Goal: Task Accomplishment & Management: Manage account settings

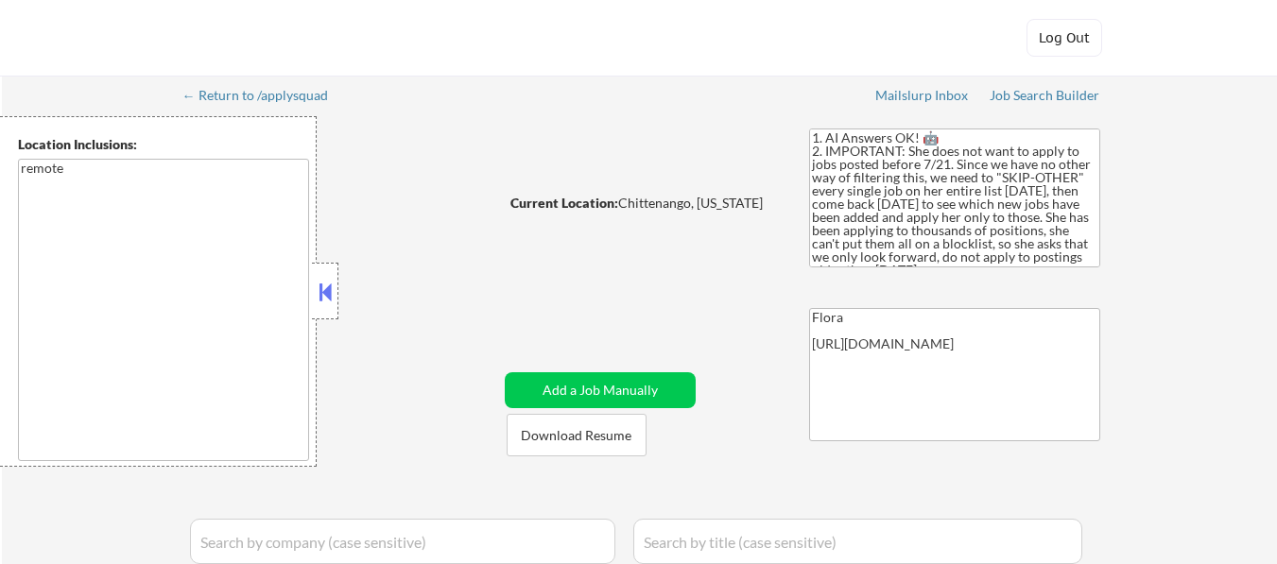
select select ""applied""
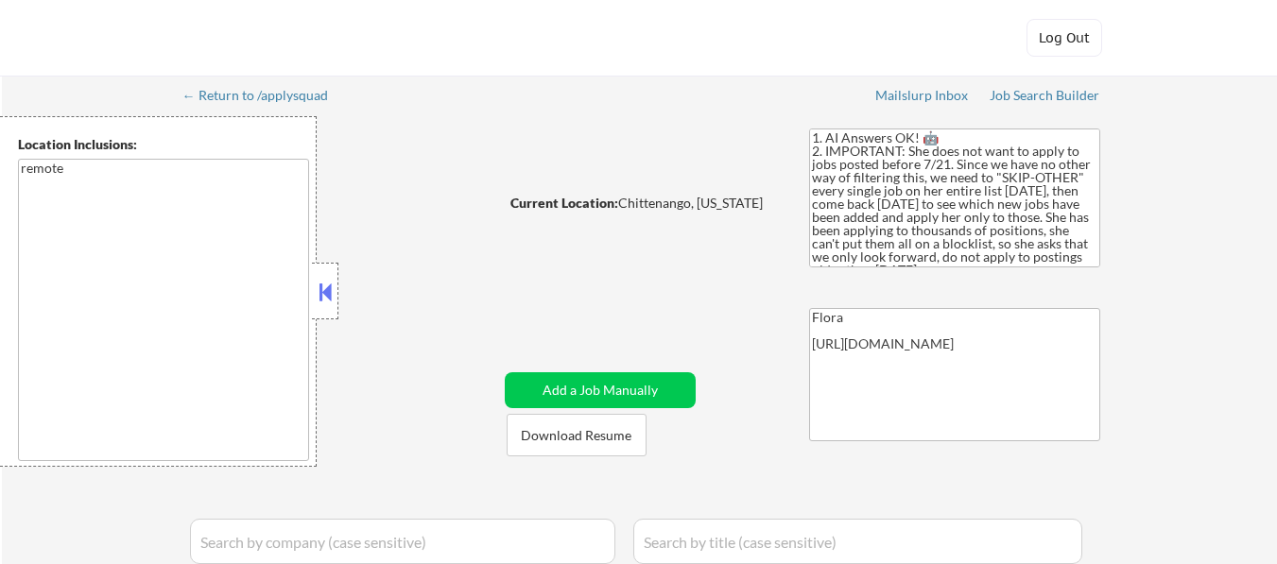
select select ""applied""
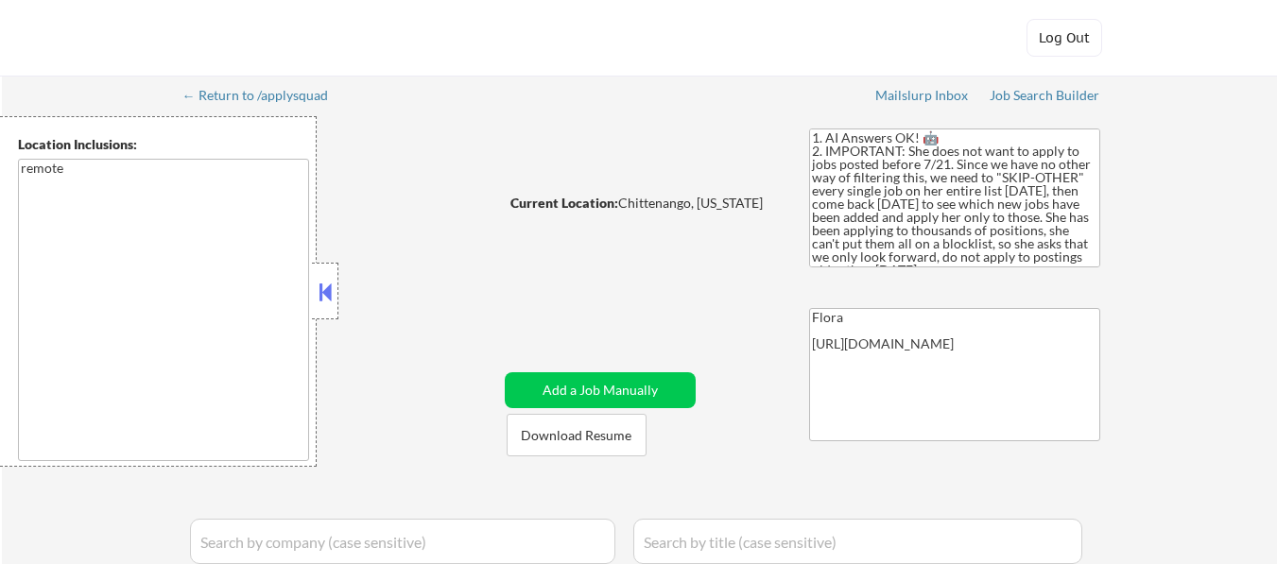
select select ""applied""
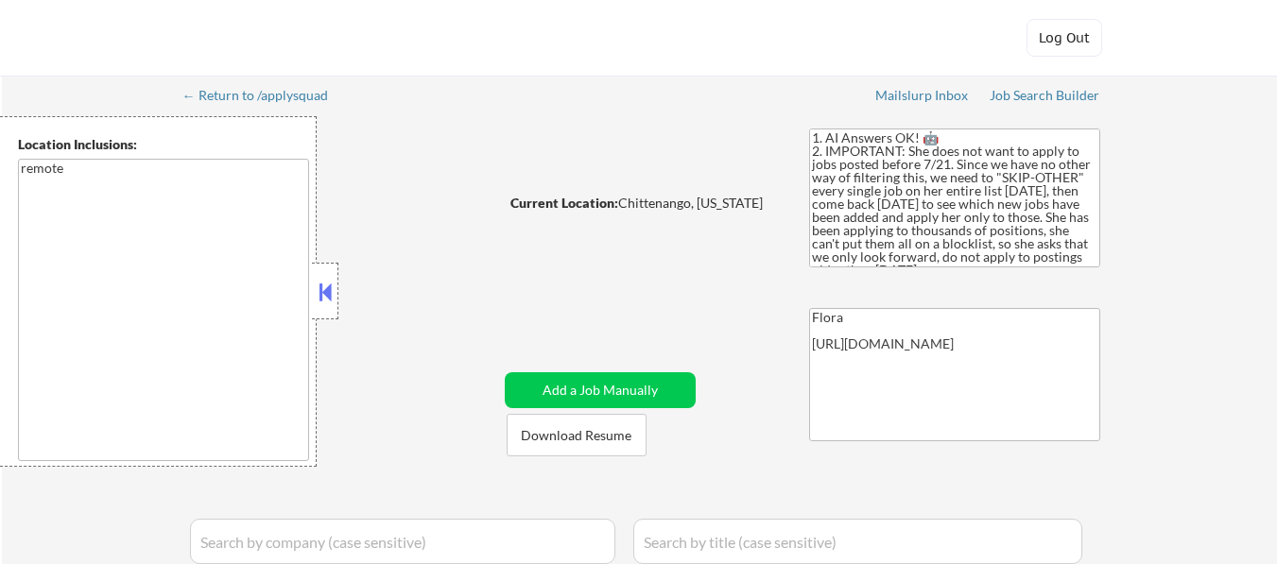
select select ""applied""
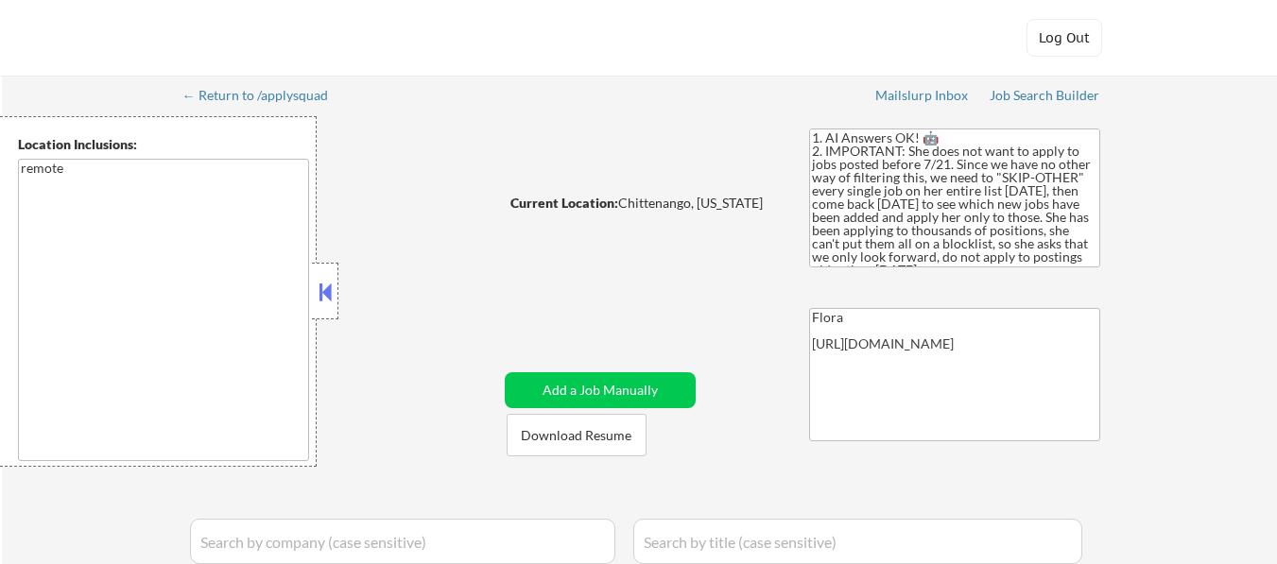
select select ""applied""
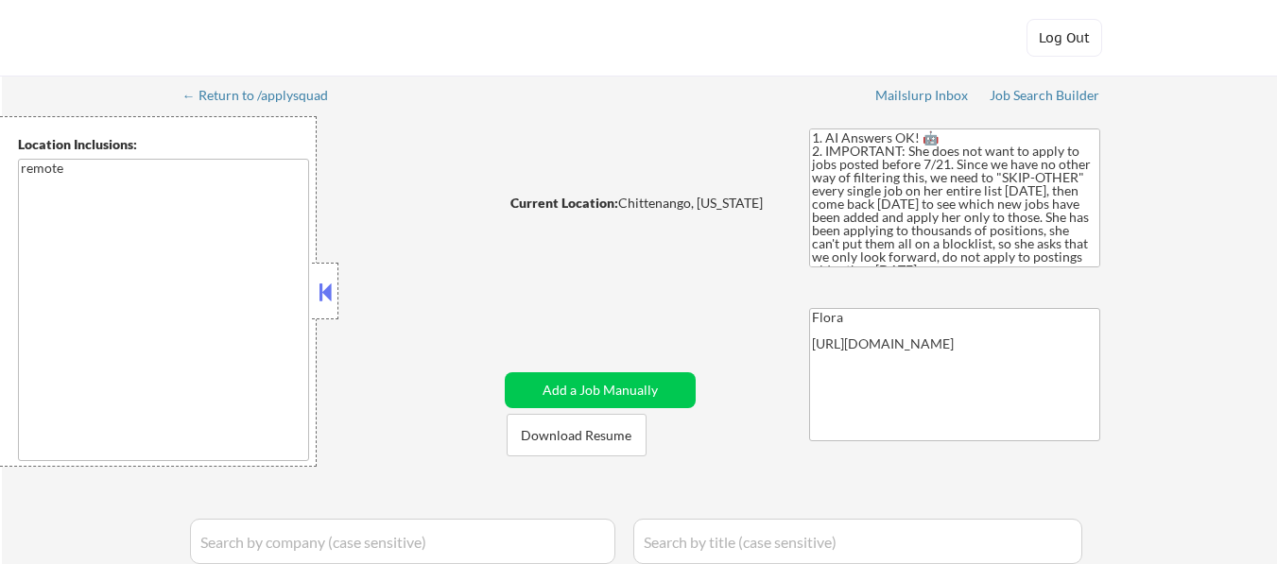
select select ""applied""
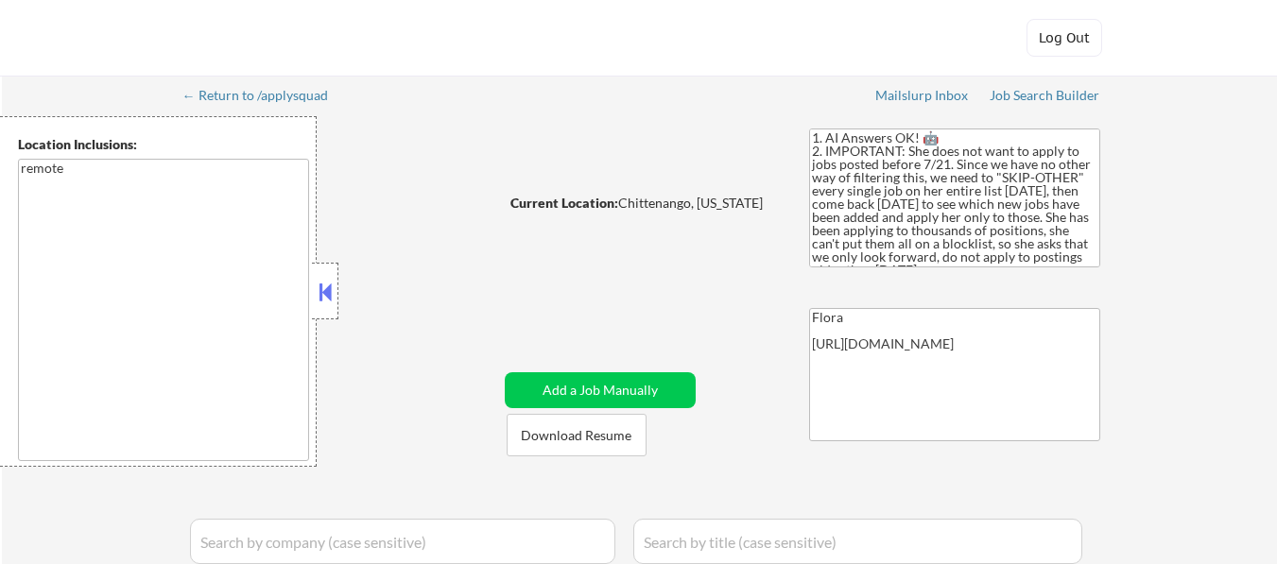
select select ""applied""
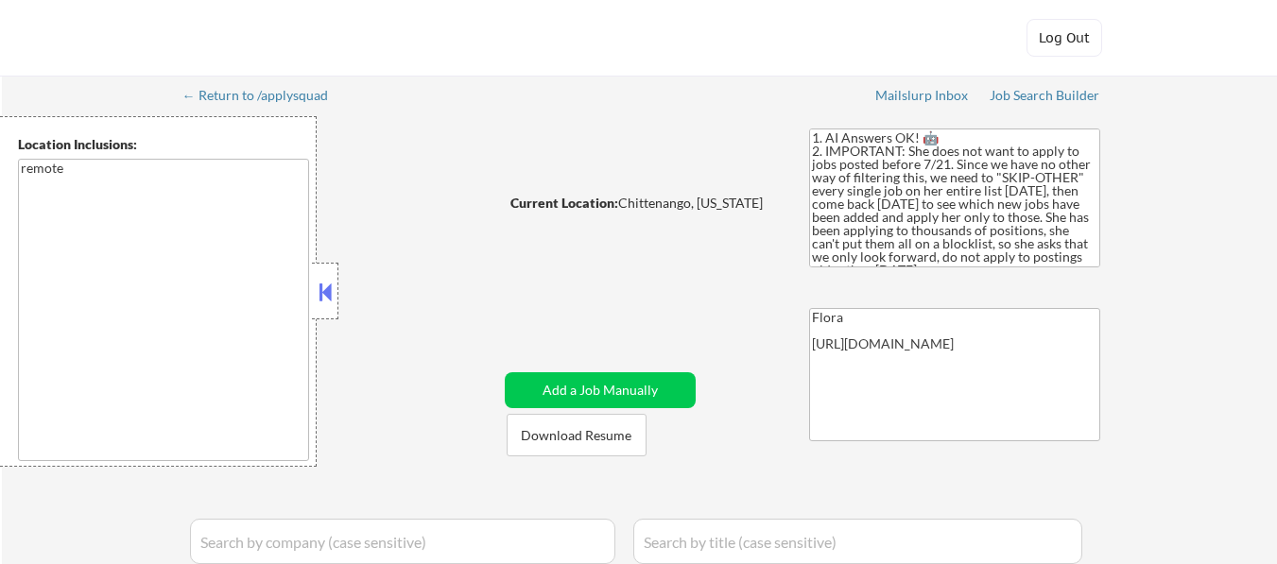
select select ""applied""
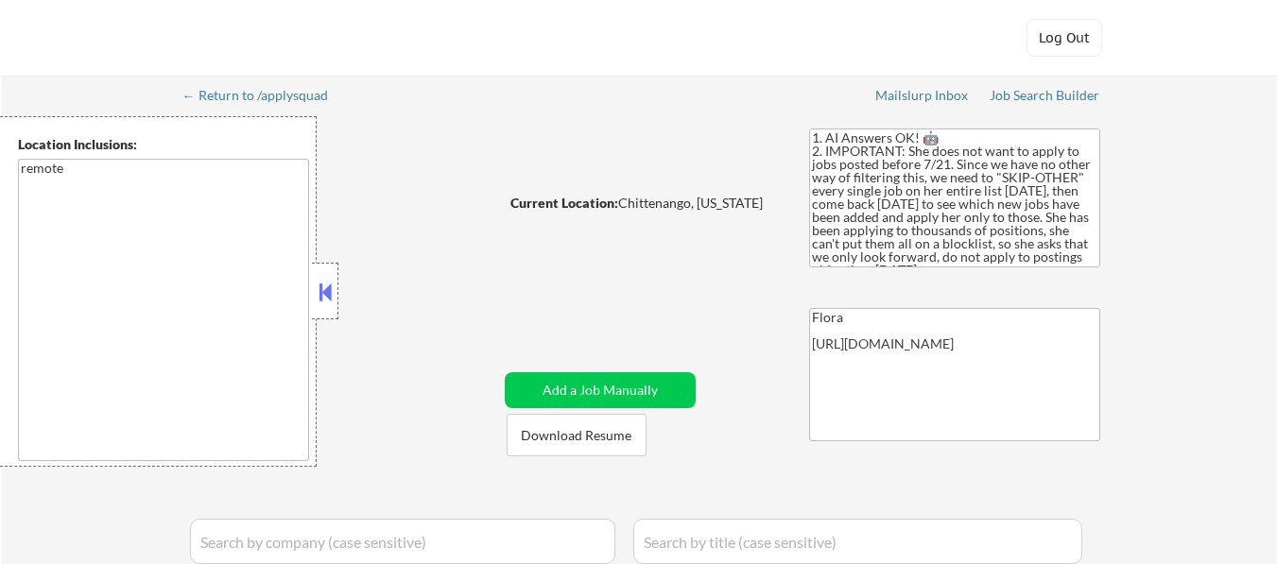
select select ""applied""
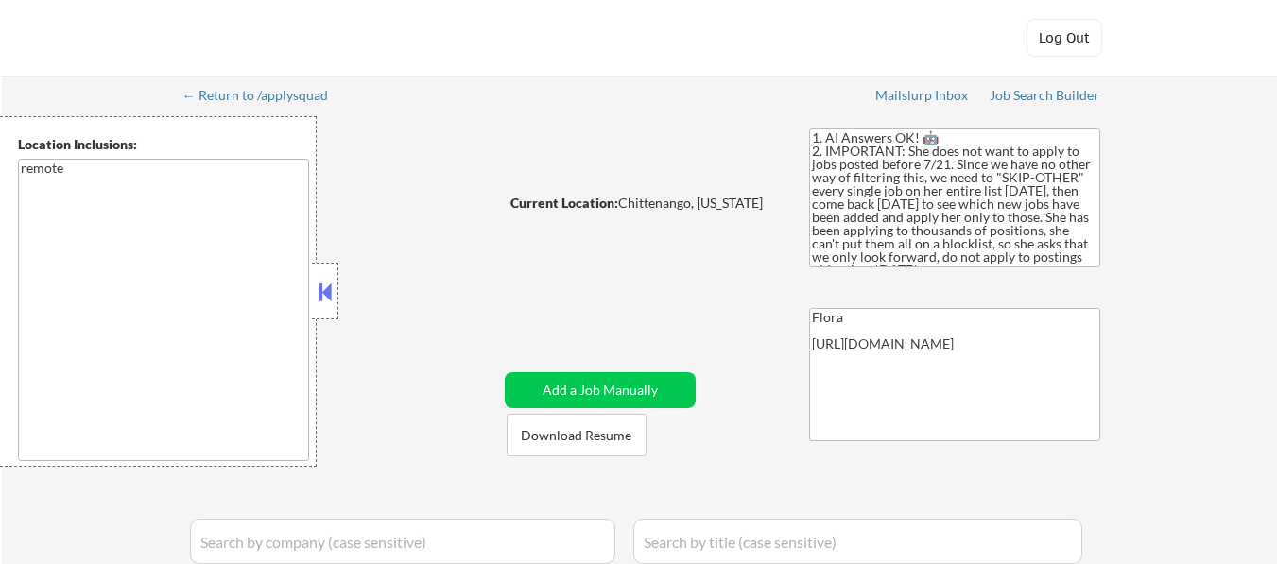
select select ""applied""
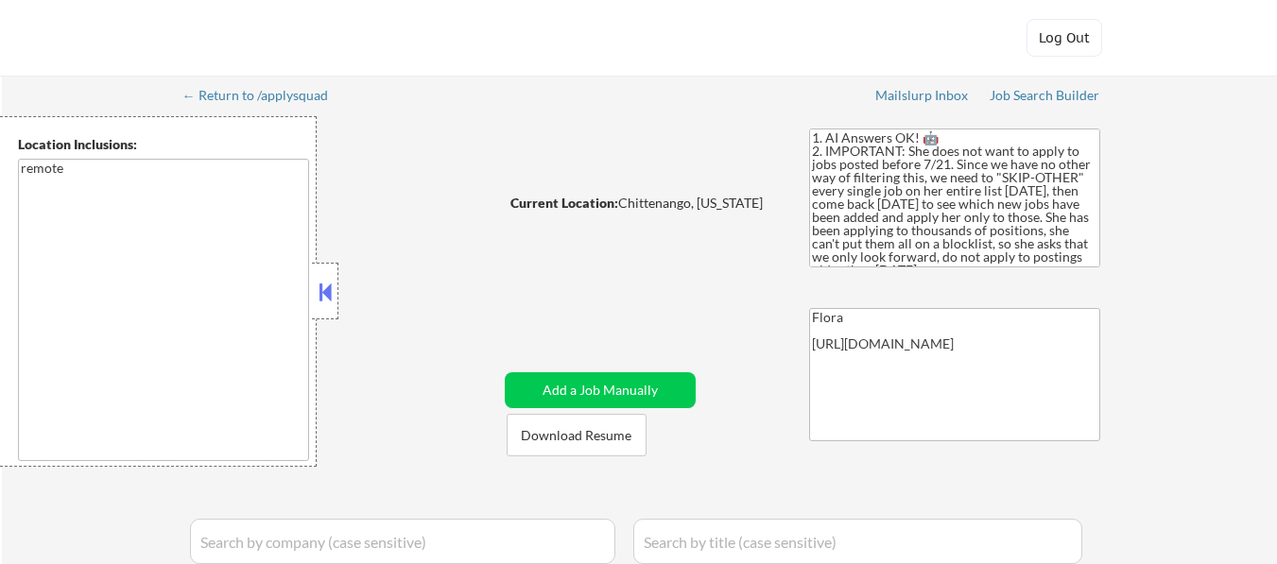
select select ""applied""
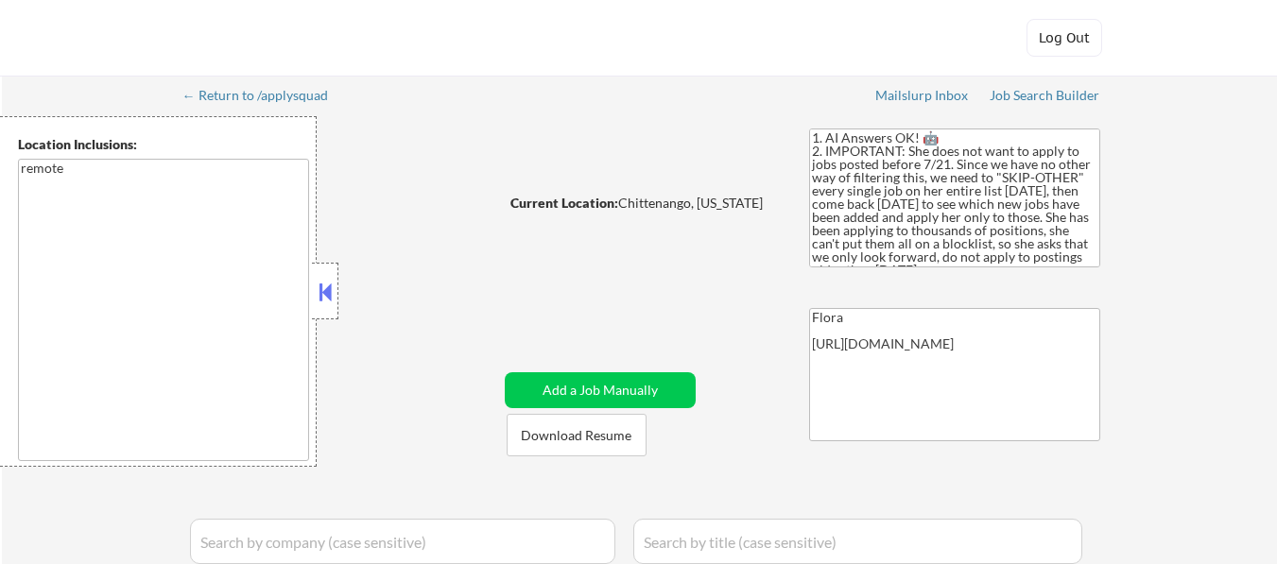
select select ""excluded__expired_""
select select ""excluded__bad_match_""
select select ""excluded__other_""
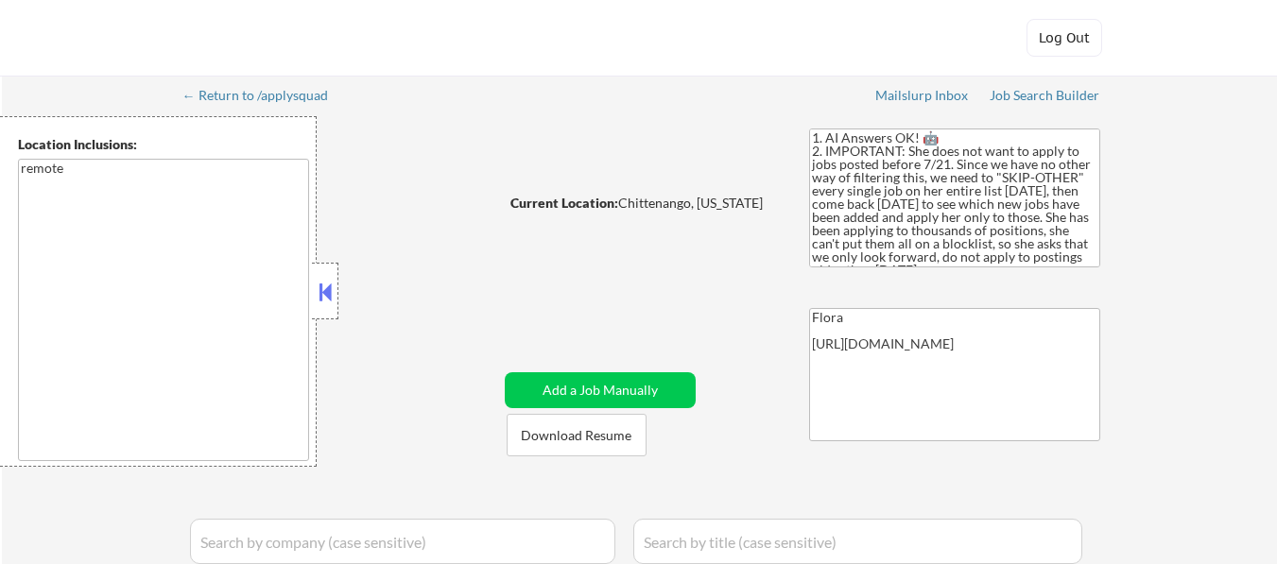
select select ""excluded__location_""
select select ""excluded__bad_match_""
select select ""excluded__other_""
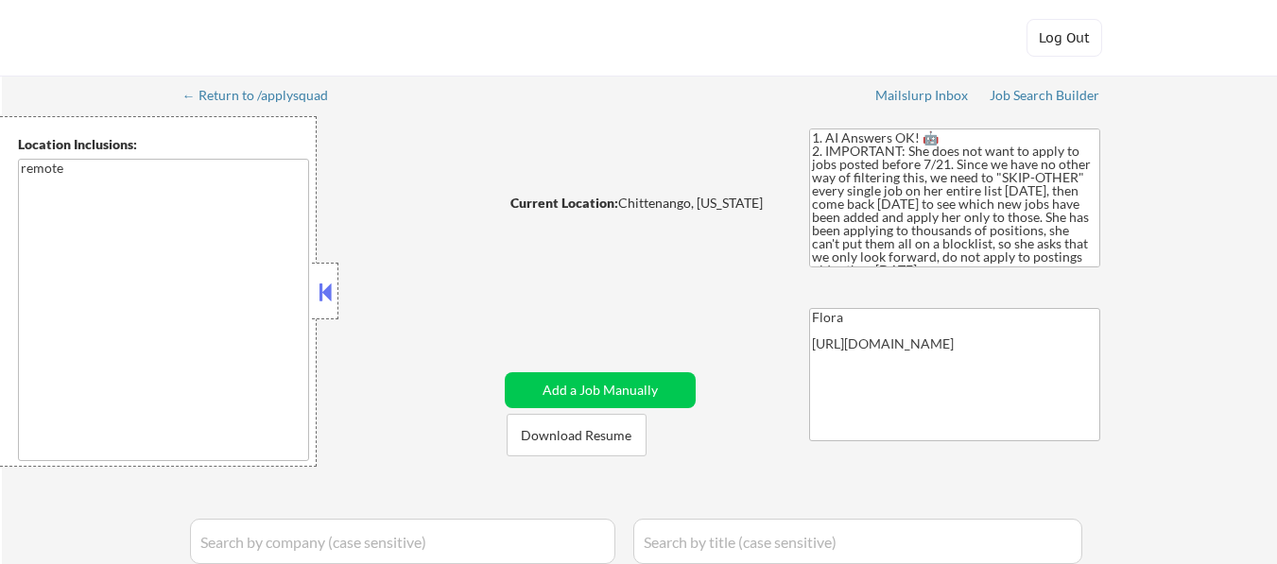
select select ""excluded__other_""
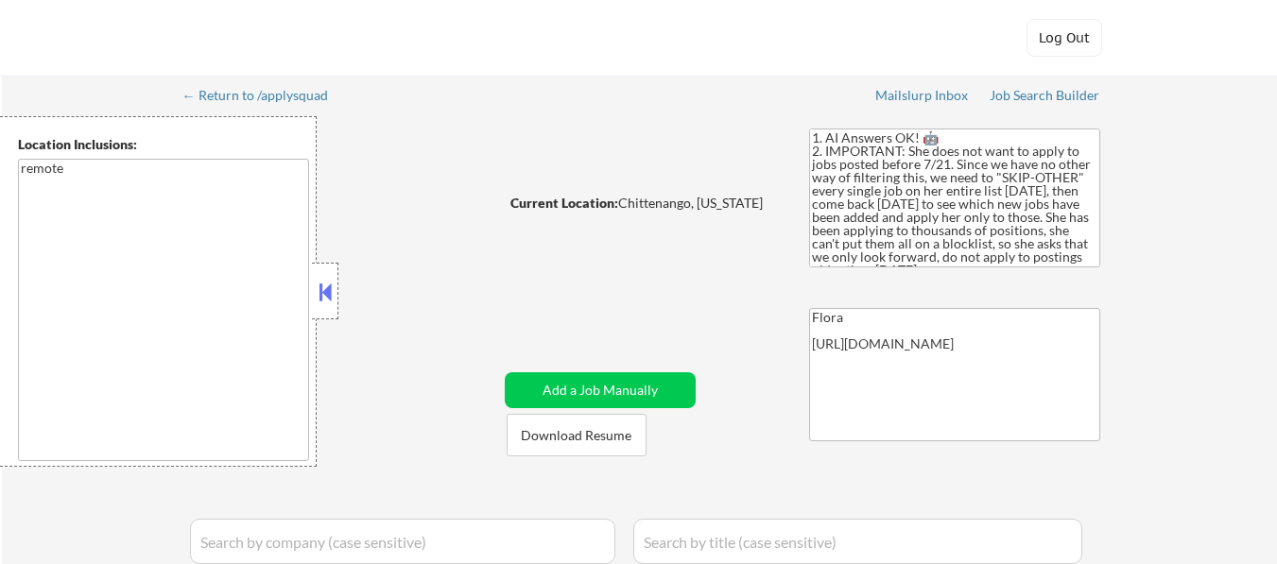
select select ""excluded__other_""
select select ""excluded__location_""
select select ""excluded__other_""
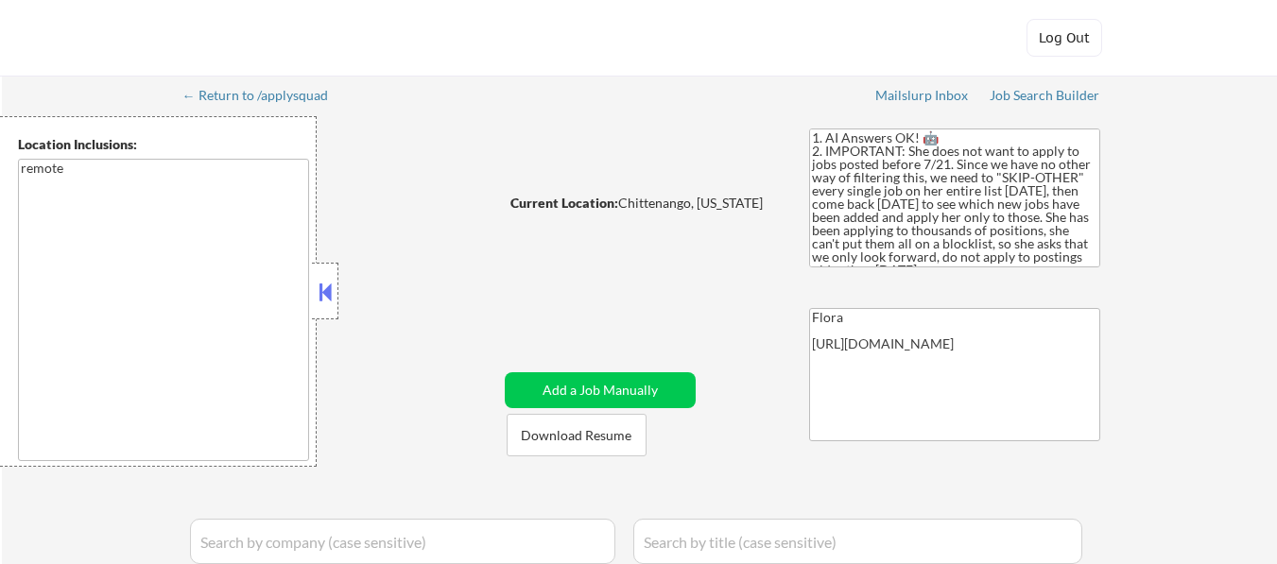
select select ""excluded__other_""
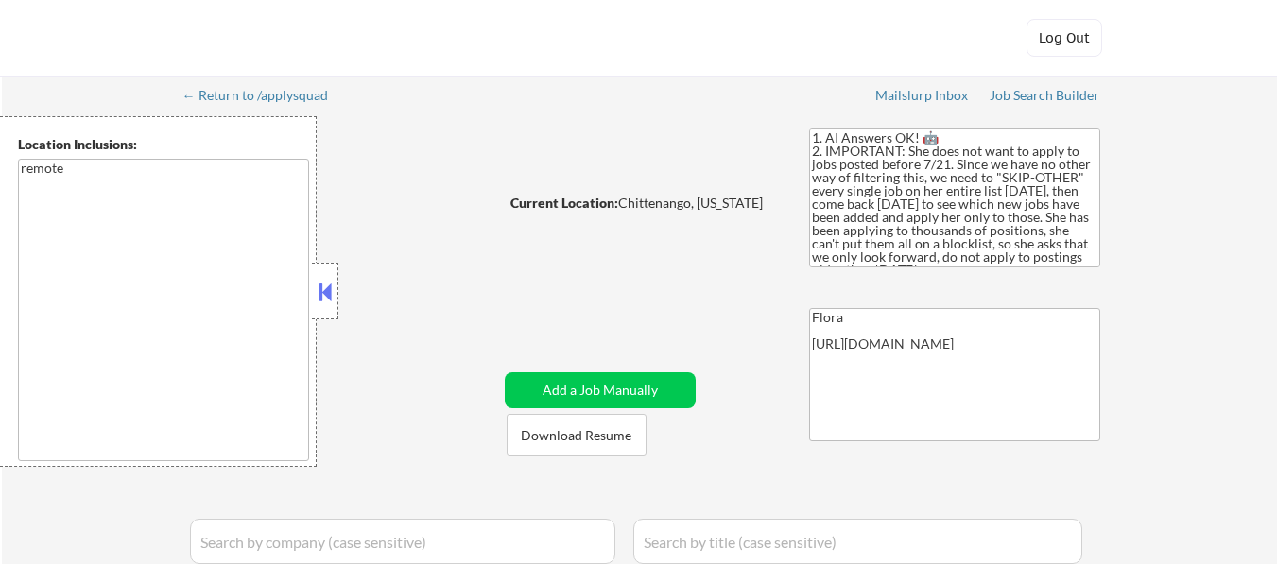
select select ""excluded__other_""
select select ""excluded__bad_match_""
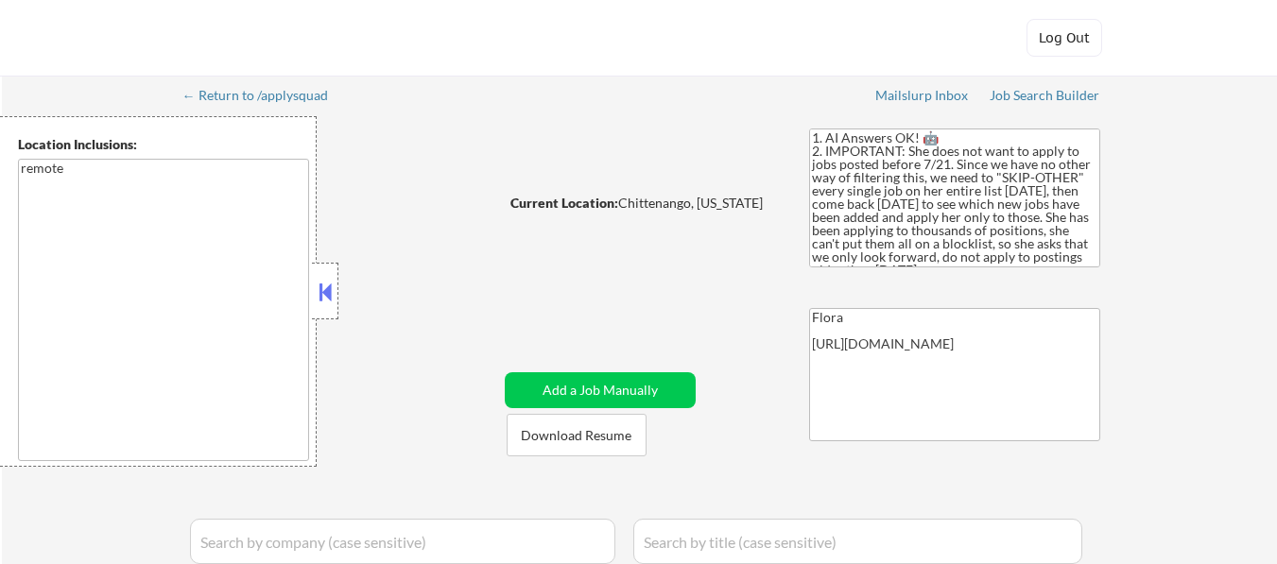
select select ""excluded__expired_""
select select ""excluded__bad_match_""
select select ""excluded__other_""
select select ""excluded__location_""
select select ""pending""
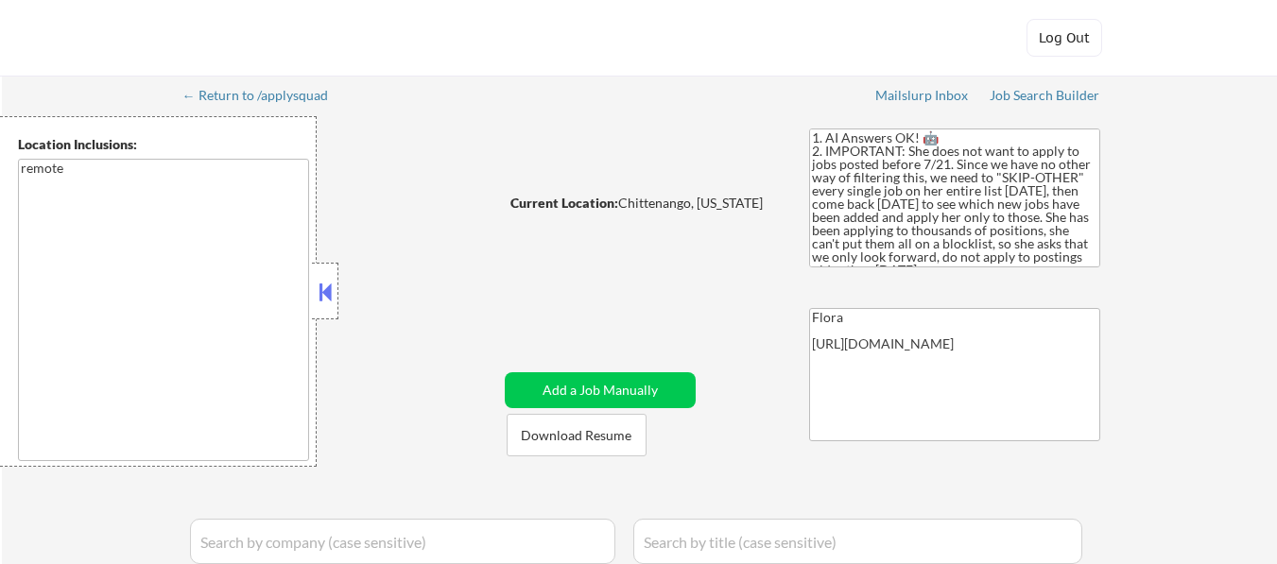
select select ""excluded__location_""
select select ""excluded__other_""
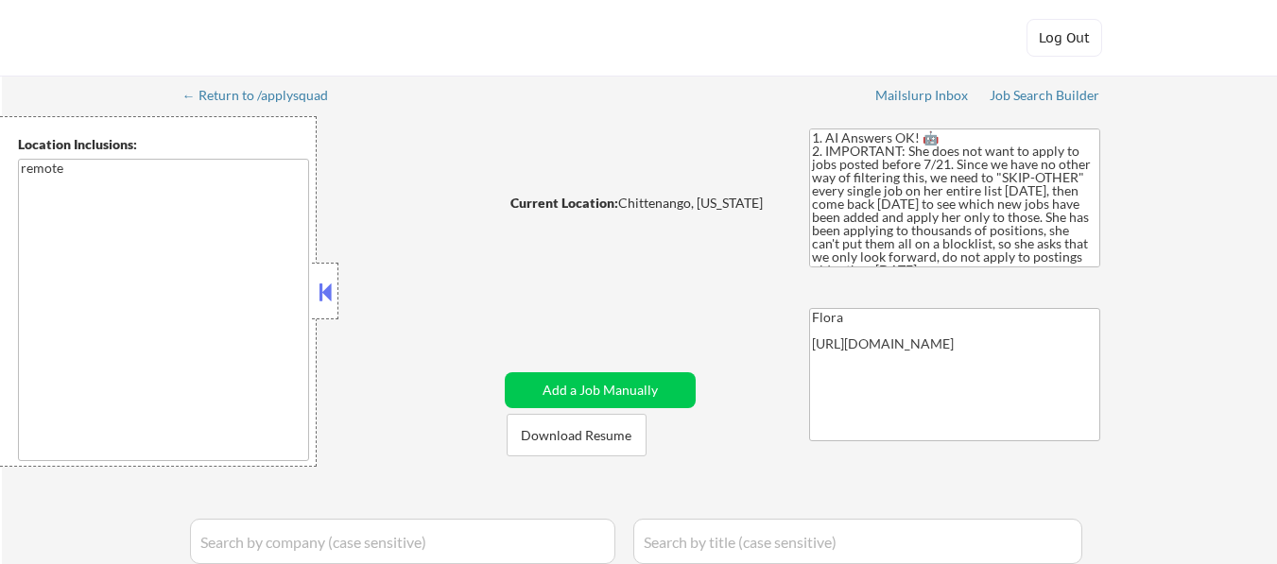
select select ""excluded__other_""
select select ""excluded""
select select ""excluded__other_""
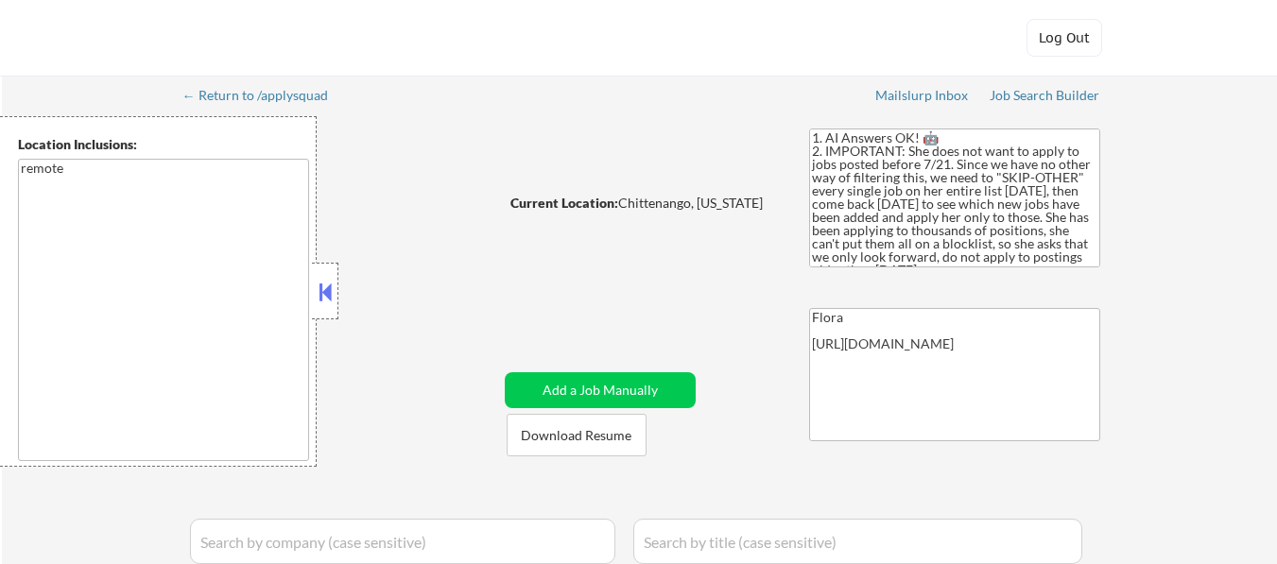
select select ""pending""
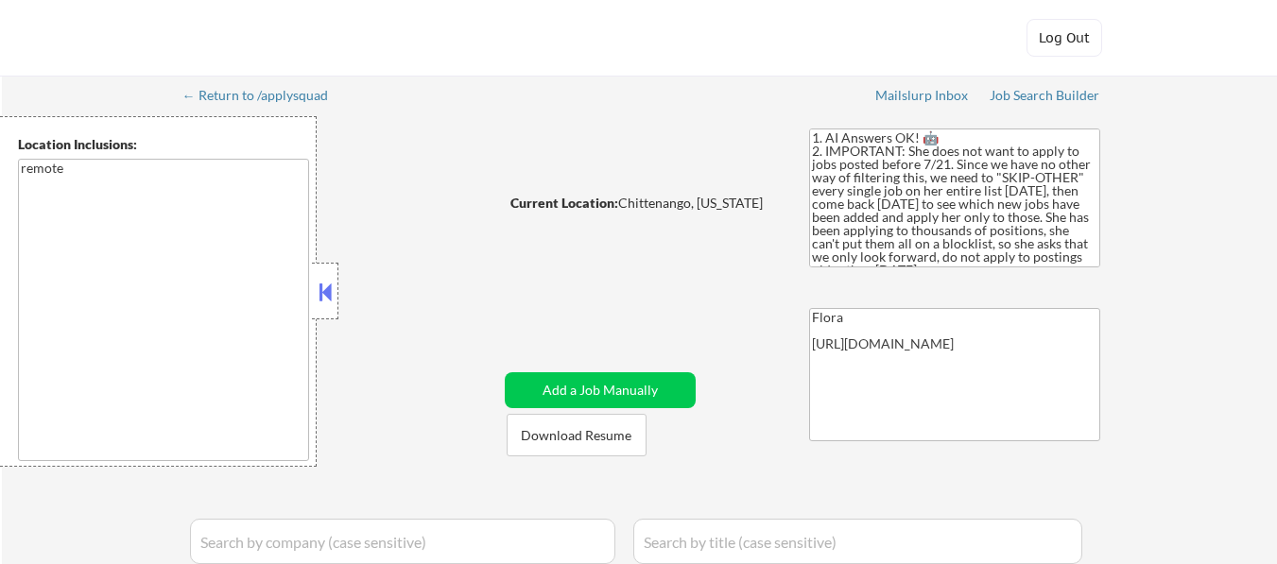
select select ""pending""
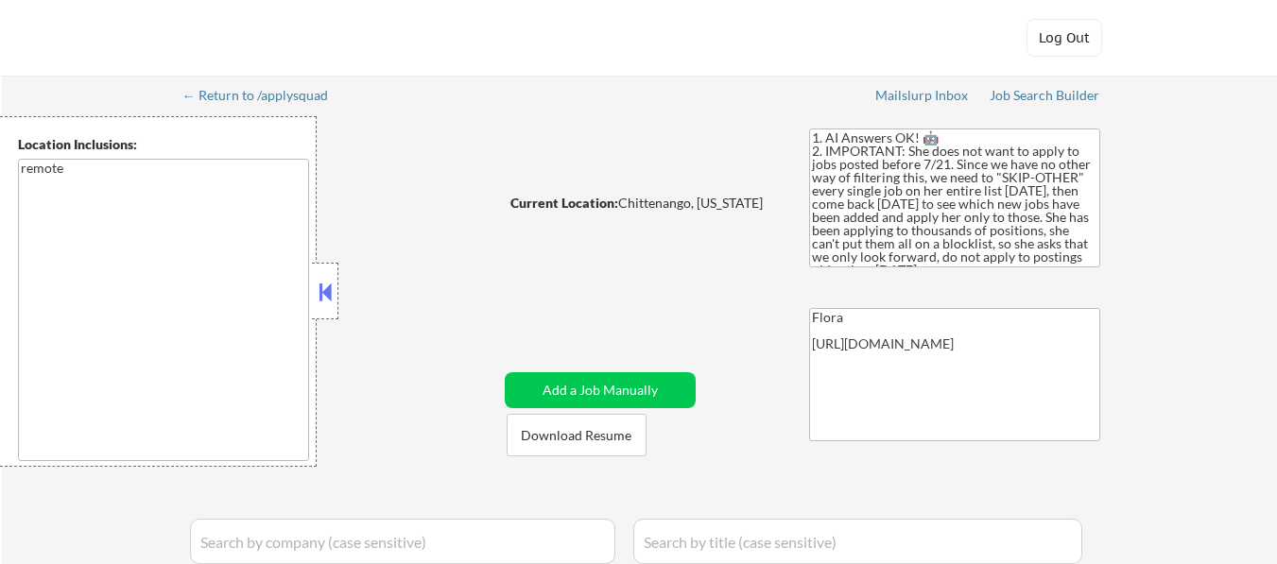
select select ""pending""
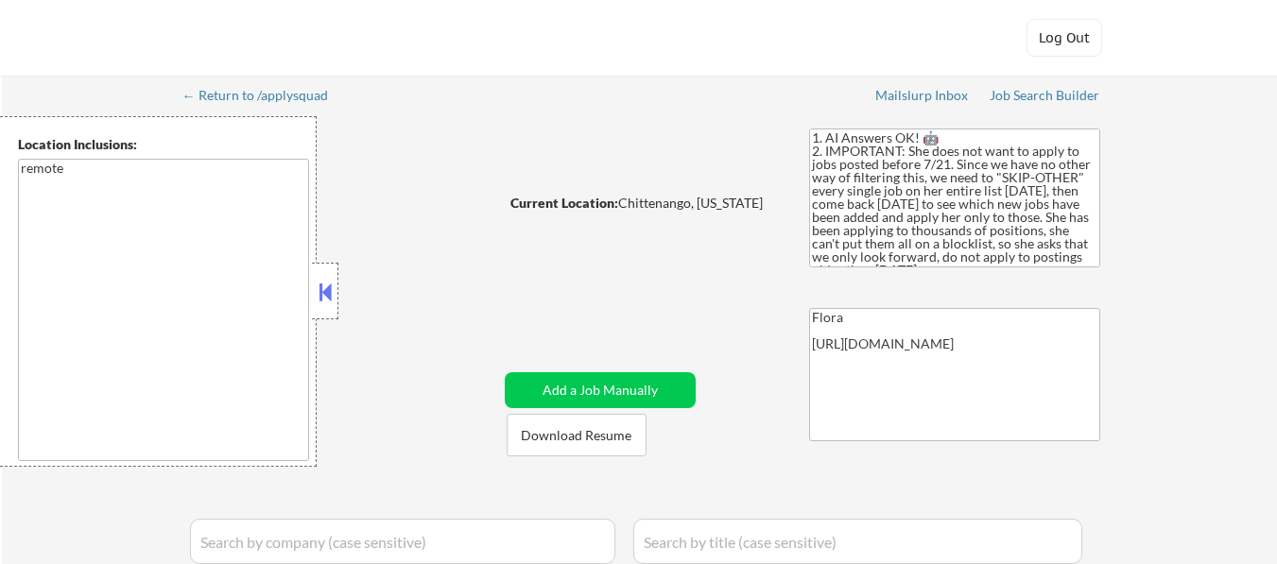
select select ""pending""
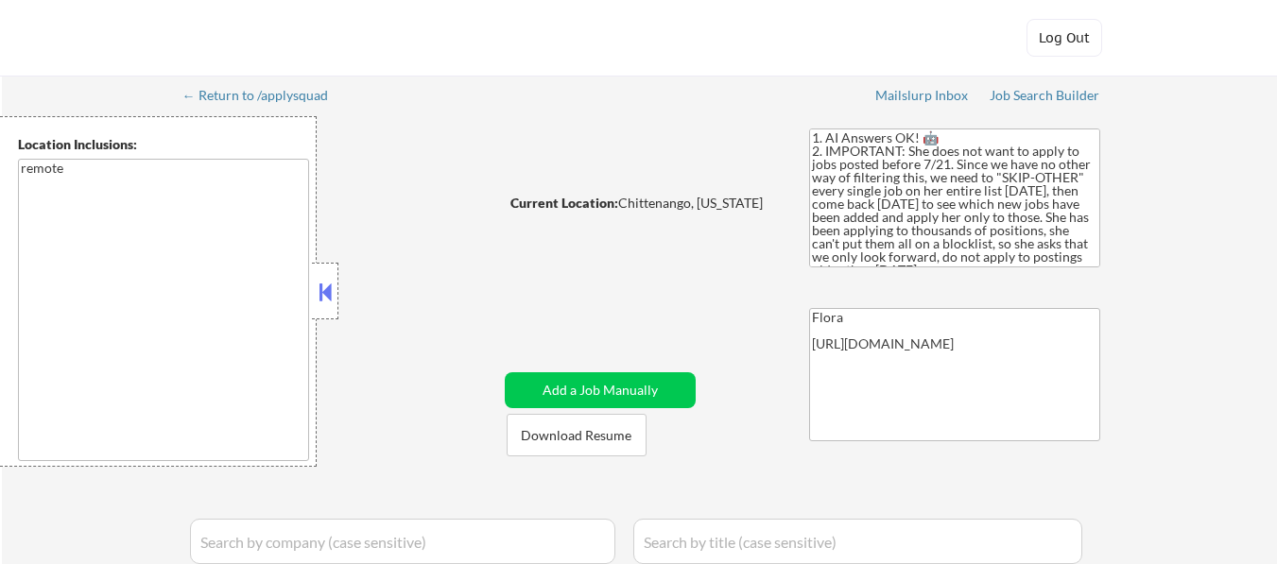
select select ""pending""
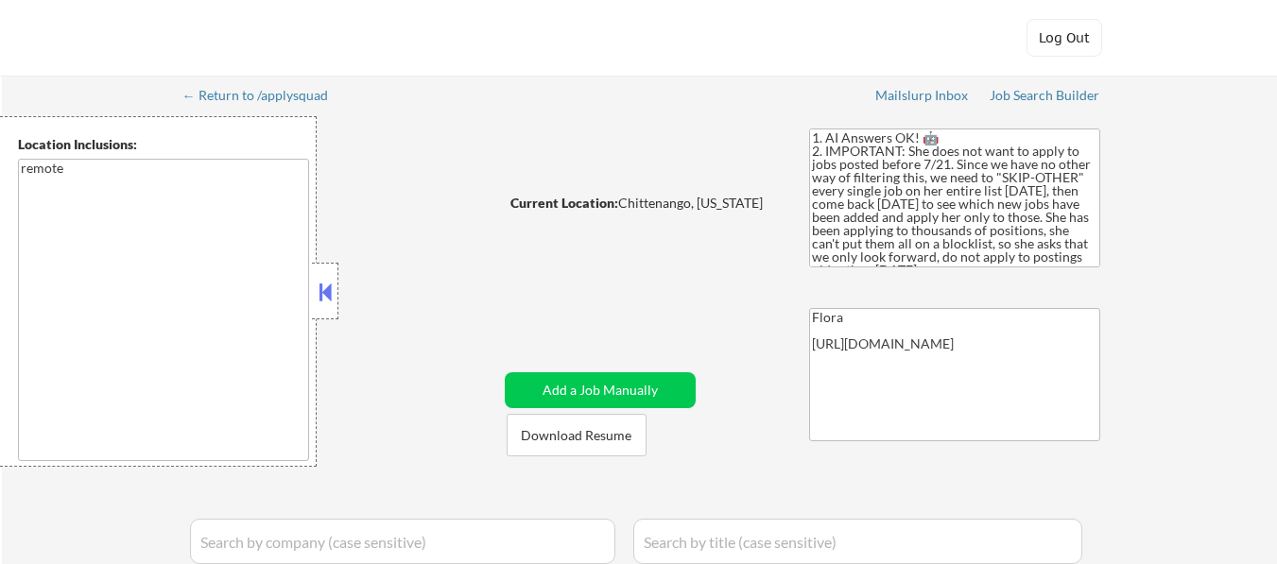
select select ""pending""
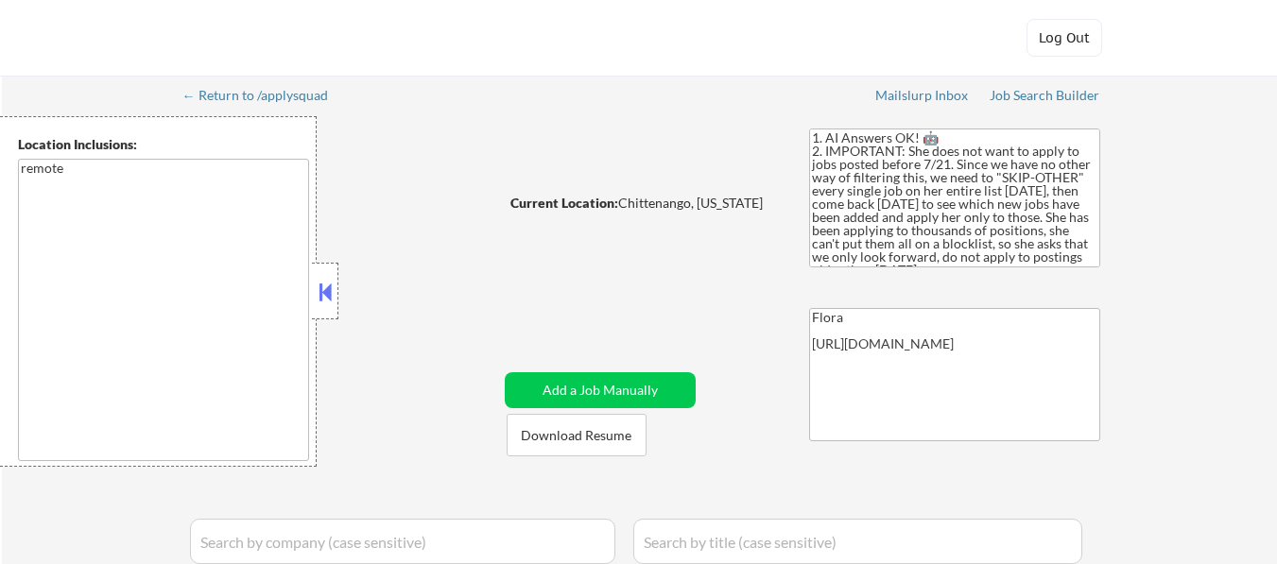
select select ""pending""
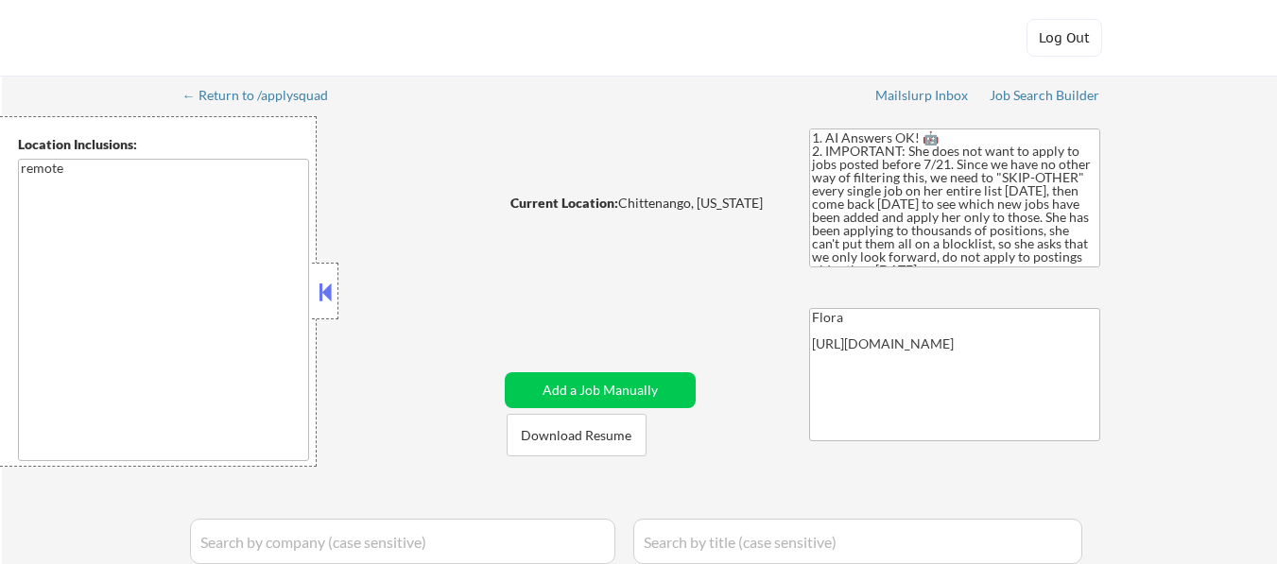
select select ""pending""
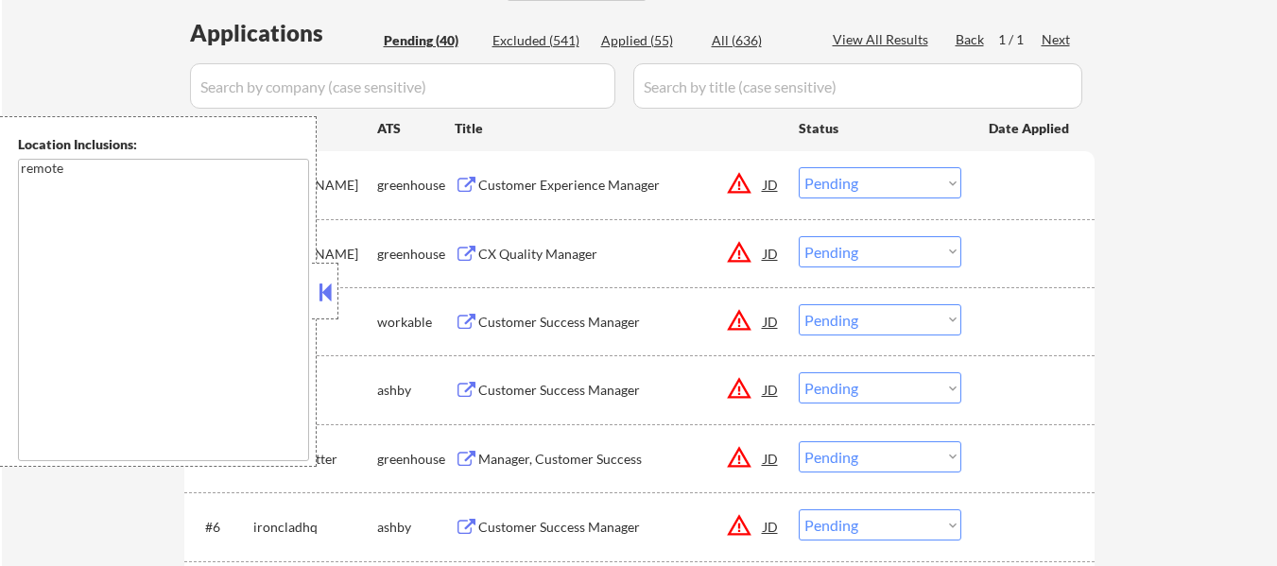
scroll to position [473, 0]
click at [337, 295] on div at bounding box center [325, 291] width 26 height 57
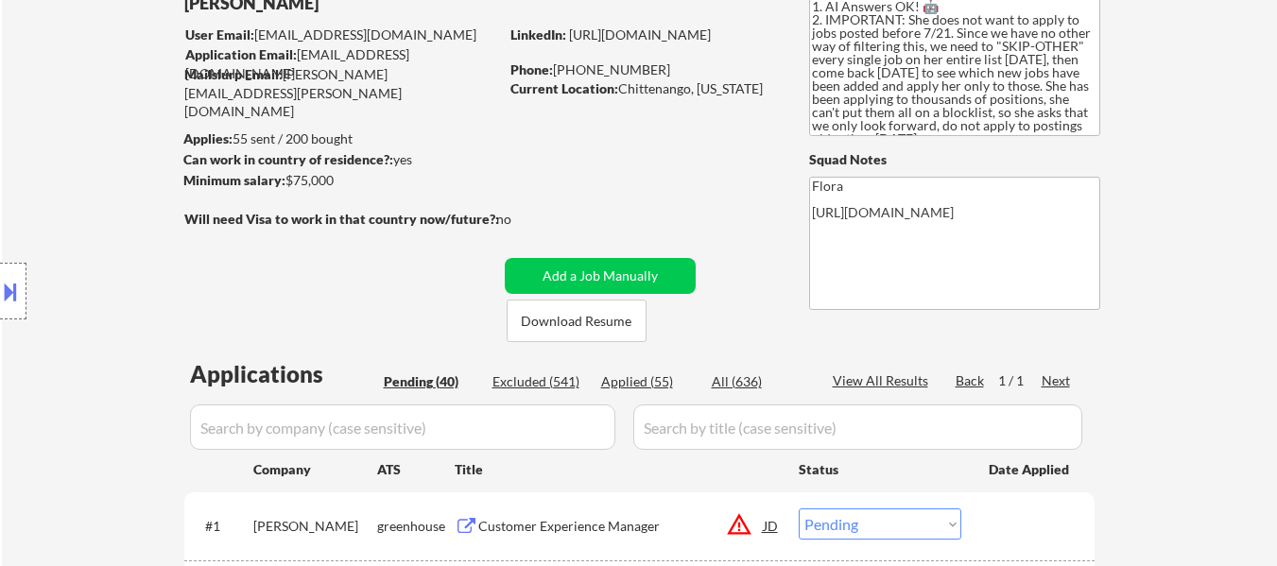
scroll to position [95, 0]
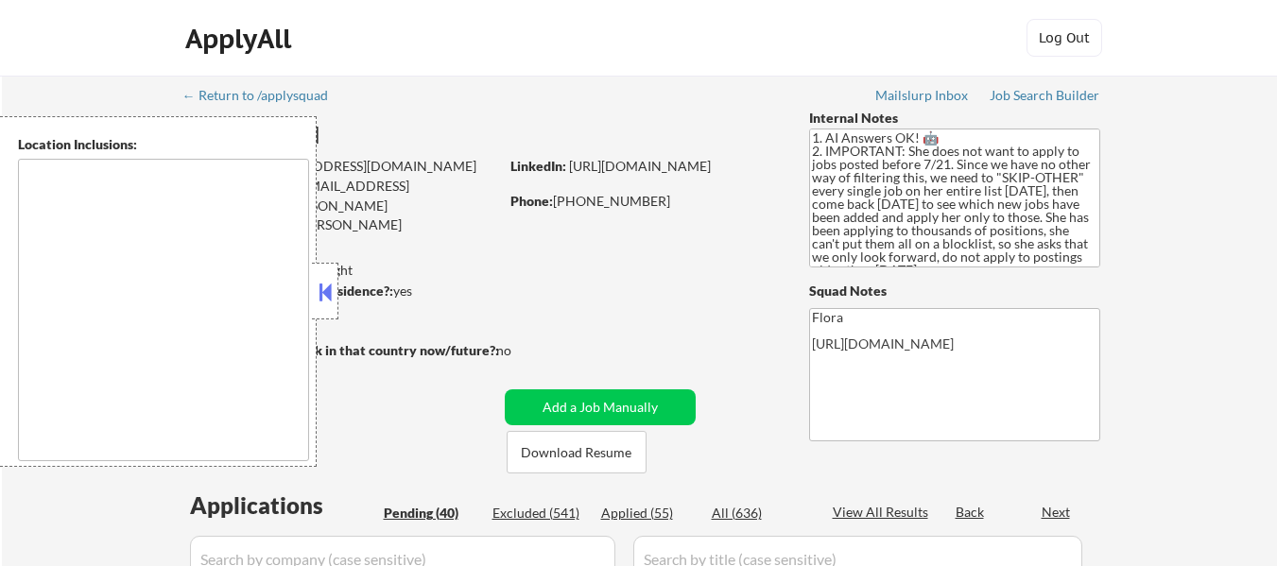
type textarea "remote"
select select ""pending""
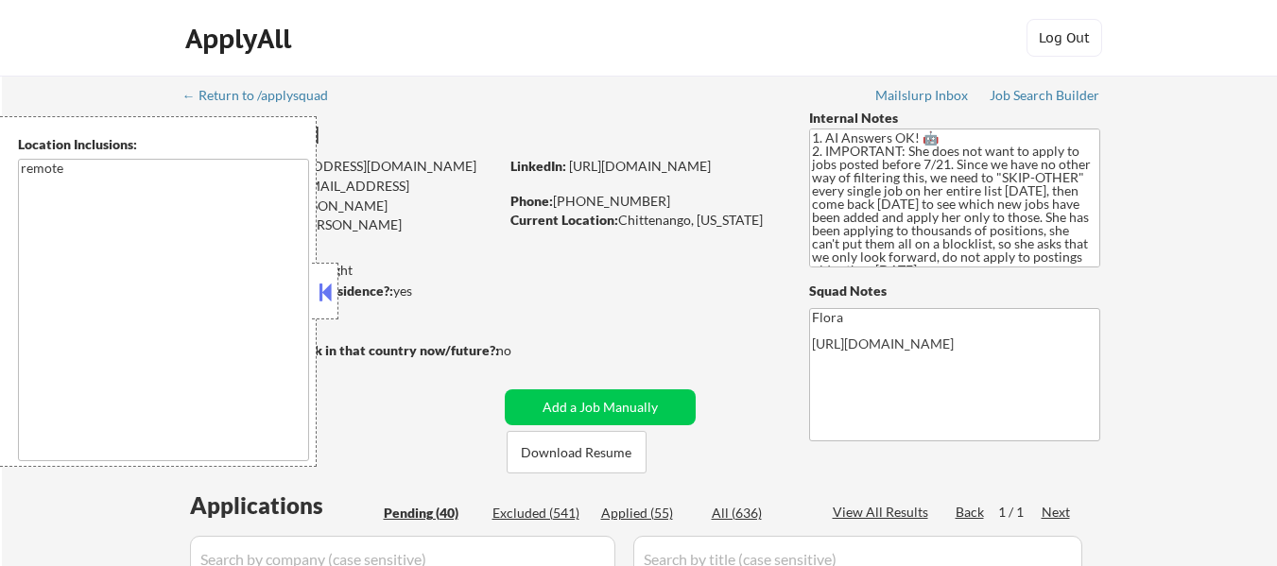
select select ""pending""
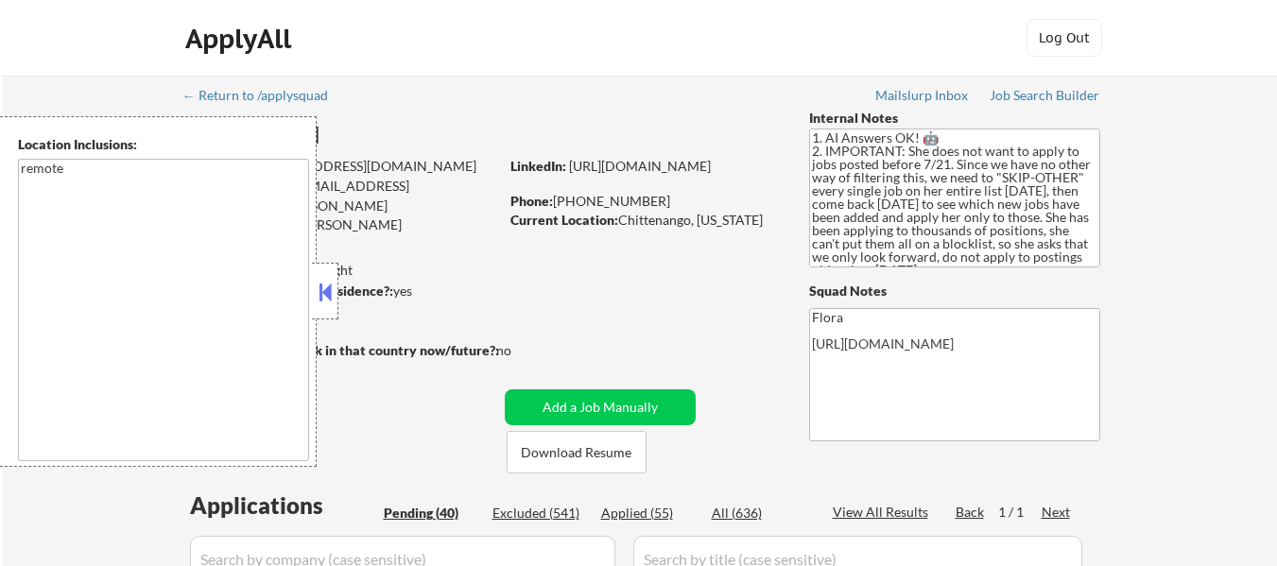
select select ""pending""
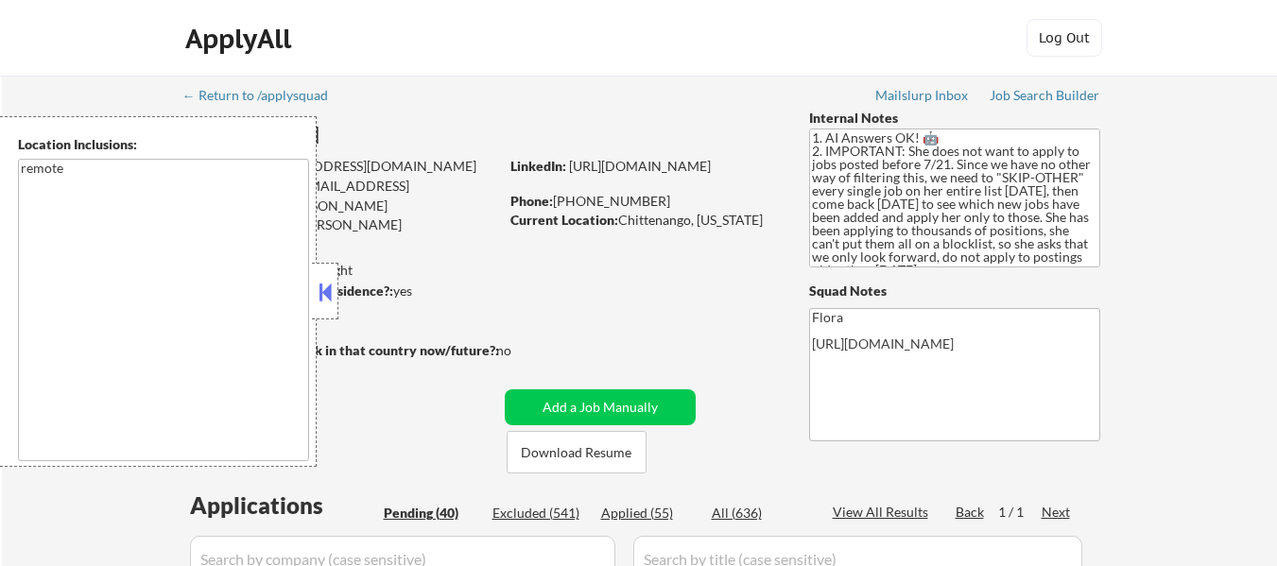
select select ""pending""
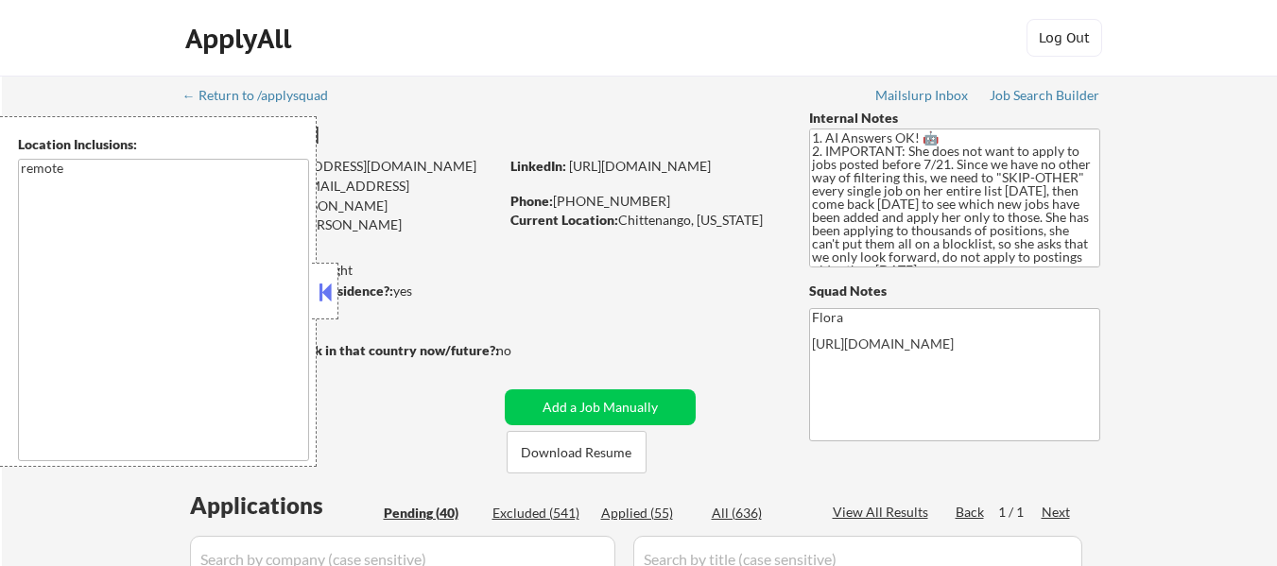
select select ""pending""
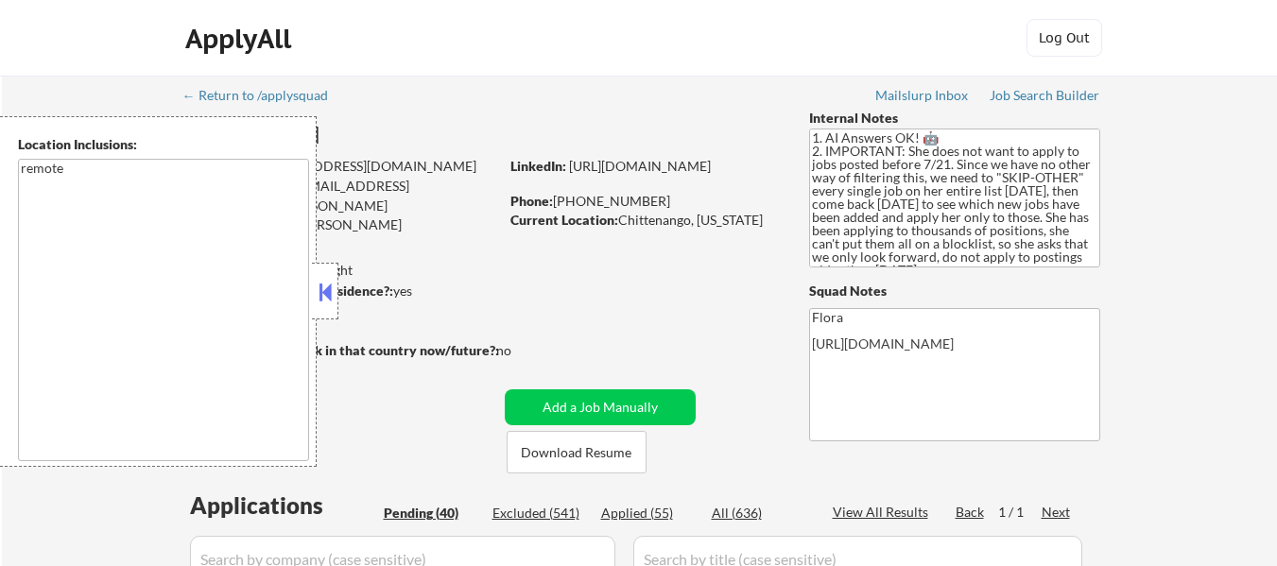
select select ""pending""
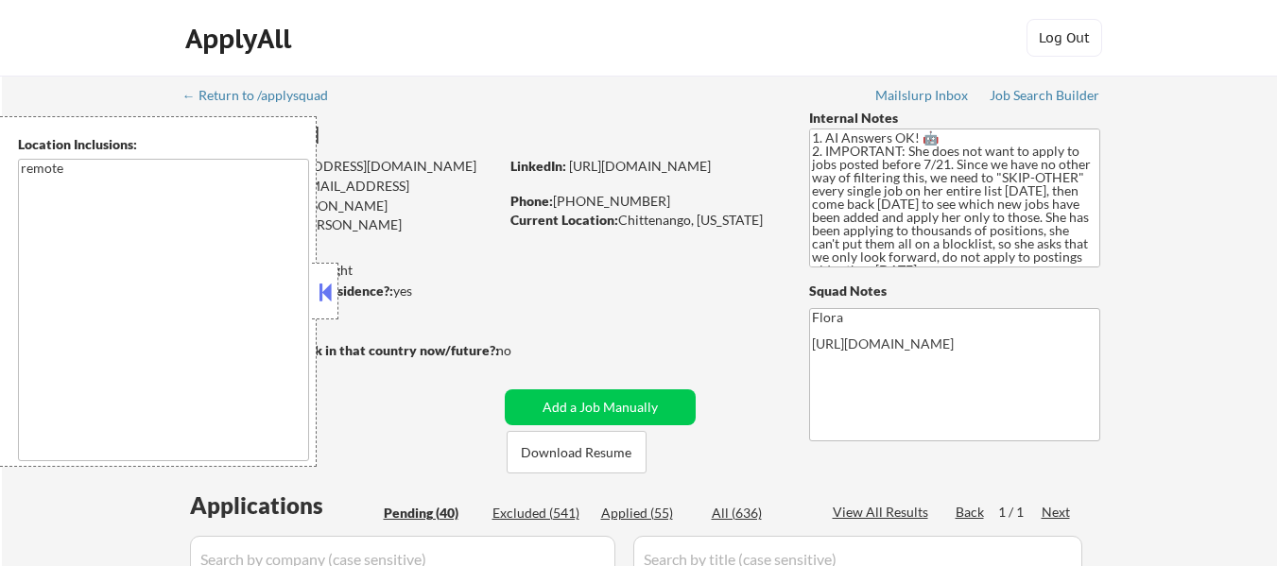
select select ""pending""
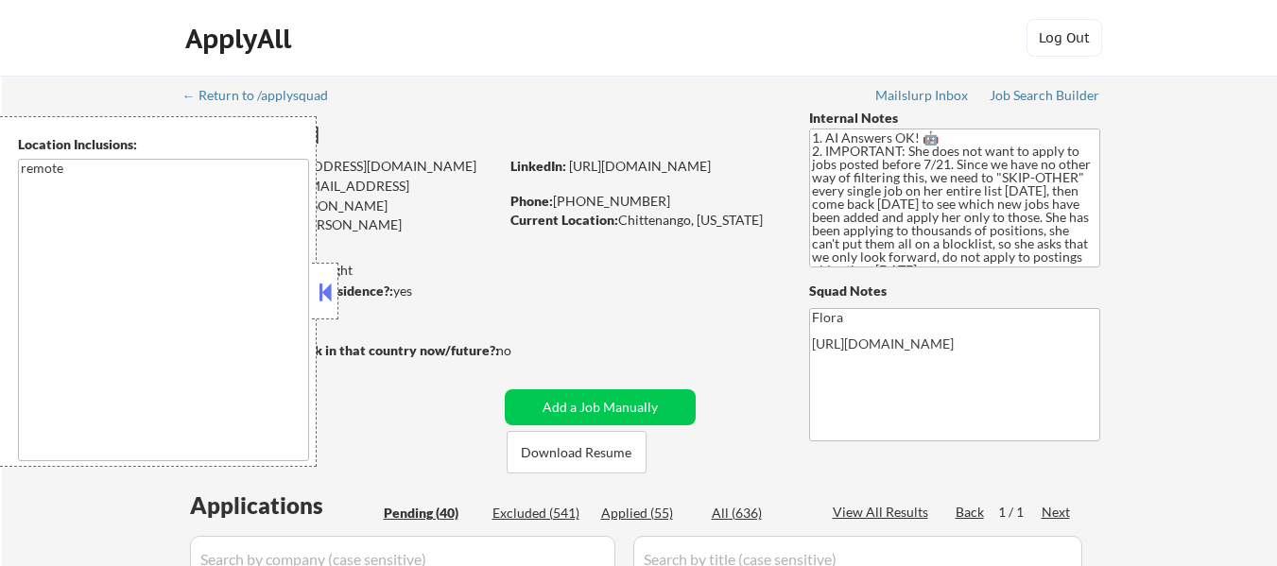
select select ""pending""
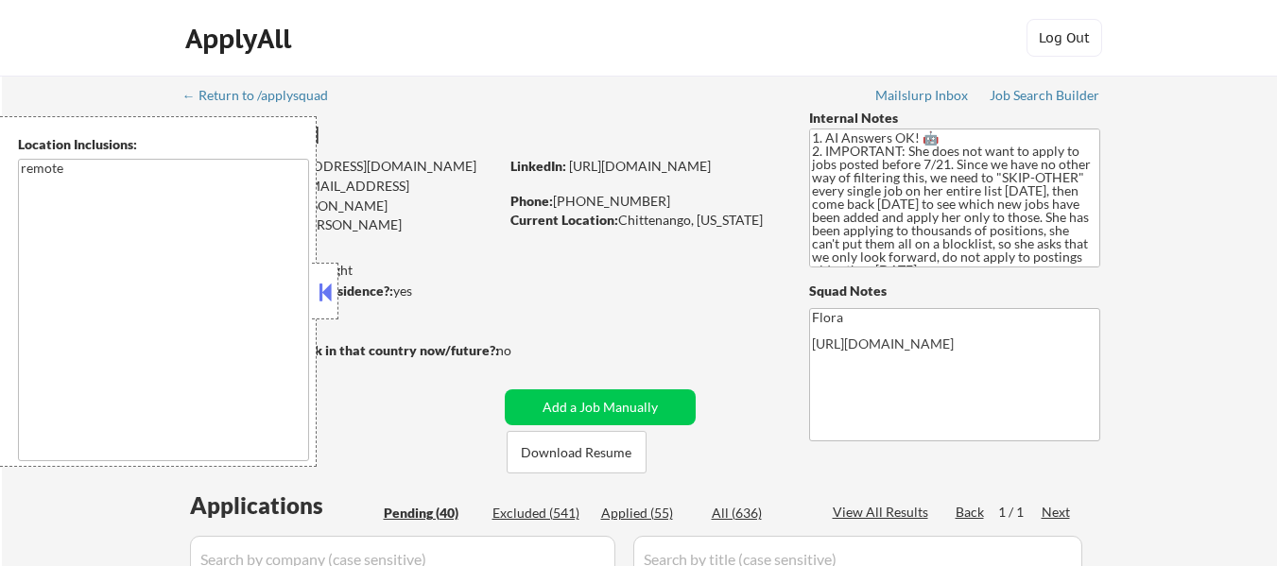
select select ""pending""
click at [325, 286] on button at bounding box center [325, 292] width 21 height 28
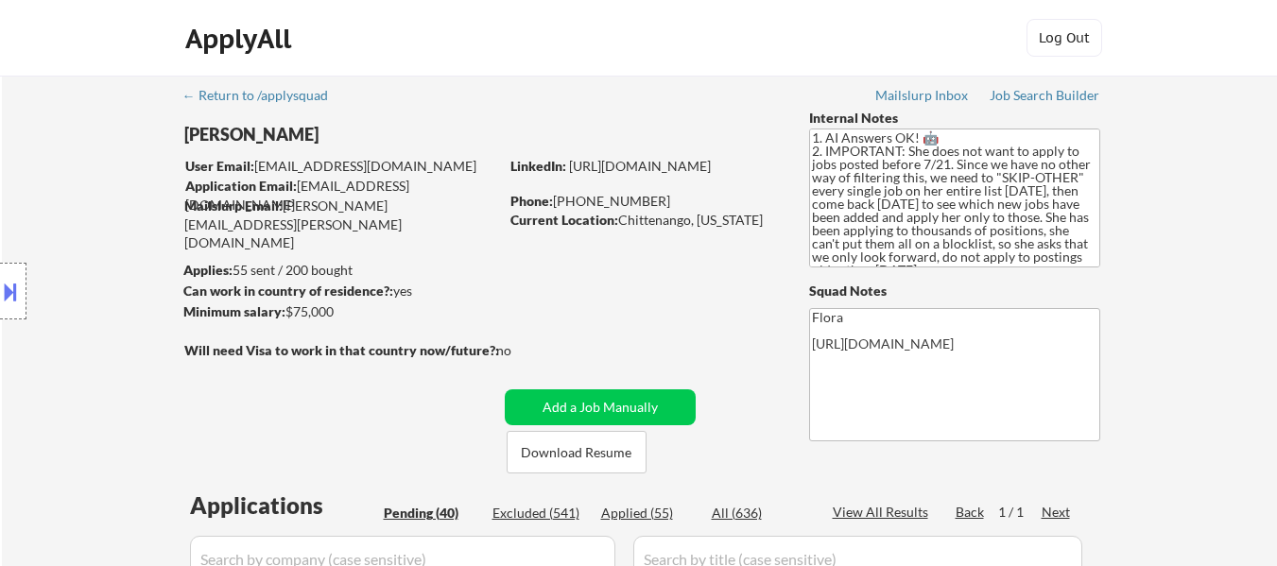
click at [555, 515] on div "Excluded (541)" at bounding box center [539, 513] width 95 height 19
click at [888, 322] on textarea "Flora [URL][DOMAIN_NAME]" at bounding box center [954, 374] width 291 height 133
select select ""excluded__other_""
select select ""excluded""
select select ""excluded__other_""
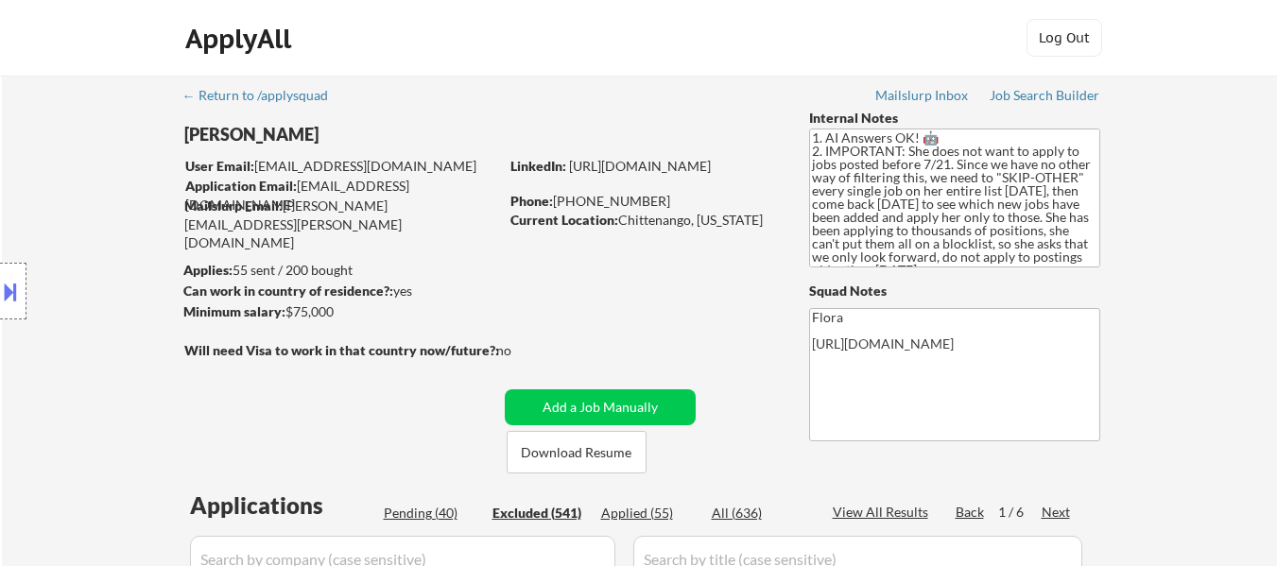
select select ""excluded__other_""
select select ""excluded""
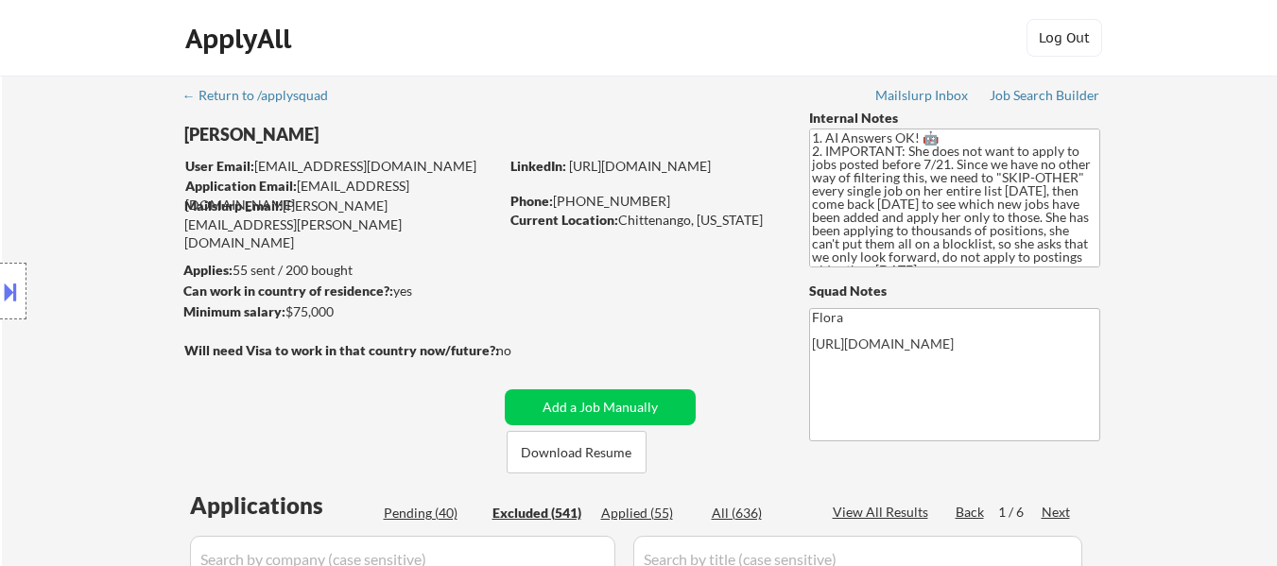
select select ""excluded__other_""
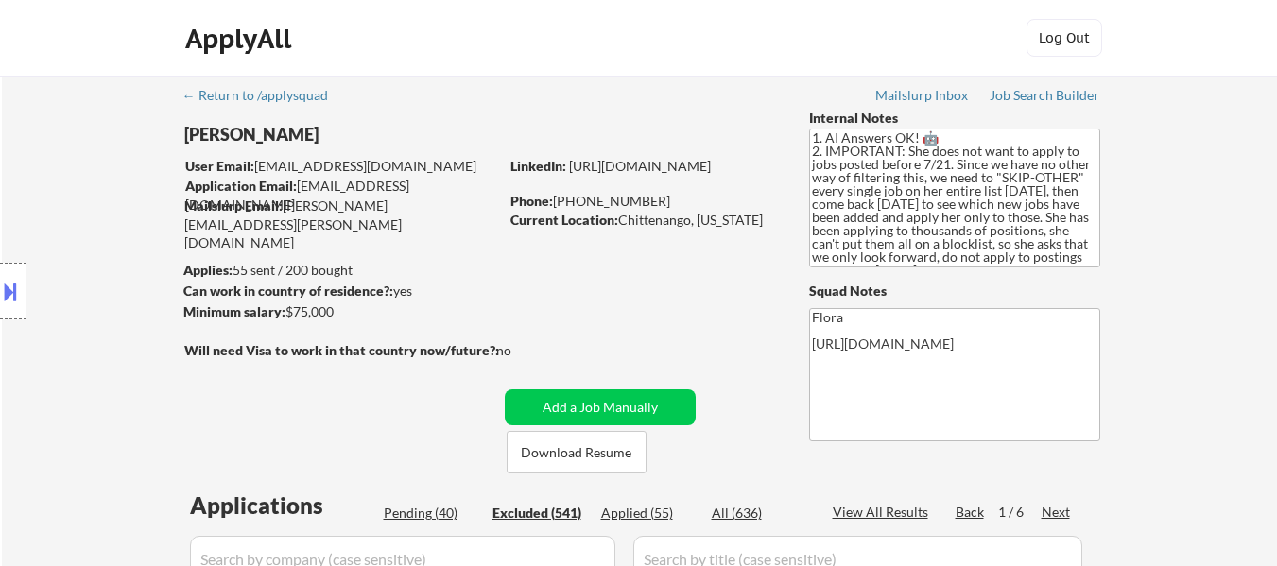
select select ""excluded__other_""
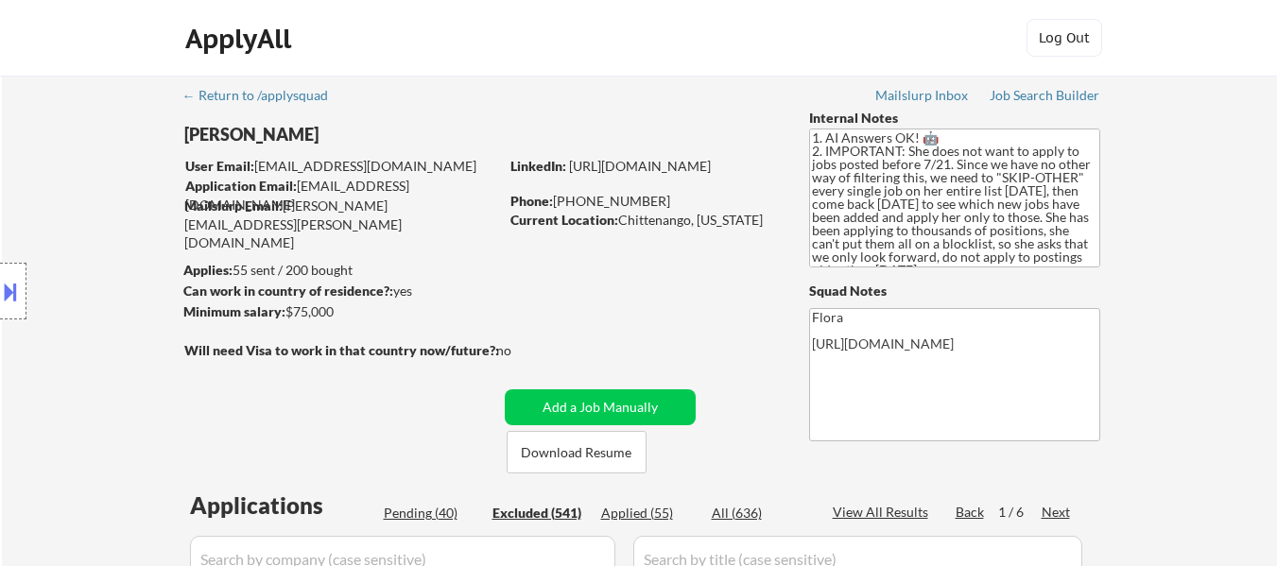
select select ""excluded__other_""
select select ""excluded__bad_match_""
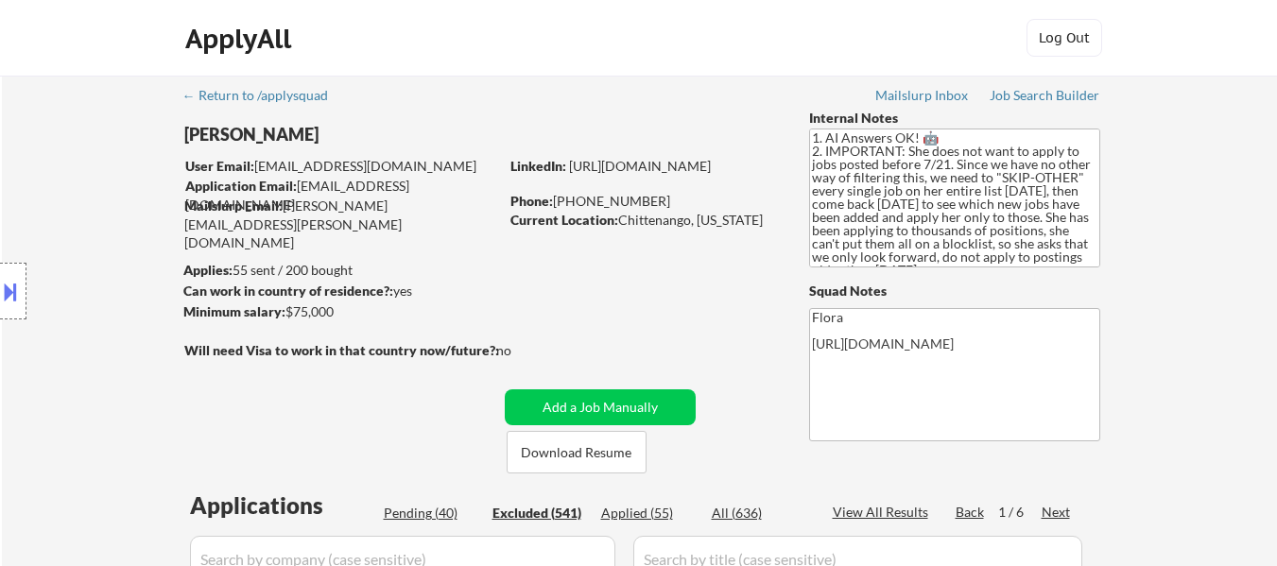
select select ""excluded__other_""
select select ""excluded__salary_""
select select ""excluded__other_""
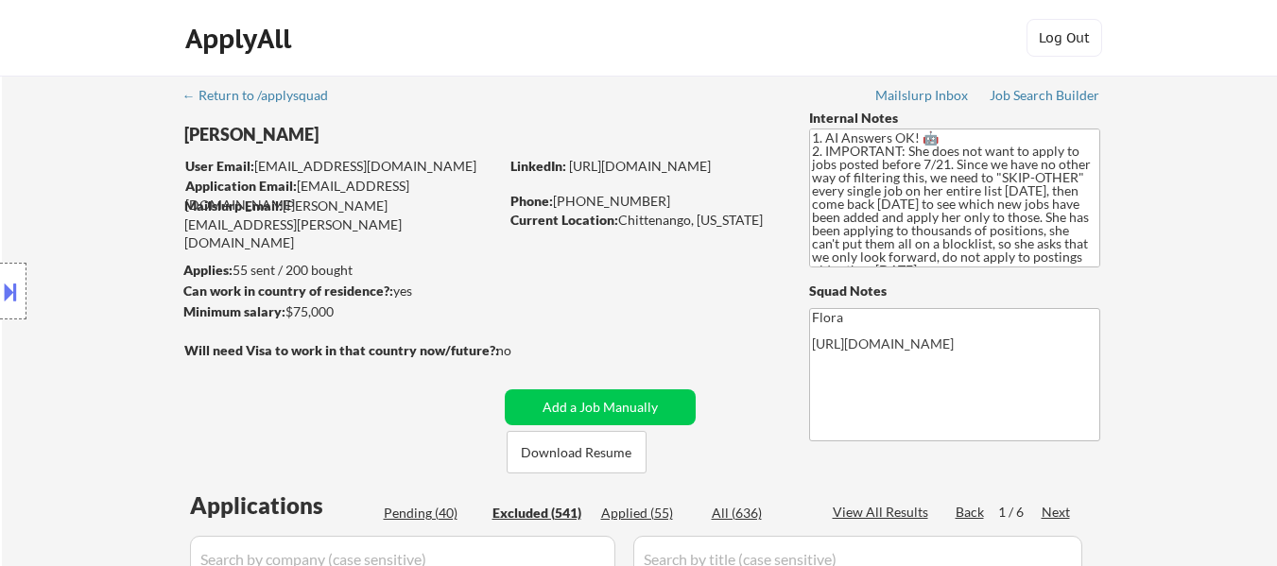
select select ""excluded__other_""
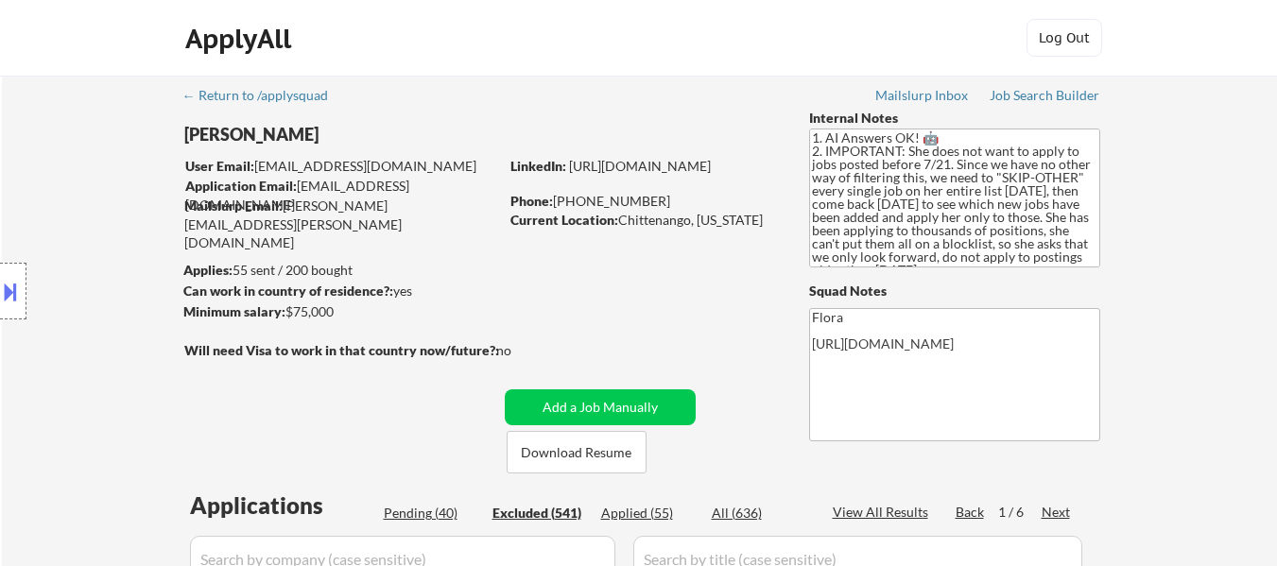
select select ""excluded__other_""
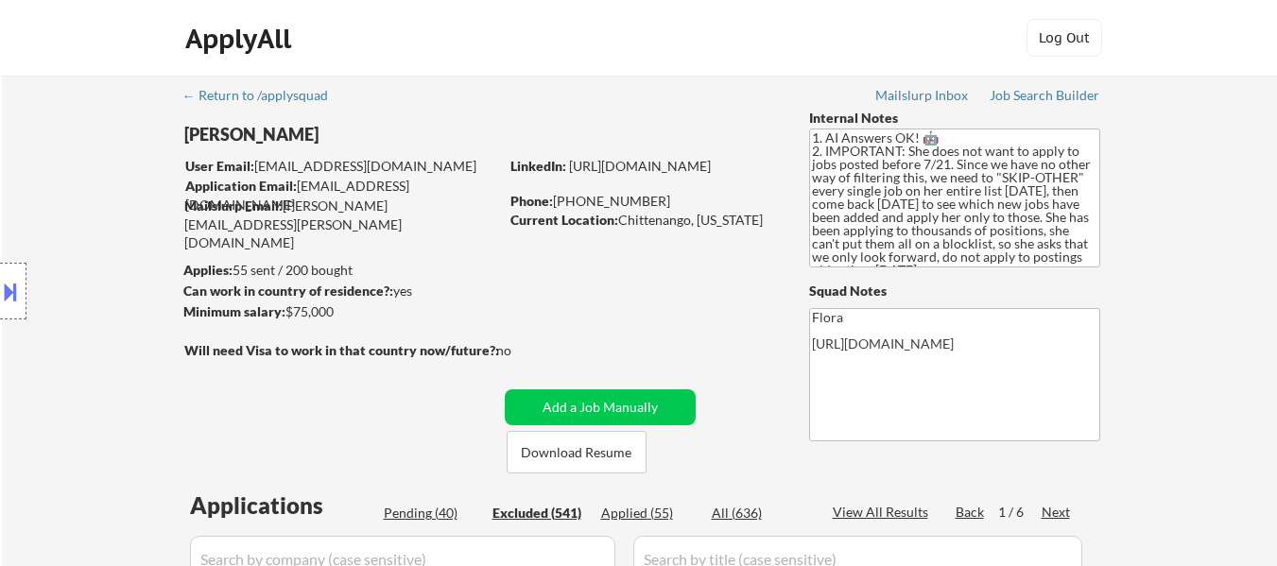
select select ""excluded__other_""
select select ""excluded__location_""
select select ""excluded__other_""
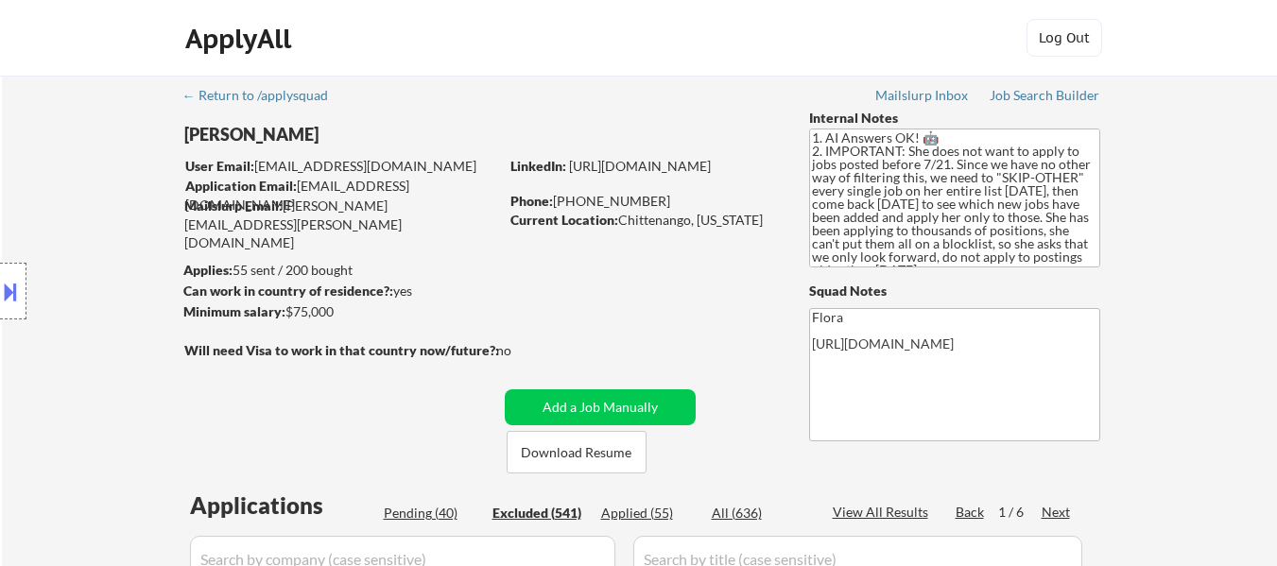
select select ""excluded__other_""
select select ""excluded__bad_match_""
select select ""excluded__other_""
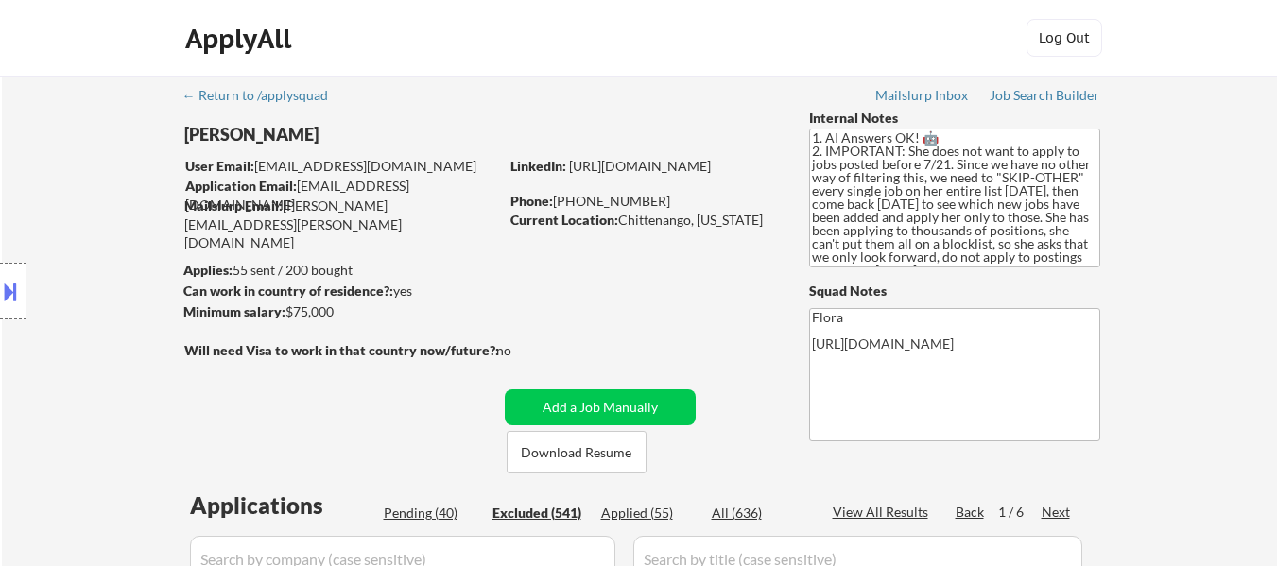
select select ""excluded__other_""
select select ""excluded""
select select ""excluded__other_""
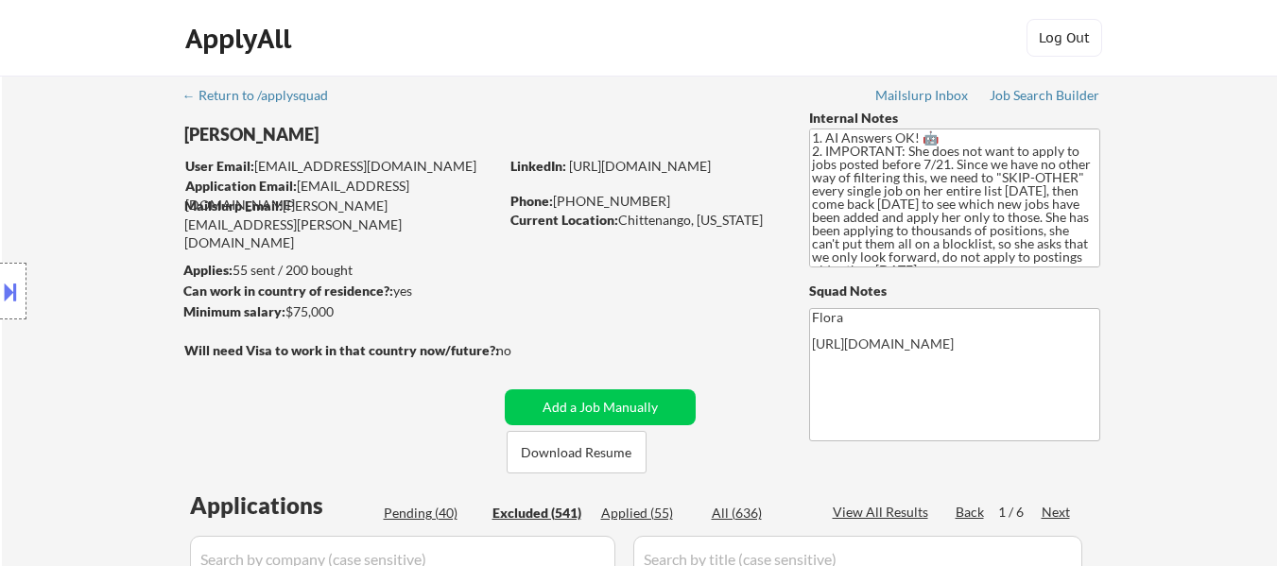
select select ""excluded__other_""
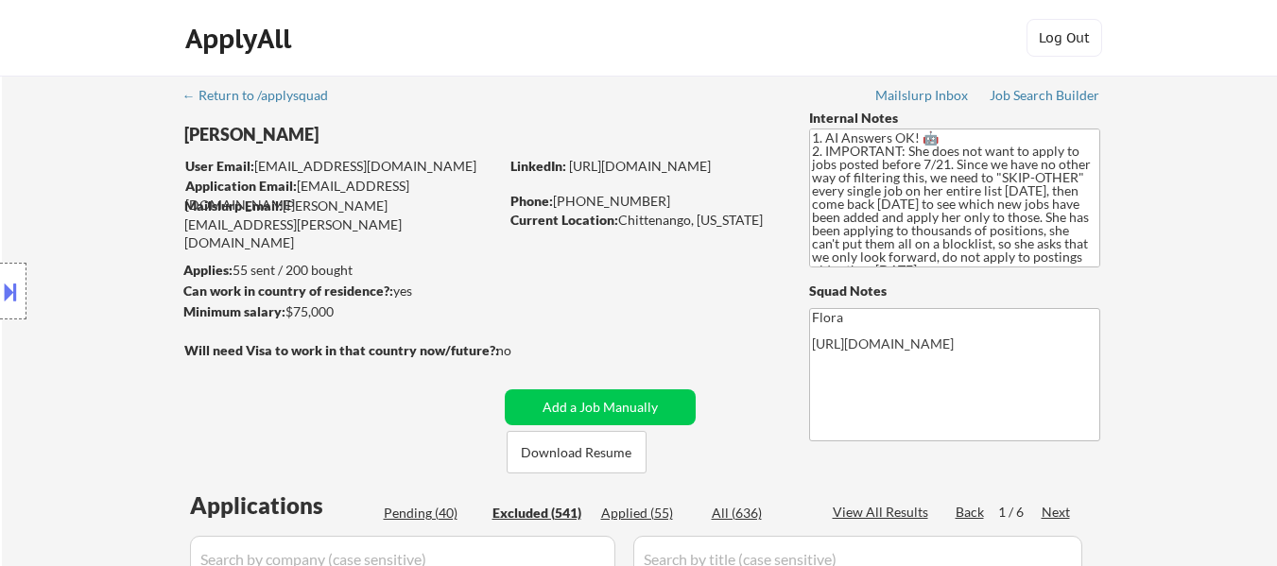
select select ""excluded__other_""
select select ""excluded__expired_""
select select ""excluded__bad_match_""
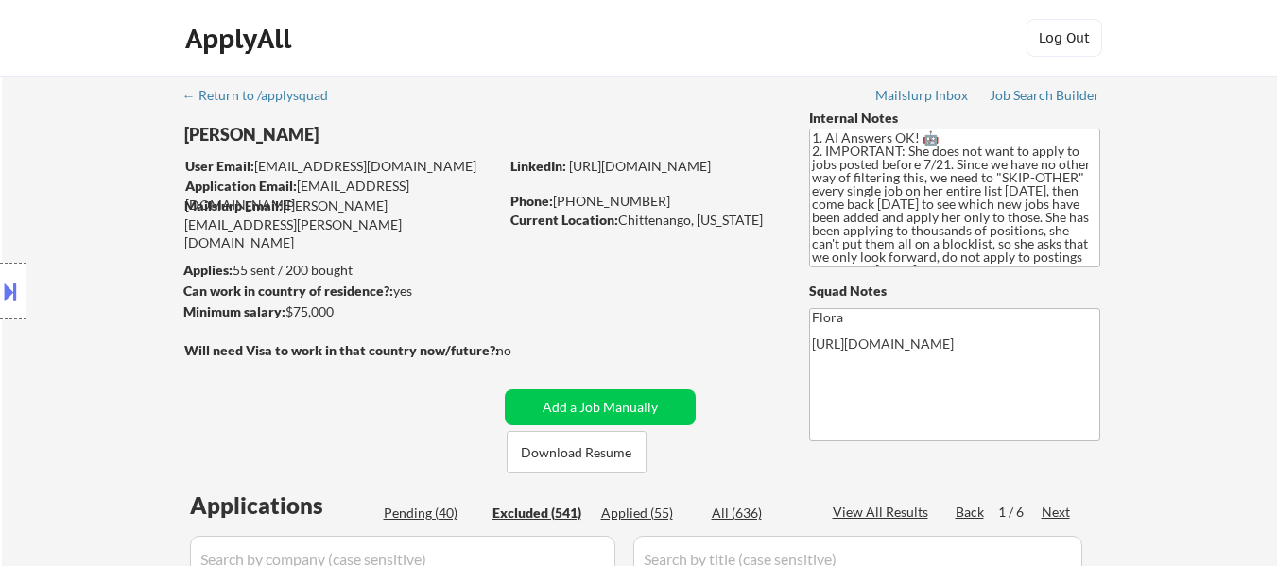
select select ""excluded__other_""
select select ""excluded__location_""
select select ""excluded__bad_match_""
select select ""excluded__other_""
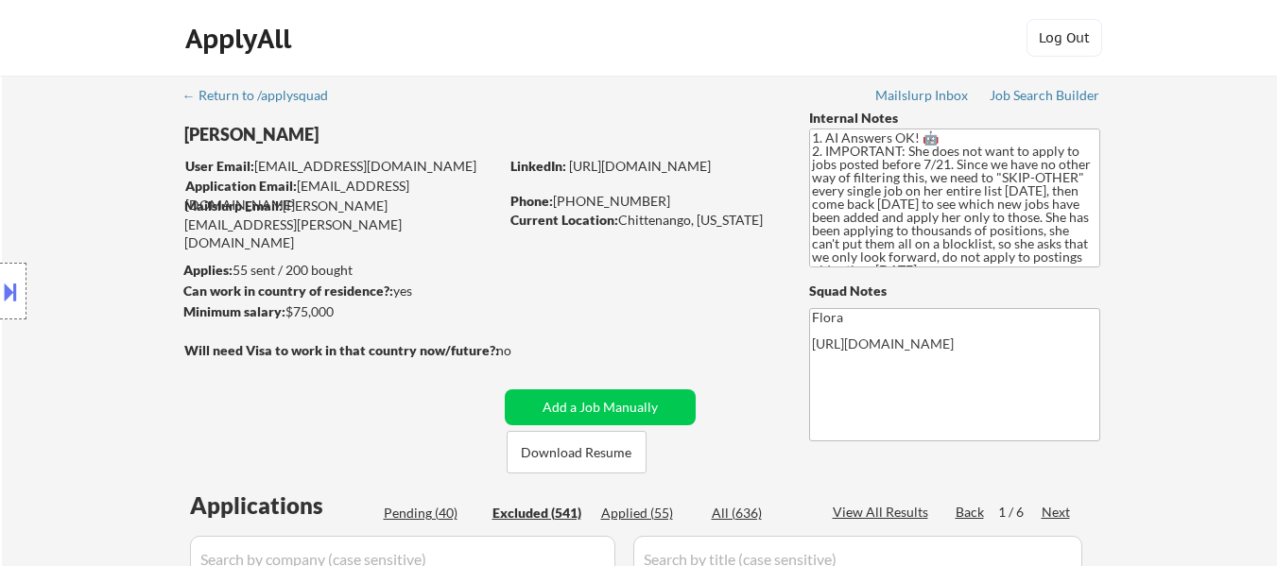
select select ""excluded__other_""
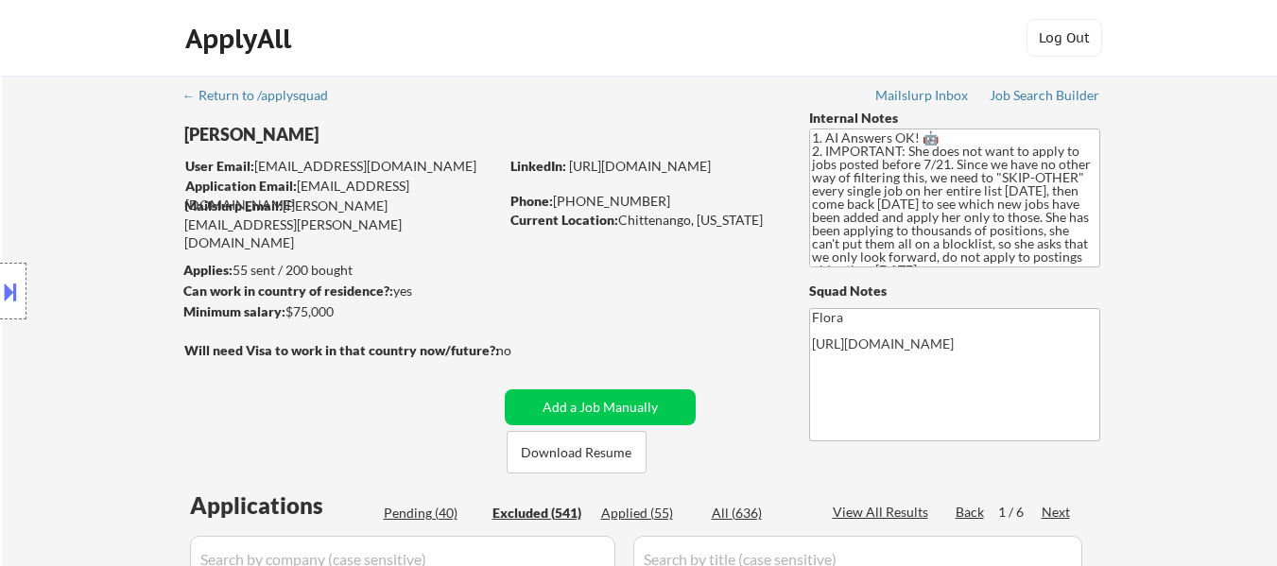
select select ""excluded__other_""
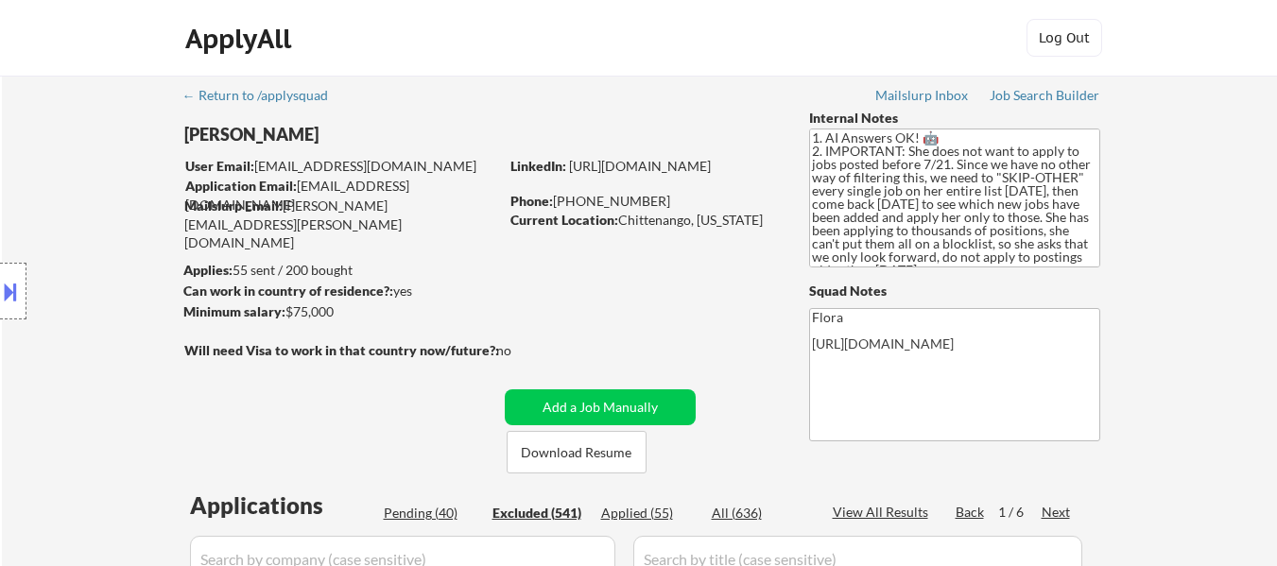
select select ""excluded__location_""
select select ""excluded__other_""
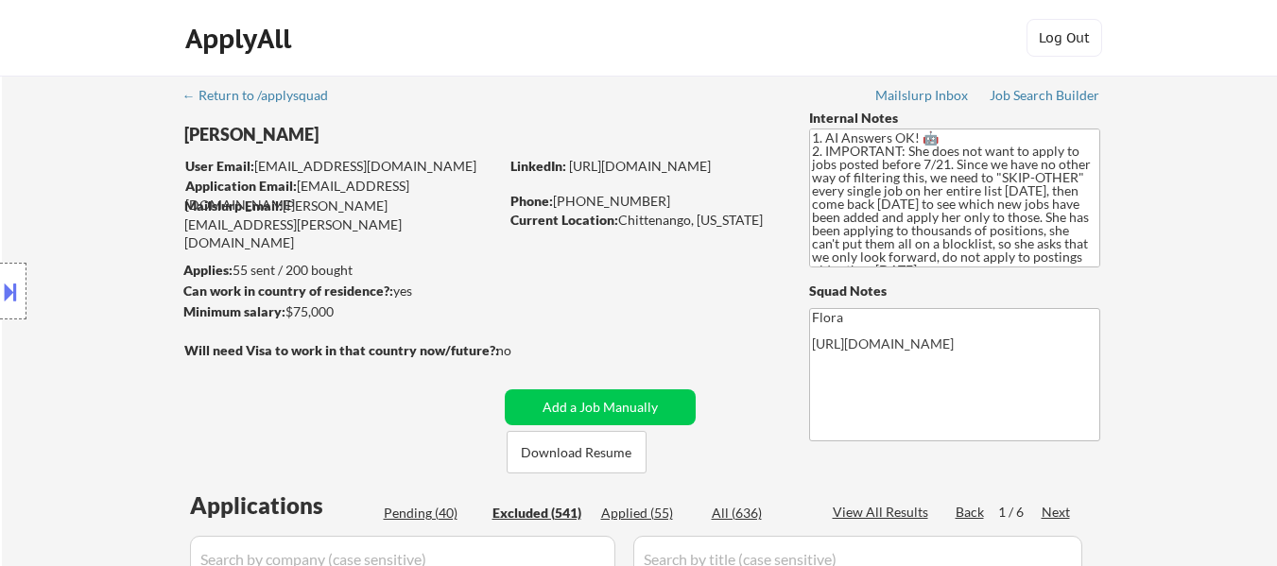
select select ""excluded__other_""
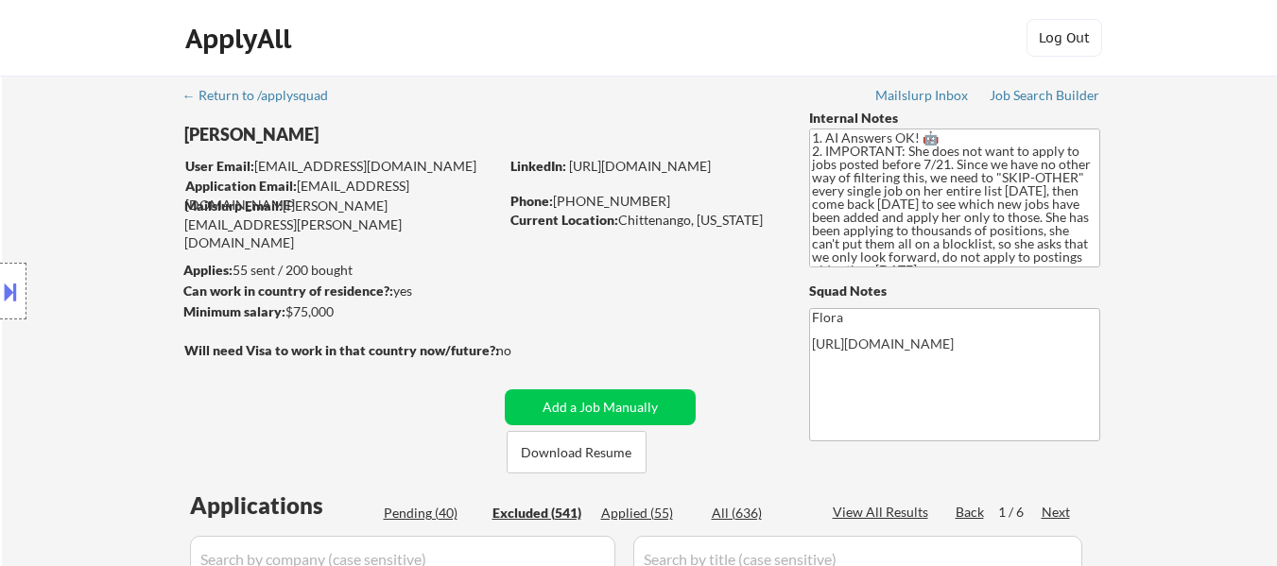
select select ""excluded__other_""
select select ""excluded__bad_match_""
select select ""excluded__expired_""
select select ""excluded__bad_match_""
select select ""excluded__other_""
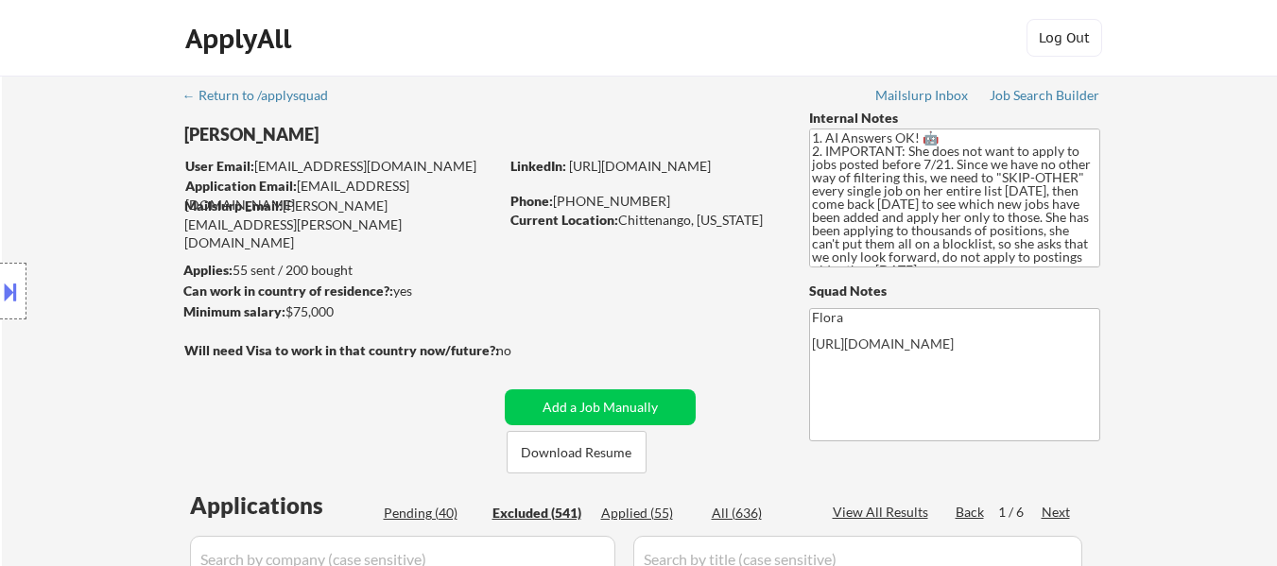
select select ""excluded__location_""
select select ""excluded__other_""
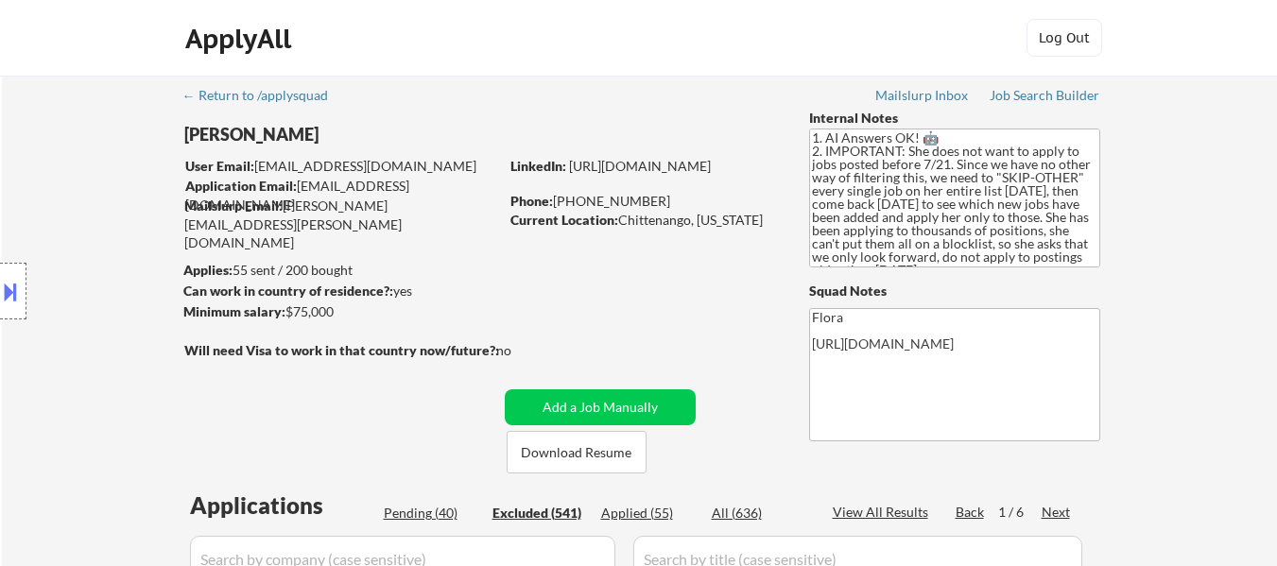
select select ""excluded__other_""
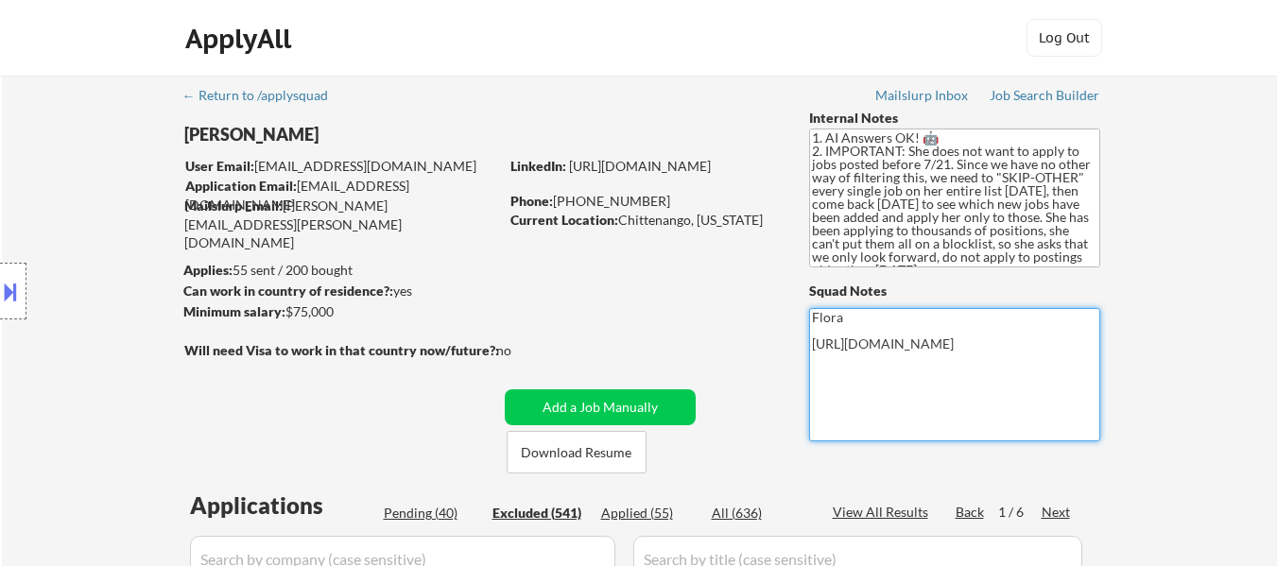
scroll to position [189, 0]
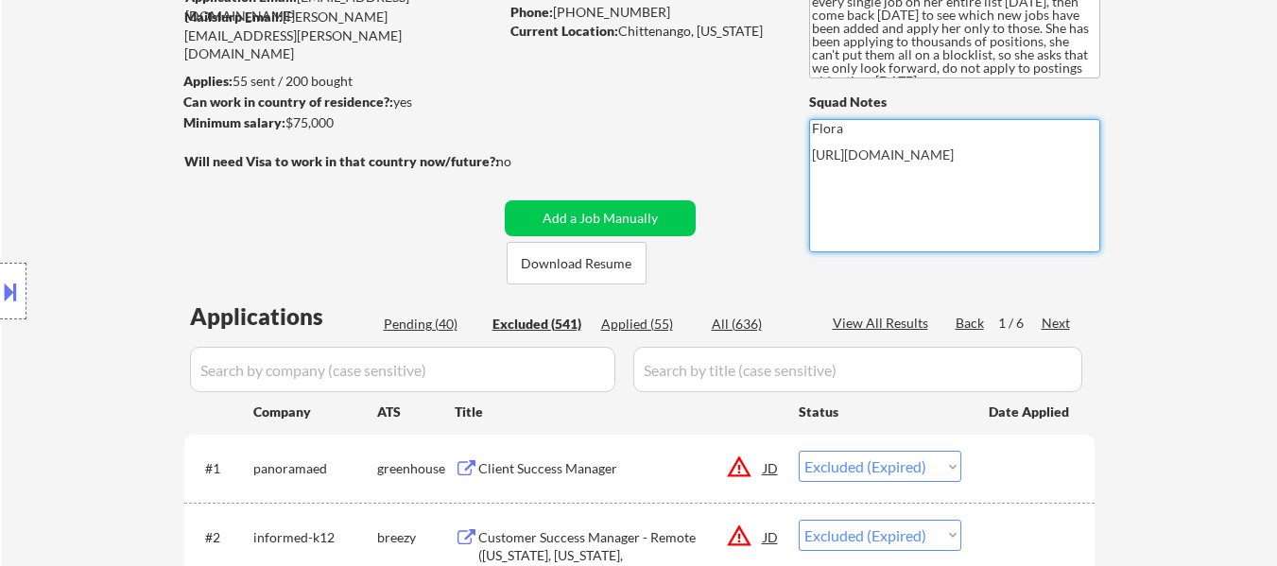
click at [904, 322] on div "View All Results" at bounding box center [883, 323] width 101 height 19
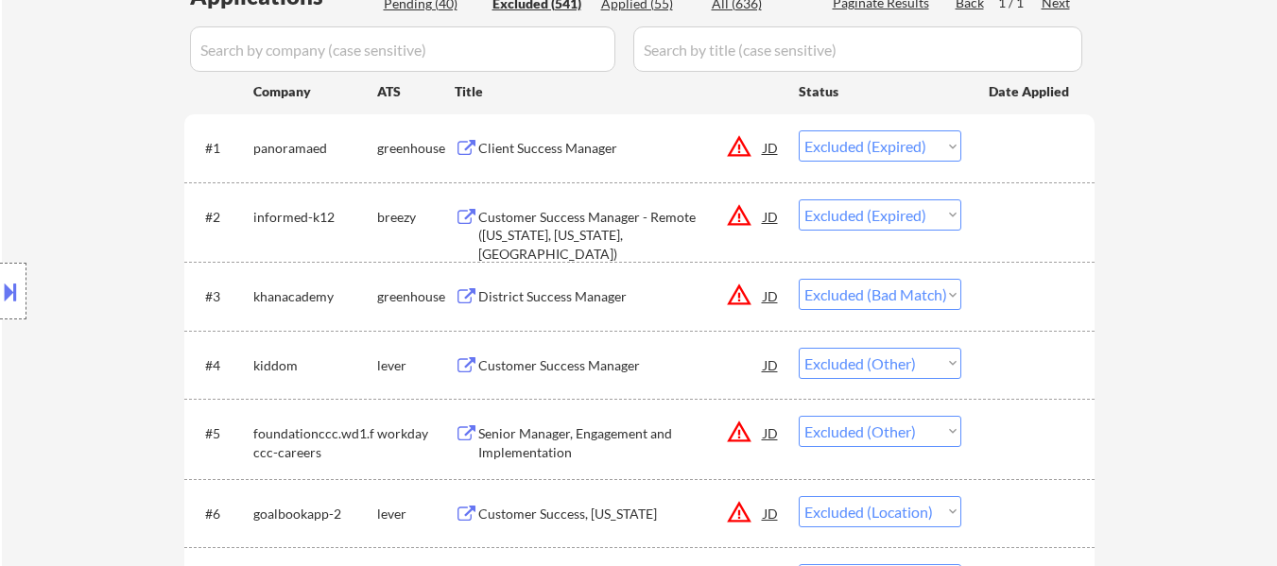
scroll to position [567, 0]
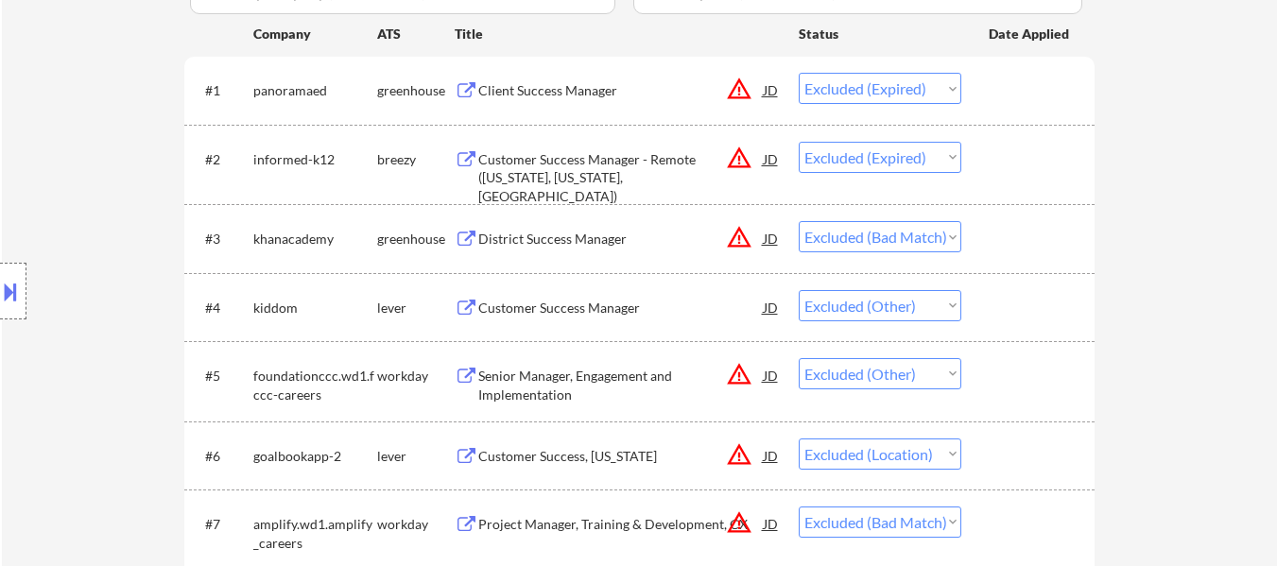
click at [918, 317] on select "Choose an option... Pending Applied Excluded (Questions) Excluded (Expired) Exc…" at bounding box center [880, 305] width 163 height 31
click at [930, 311] on select "Choose an option... Pending Applied Excluded (Questions) Excluded (Expired) Exc…" at bounding box center [880, 305] width 163 height 31
click at [939, 306] on select "Choose an option... Pending Applied Excluded (Questions) Excluded (Expired) Exc…" at bounding box center [880, 305] width 163 height 31
select select ""excluded__other_""
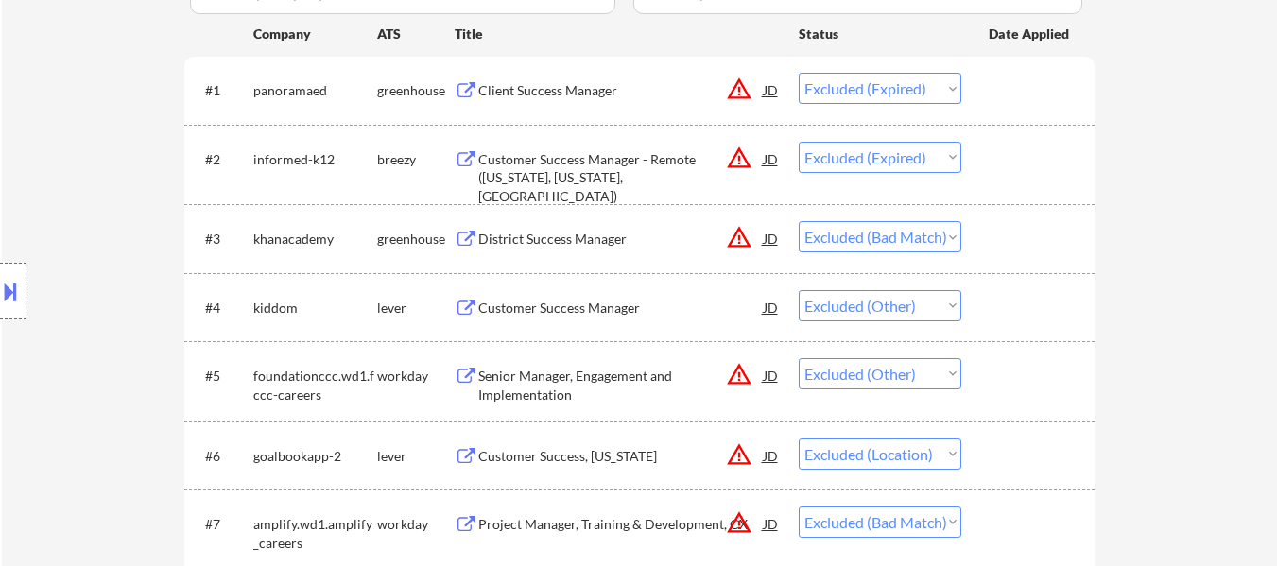
select select ""excluded__other_""
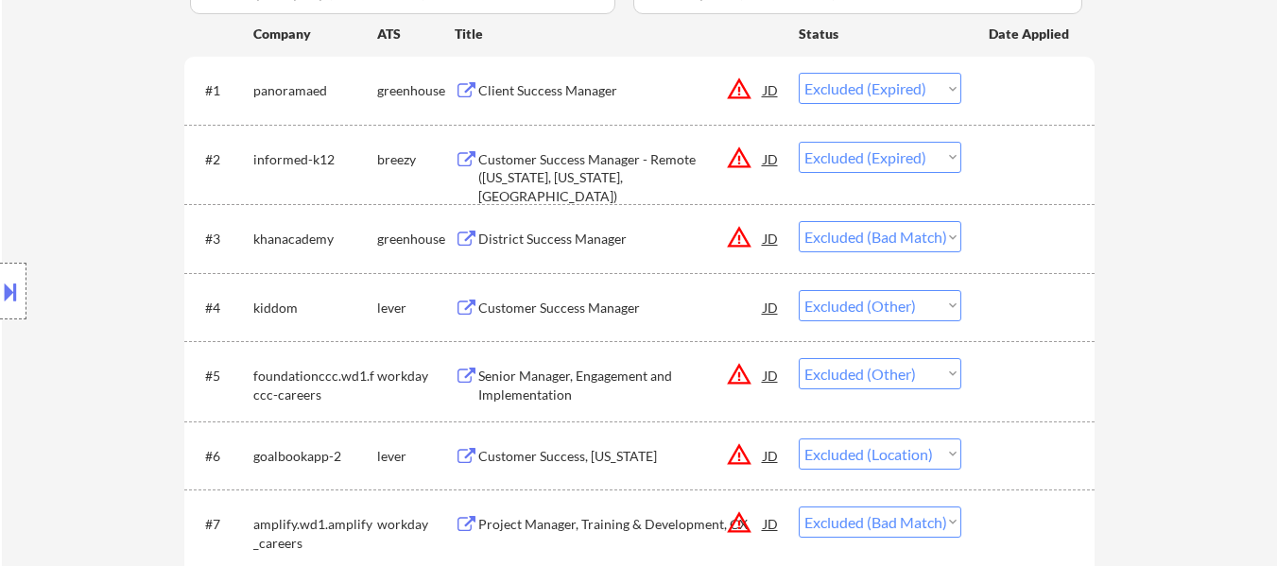
select select ""excluded__other_""
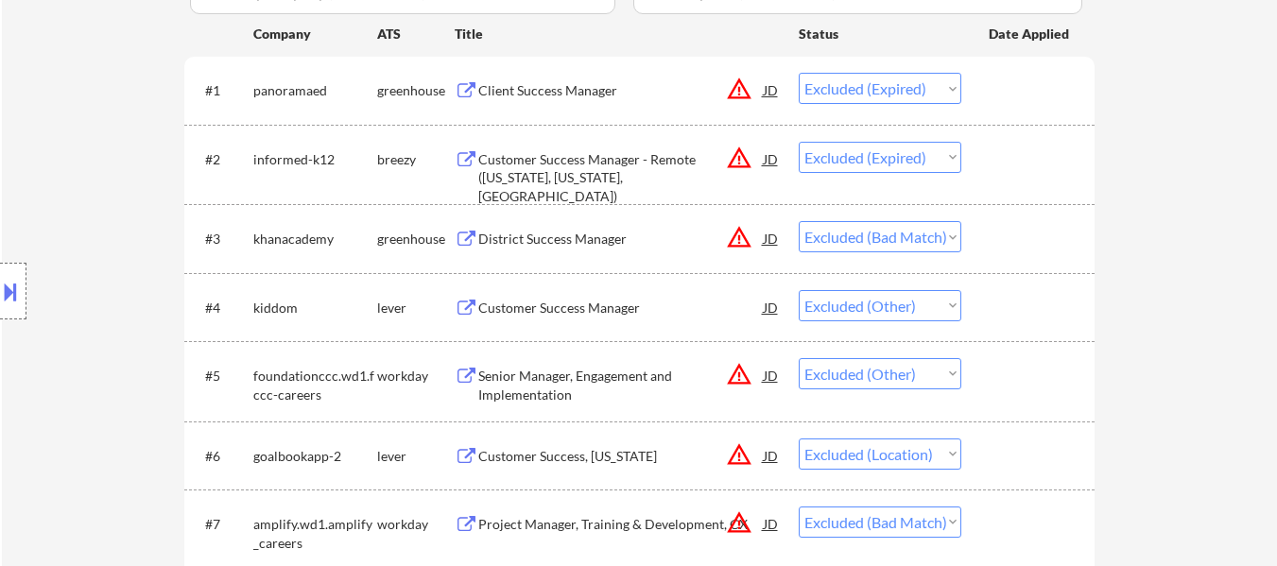
select select ""excluded__other_""
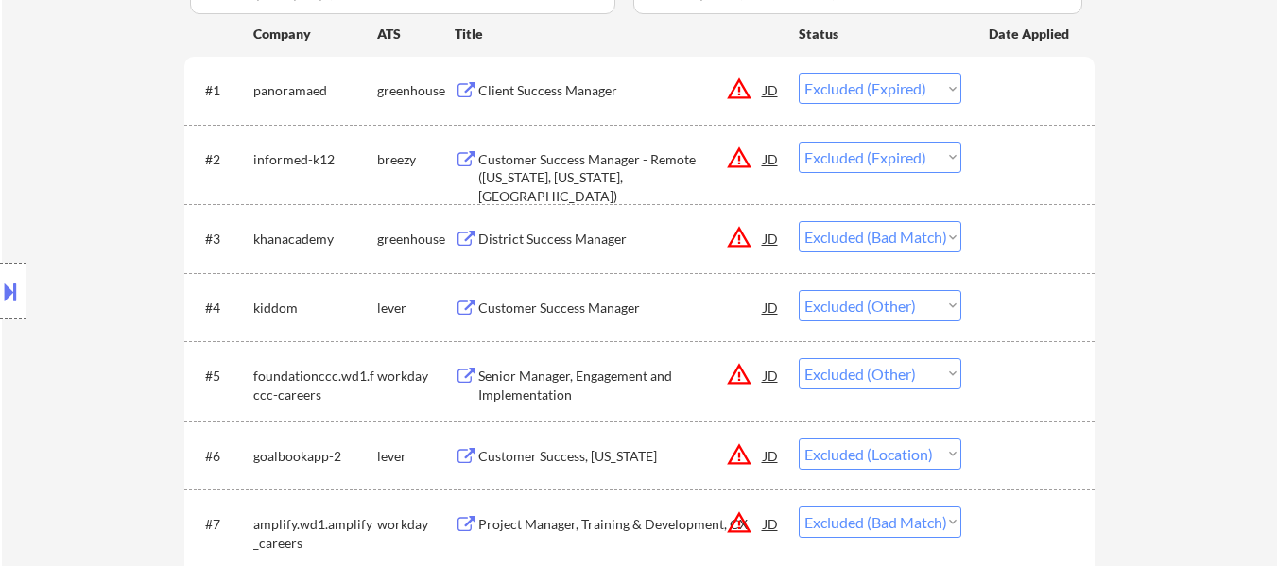
select select ""excluded__other_""
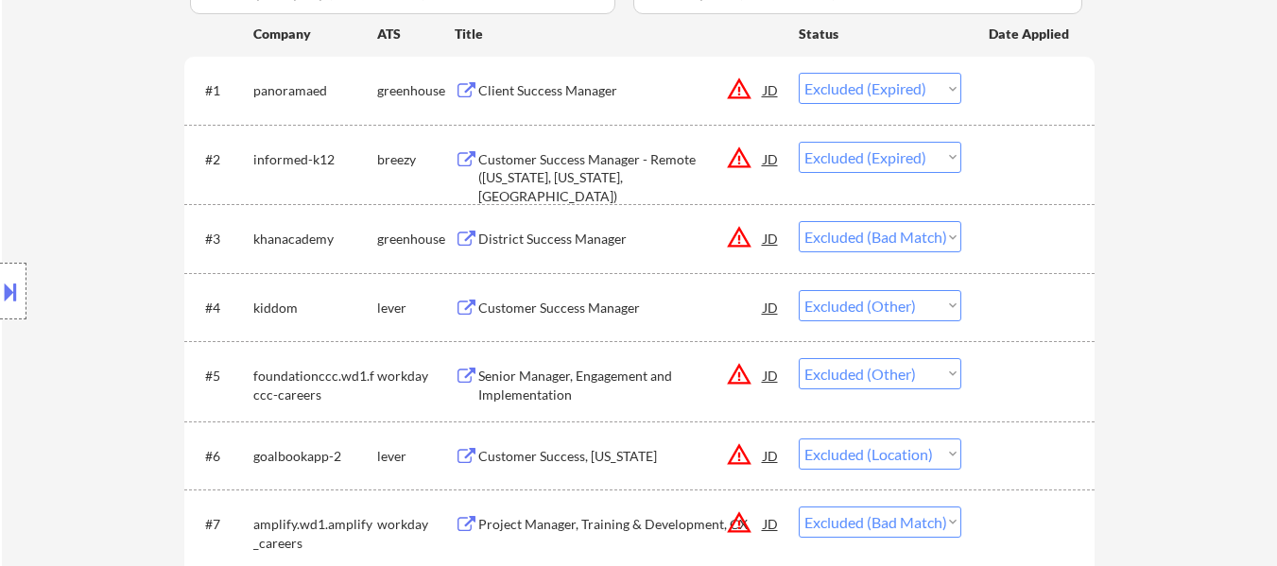
select select ""excluded__salary_""
select select ""excluded__other_""
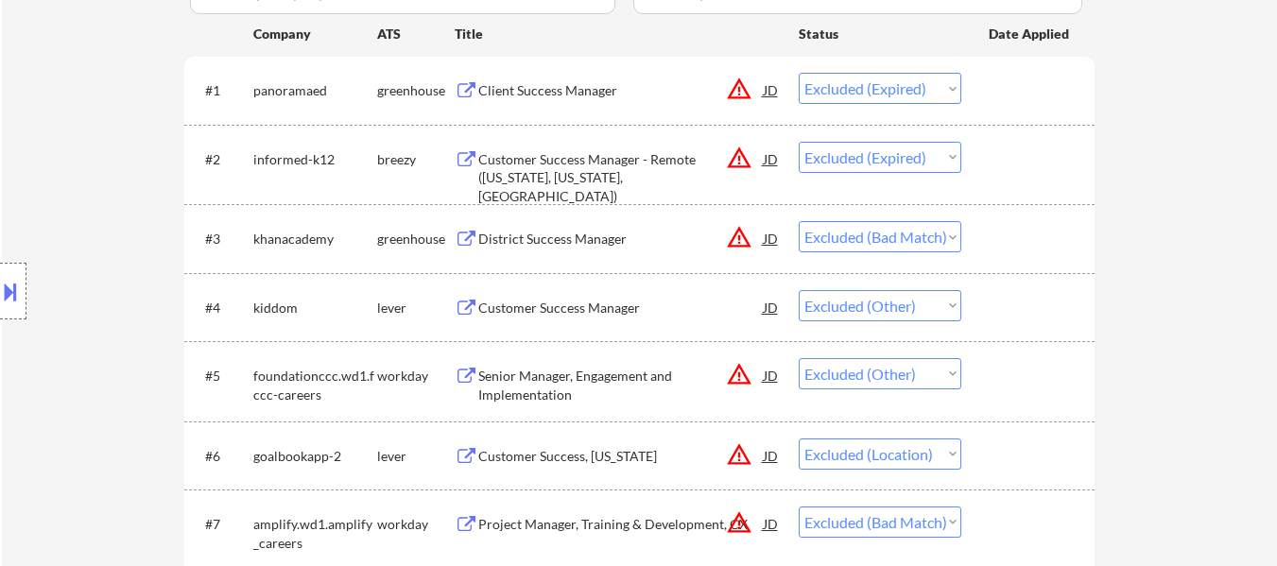
select select ""excluded__other_""
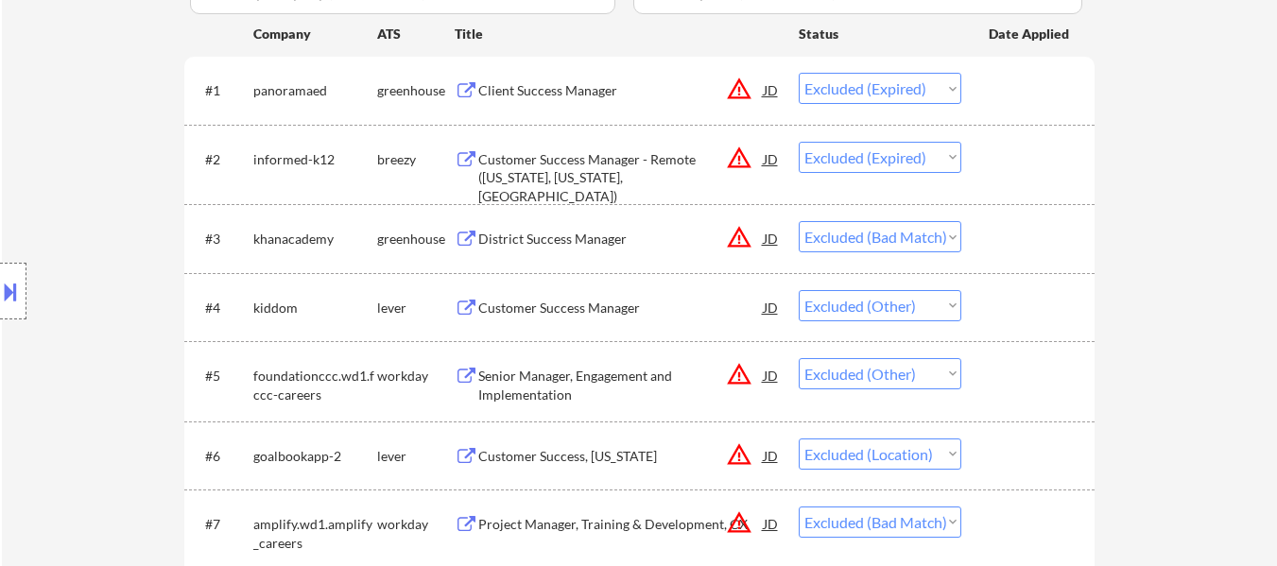
select select ""excluded__other_""
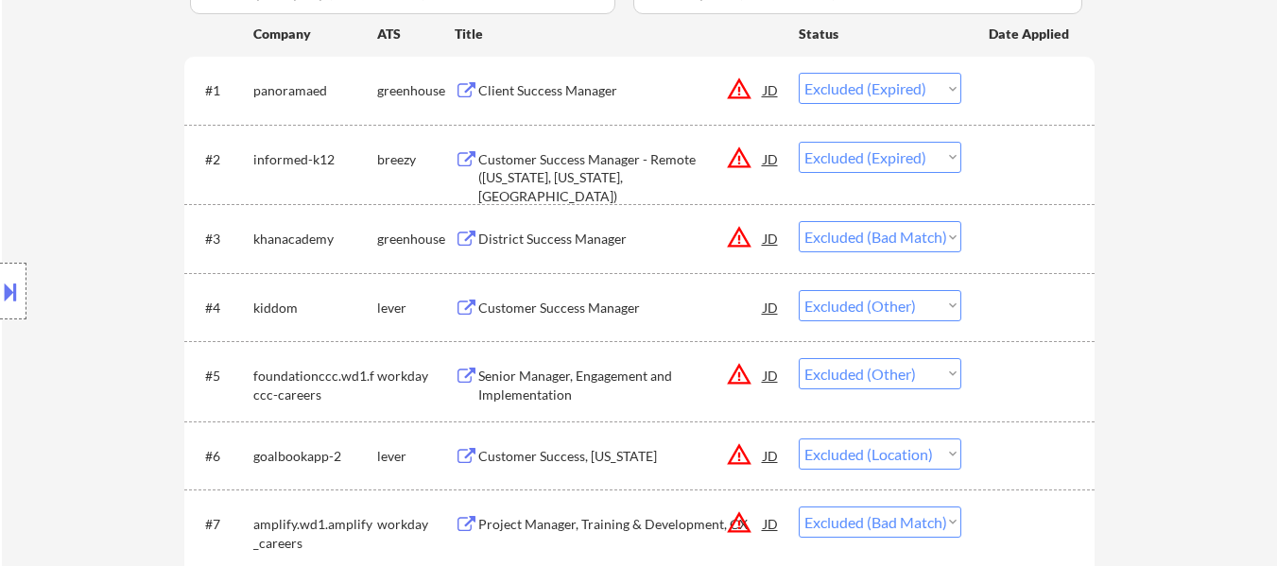
select select ""excluded__other_""
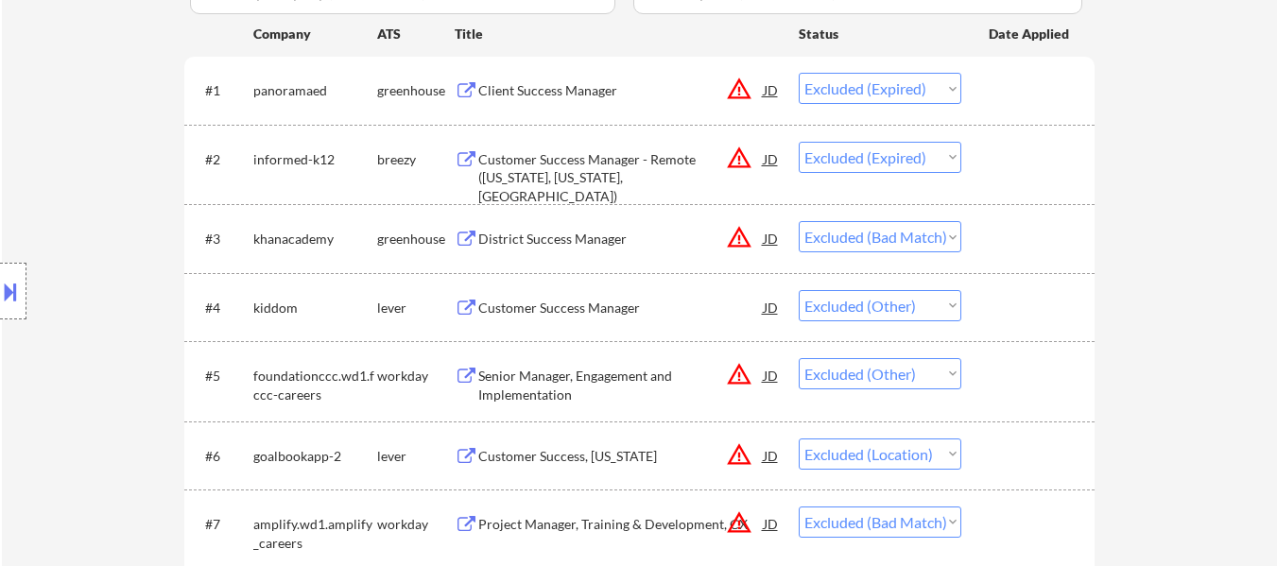
select select ""excluded__other_""
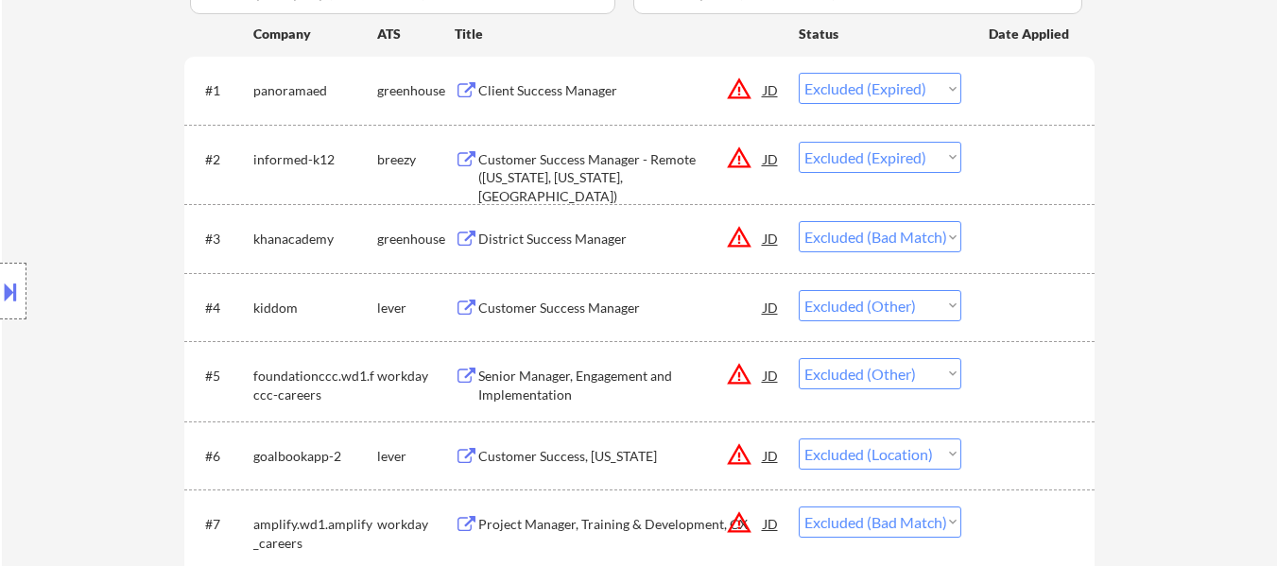
select select ""excluded__other_""
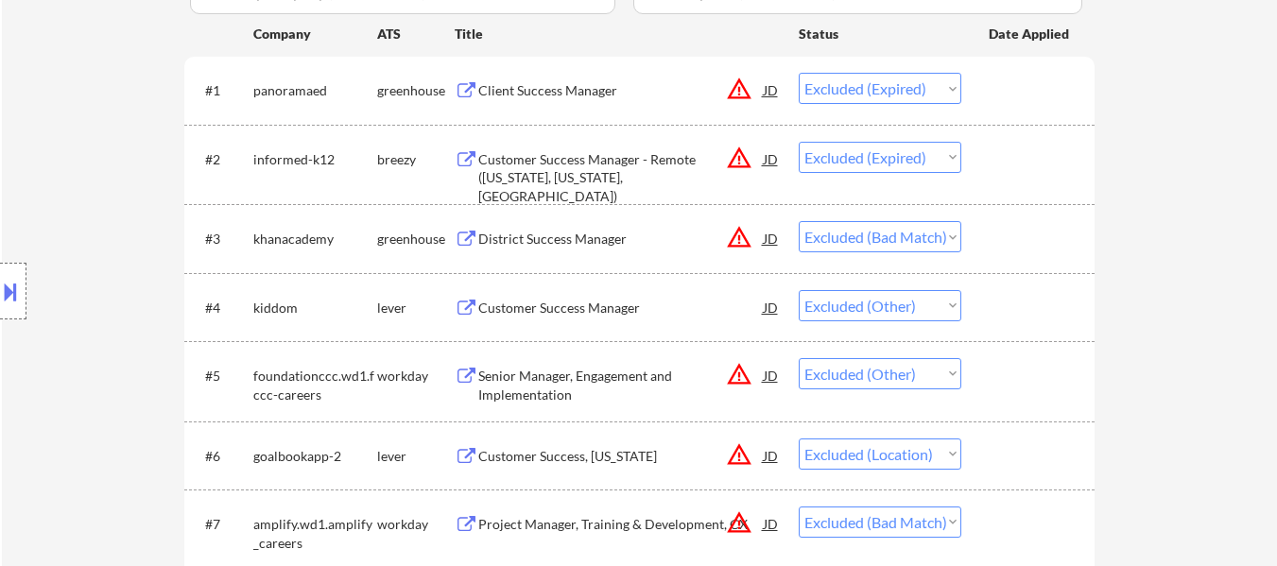
select select ""excluded__other_""
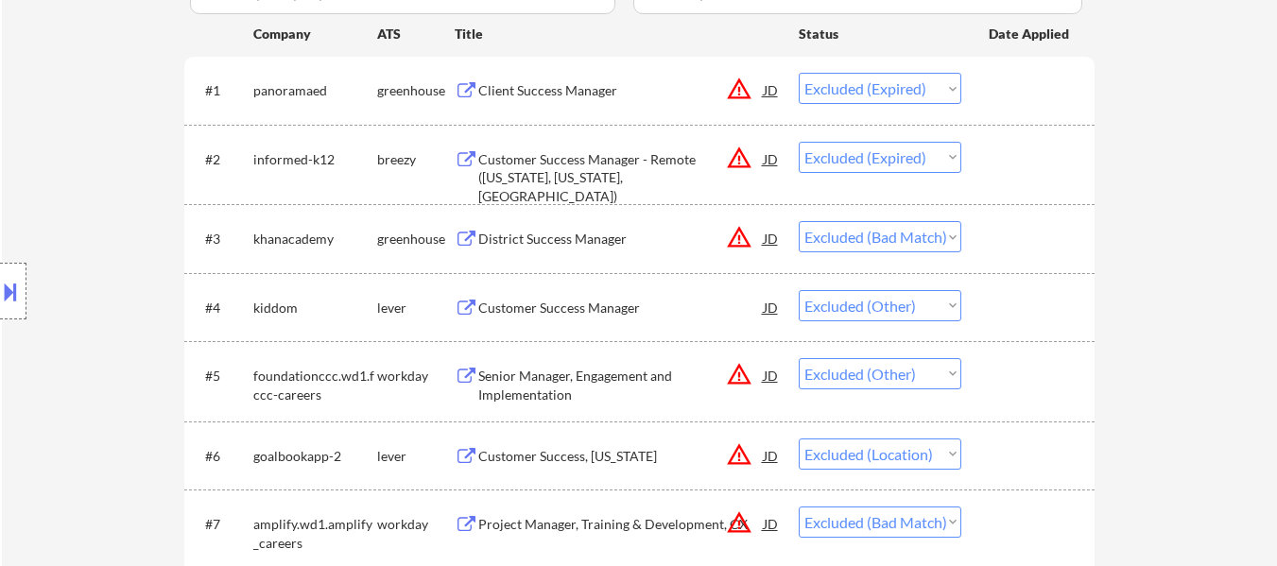
select select ""excluded__other_""
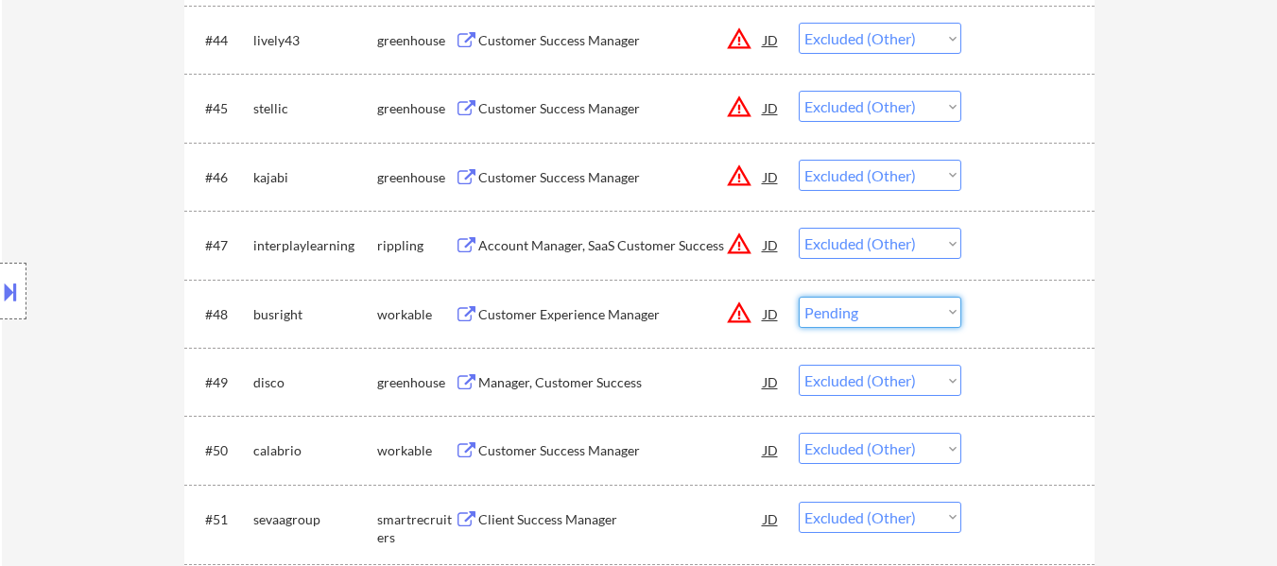
click at [799, 297] on select "Choose an option... Pending Applied Excluded (Questions) Excluded (Expired) Exc…" at bounding box center [880, 312] width 163 height 31
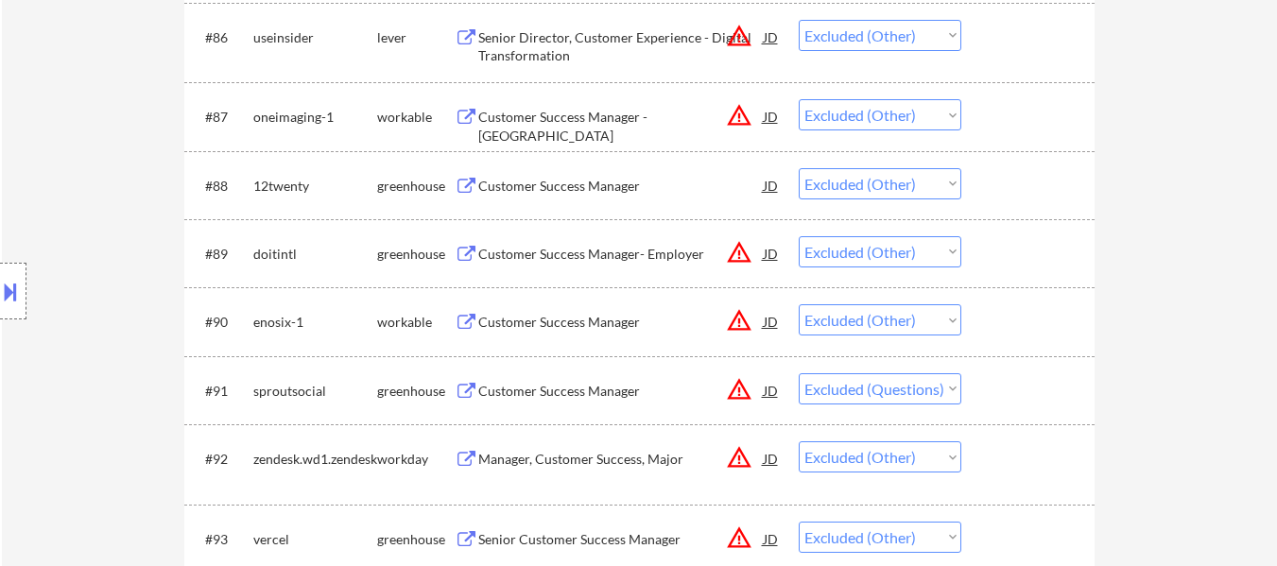
scroll to position [6712, 0]
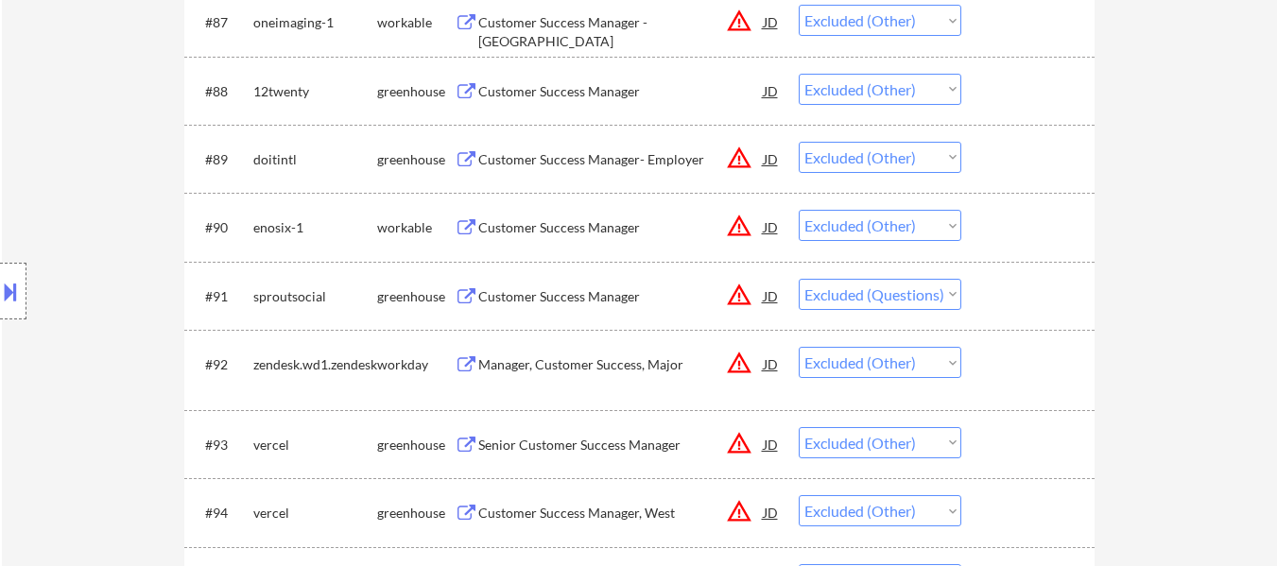
click at [941, 293] on select "Choose an option... Pending Applied Excluded (Questions) Excluded (Expired) Exc…" at bounding box center [880, 294] width 163 height 31
click at [799, 279] on select "Choose an option... Pending Applied Excluded (Questions) Excluded (Expired) Exc…" at bounding box center [880, 294] width 163 height 31
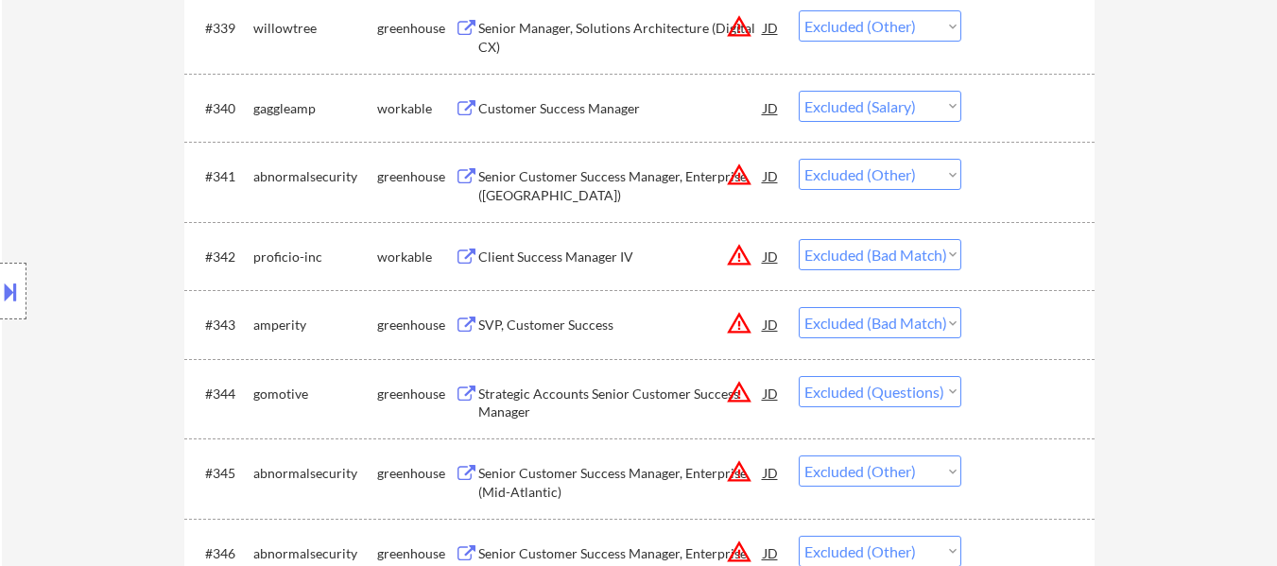
scroll to position [24767, 0]
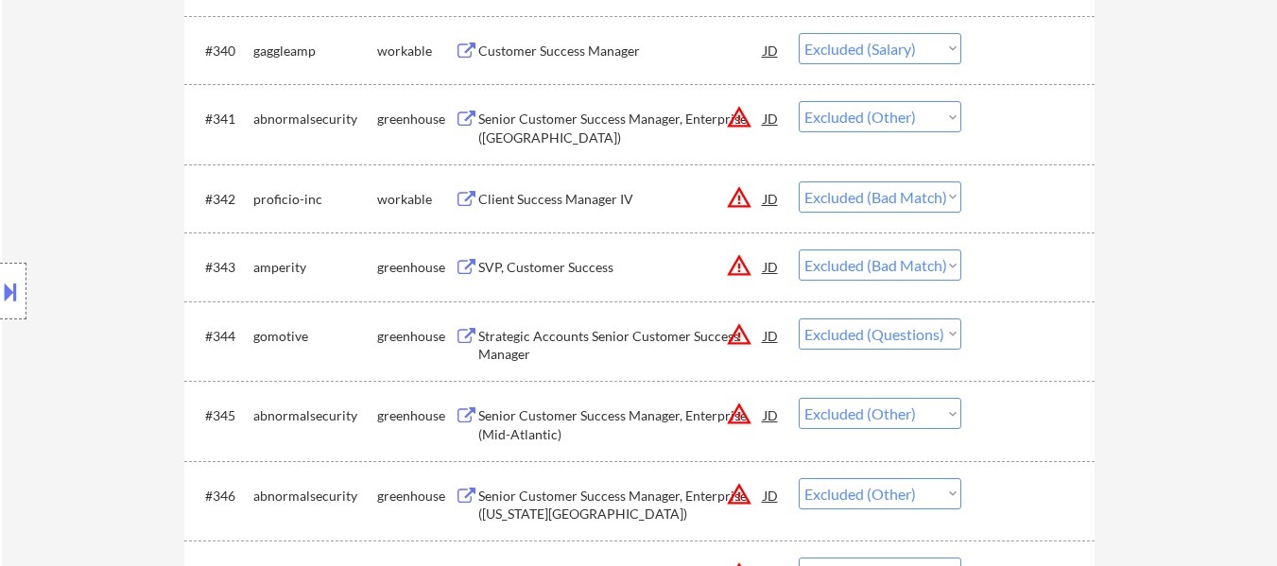
click at [904, 326] on select "Choose an option... Pending Applied Excluded (Questions) Excluded (Expired) Exc…" at bounding box center [880, 334] width 163 height 31
click at [799, 319] on select "Choose an option... Pending Applied Excluded (Questions) Excluded (Expired) Exc…" at bounding box center [880, 334] width 163 height 31
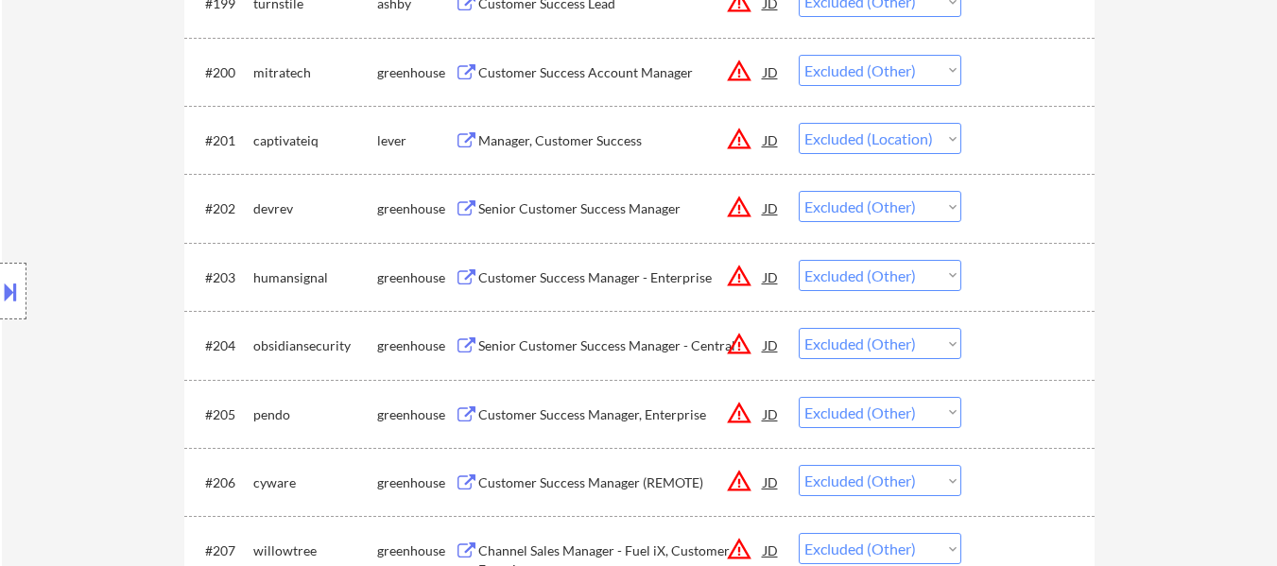
scroll to position [0, 0]
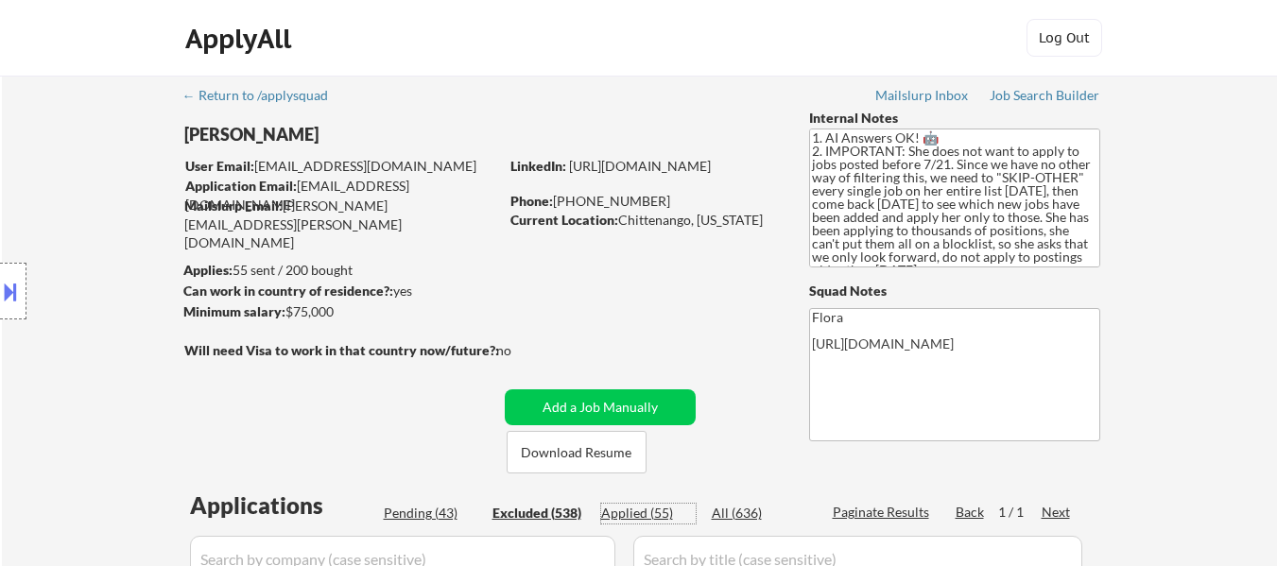
click at [656, 510] on div "Applied (55)" at bounding box center [648, 513] width 95 height 19
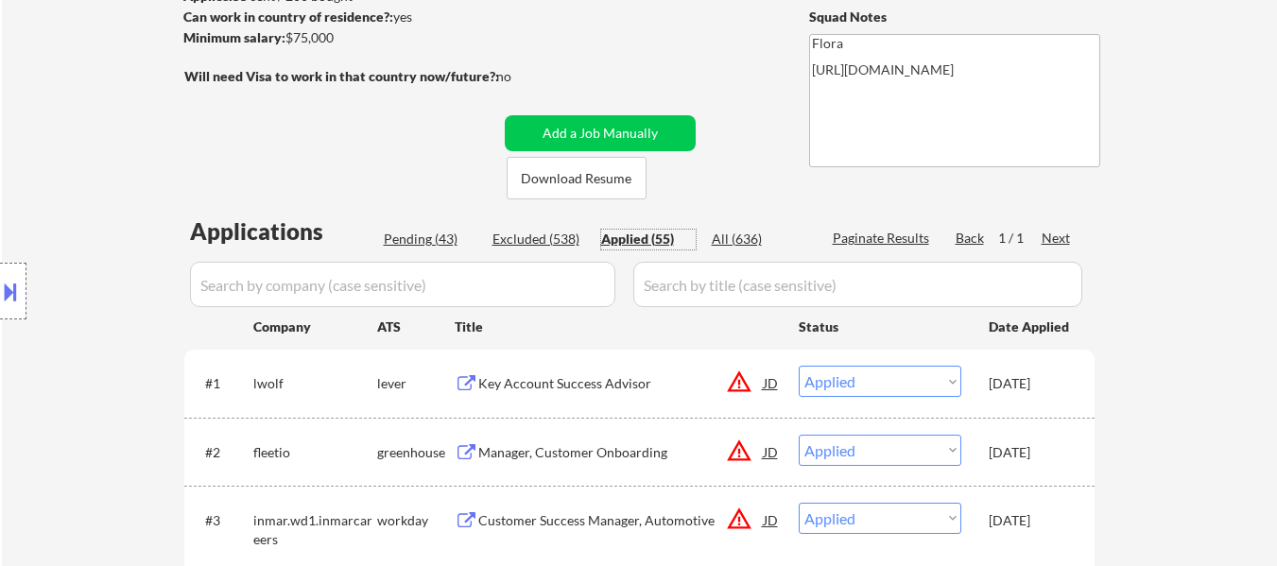
scroll to position [378, 0]
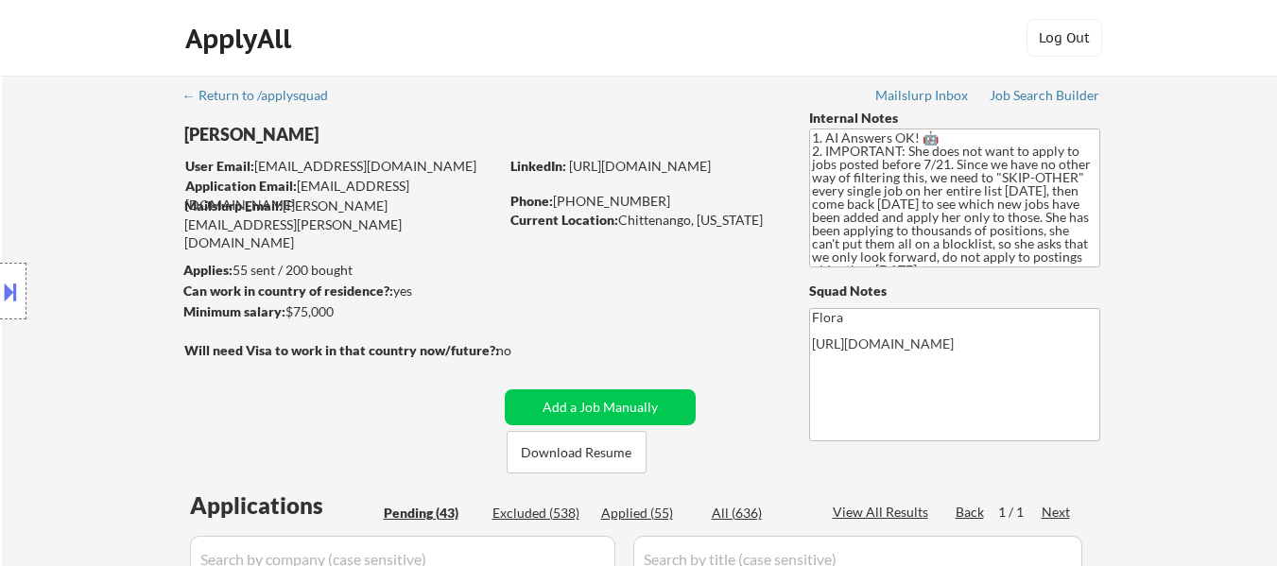
select select ""pending""
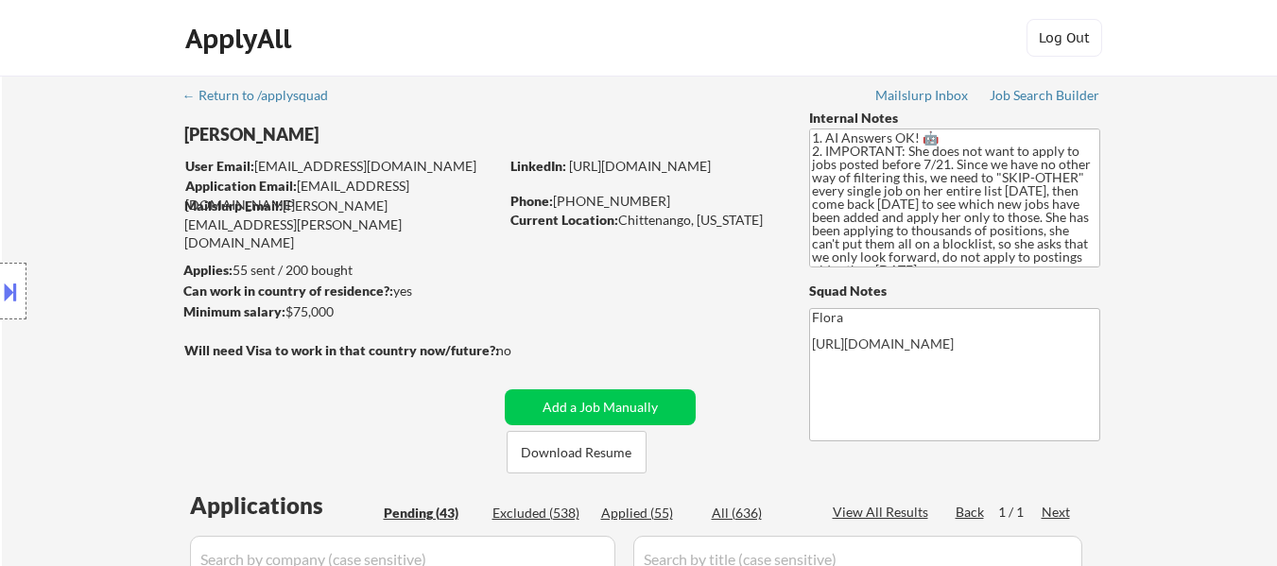
select select ""pending""
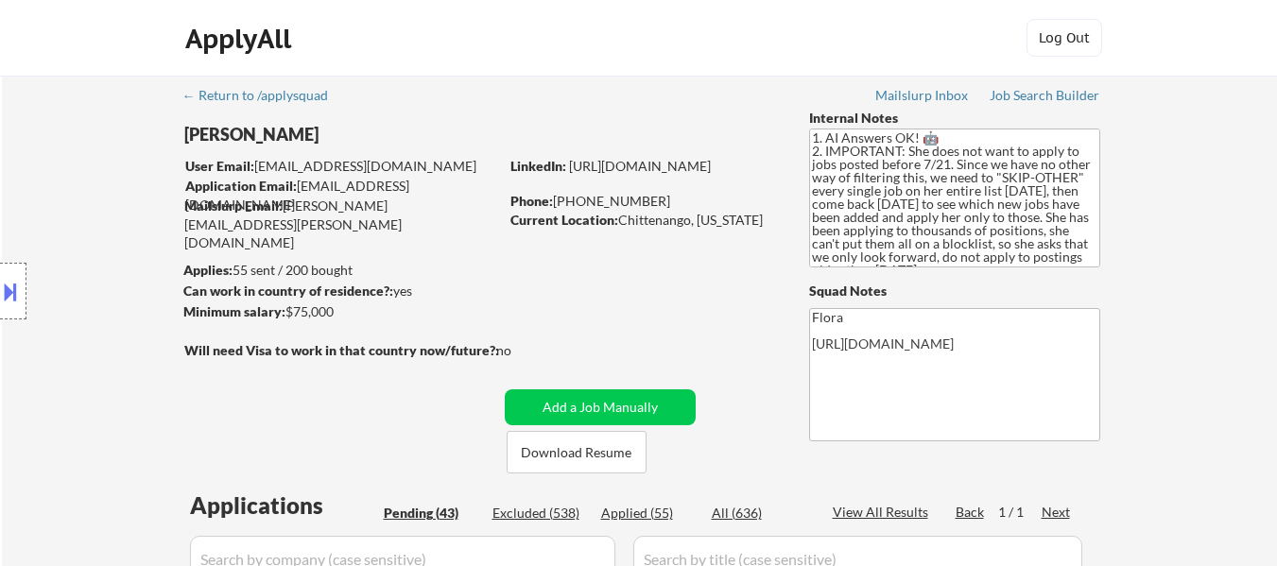
select select ""pending""
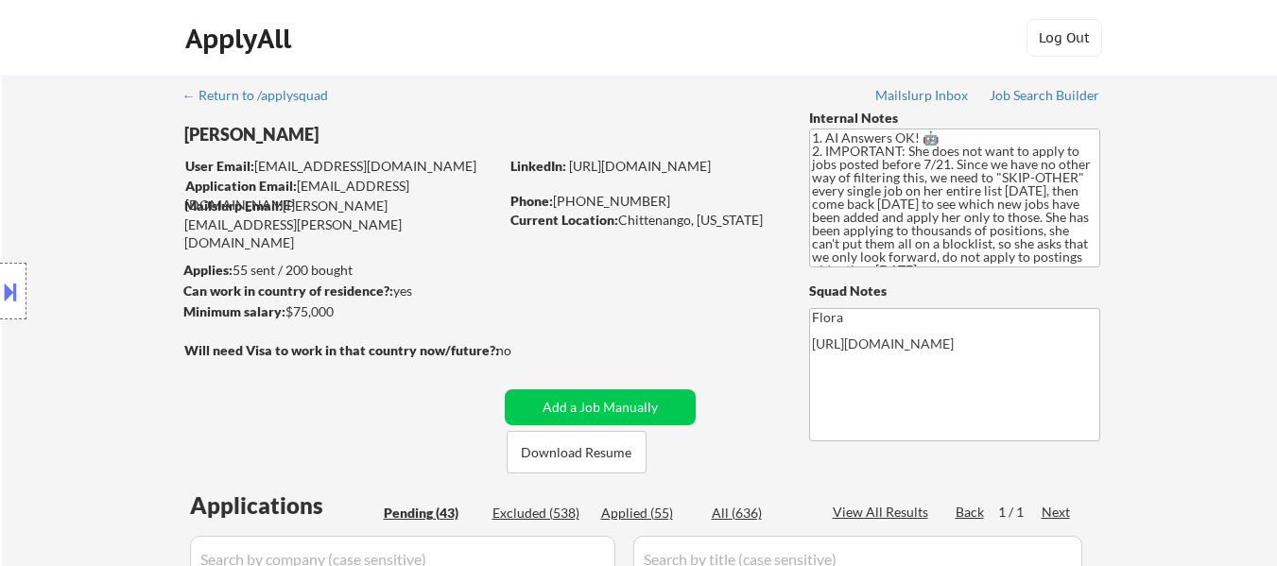
select select ""pending""
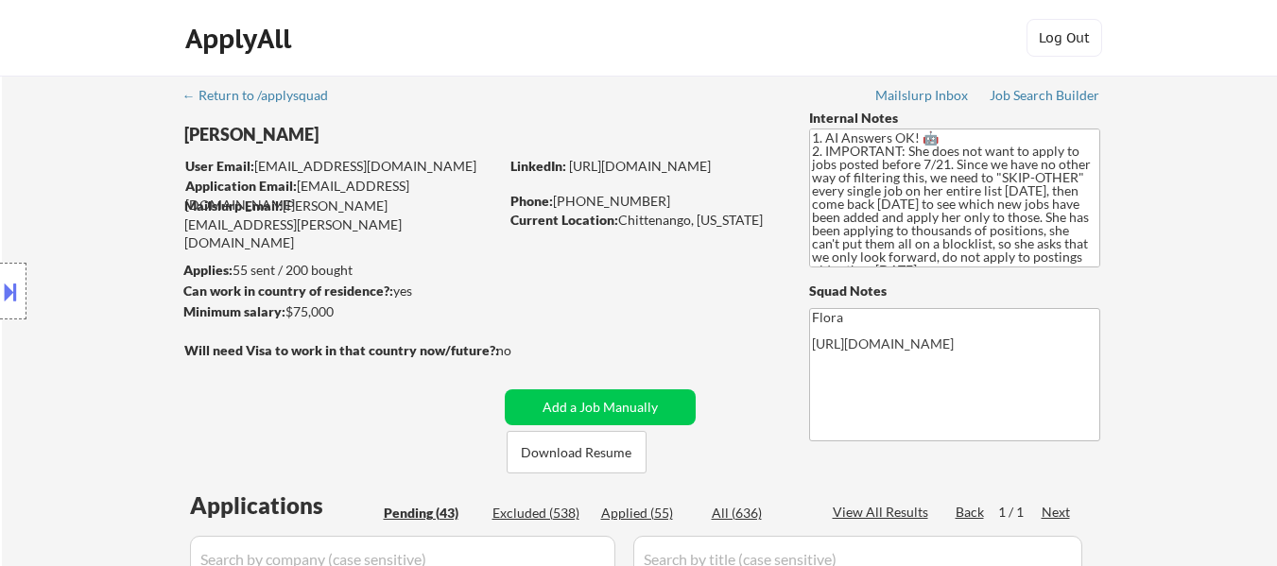
select select ""pending""
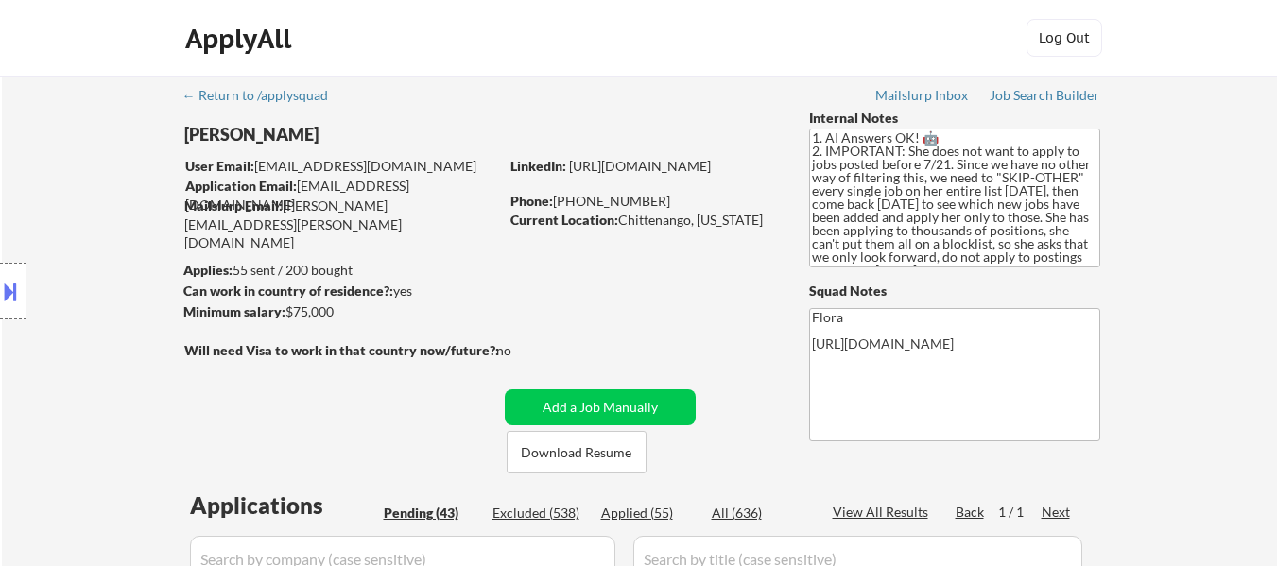
select select ""pending""
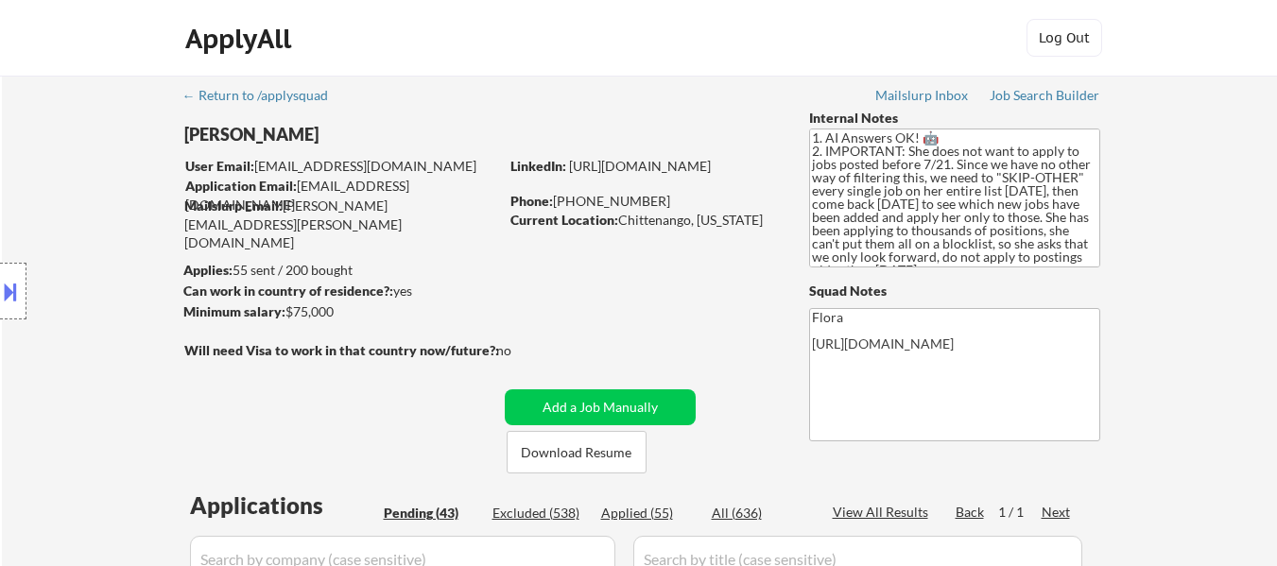
select select ""pending""
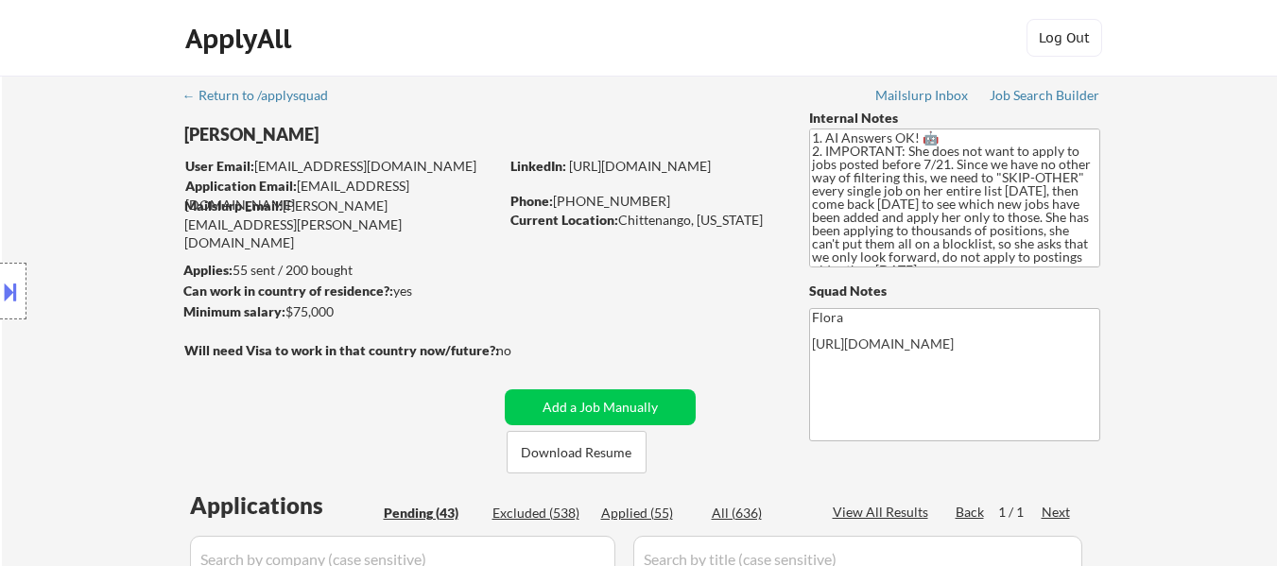
select select ""pending""
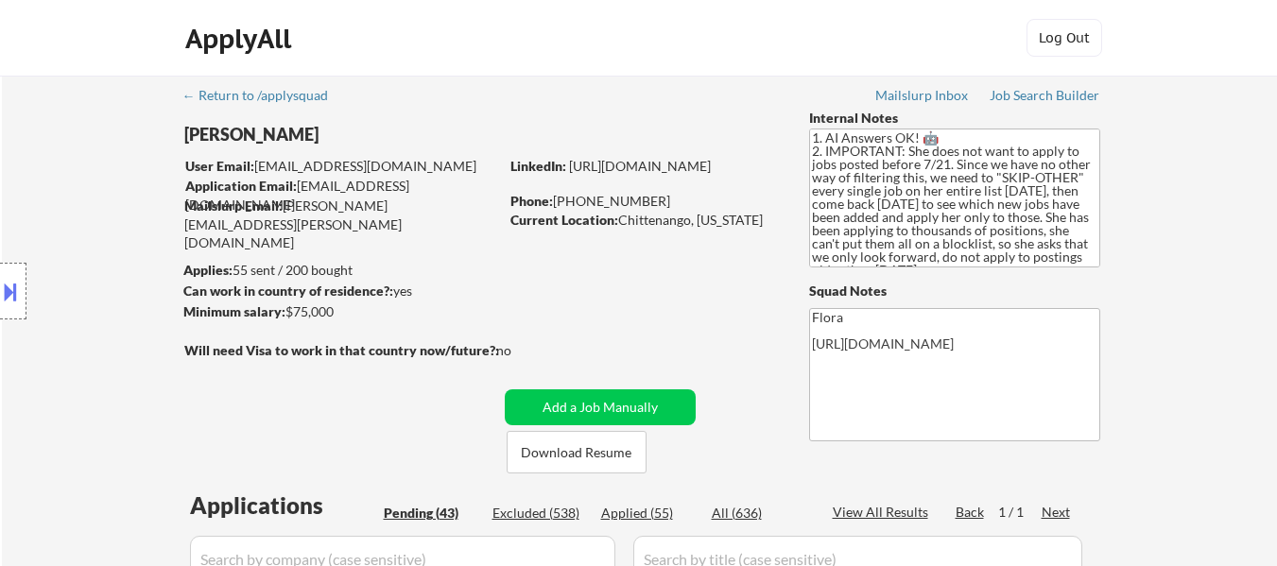
select select ""pending""
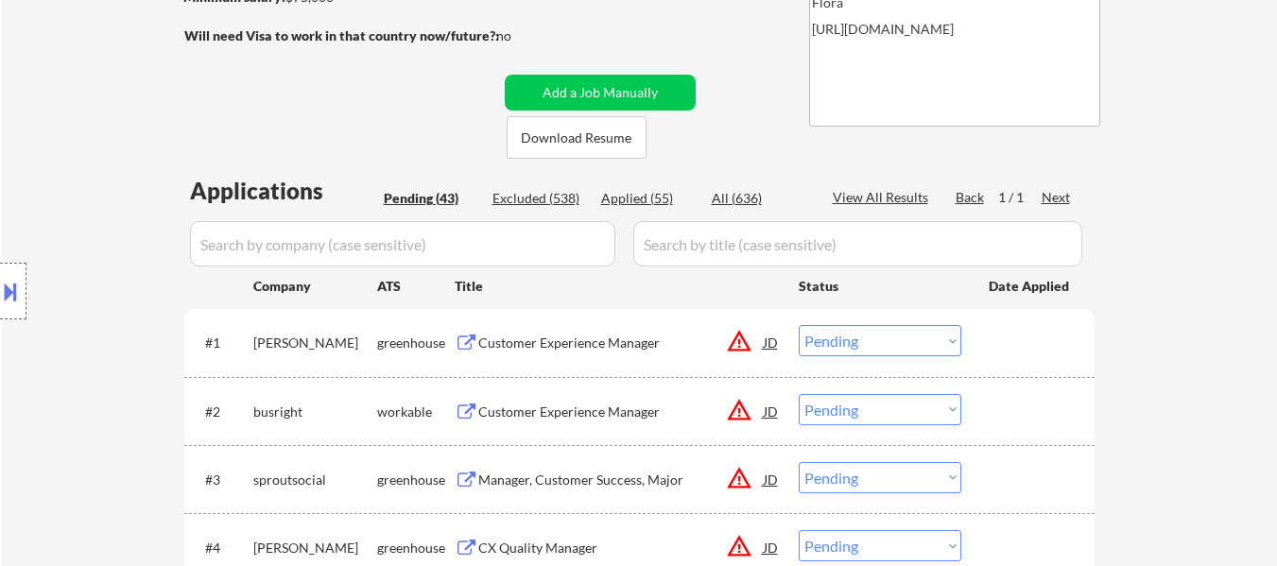
scroll to position [378, 0]
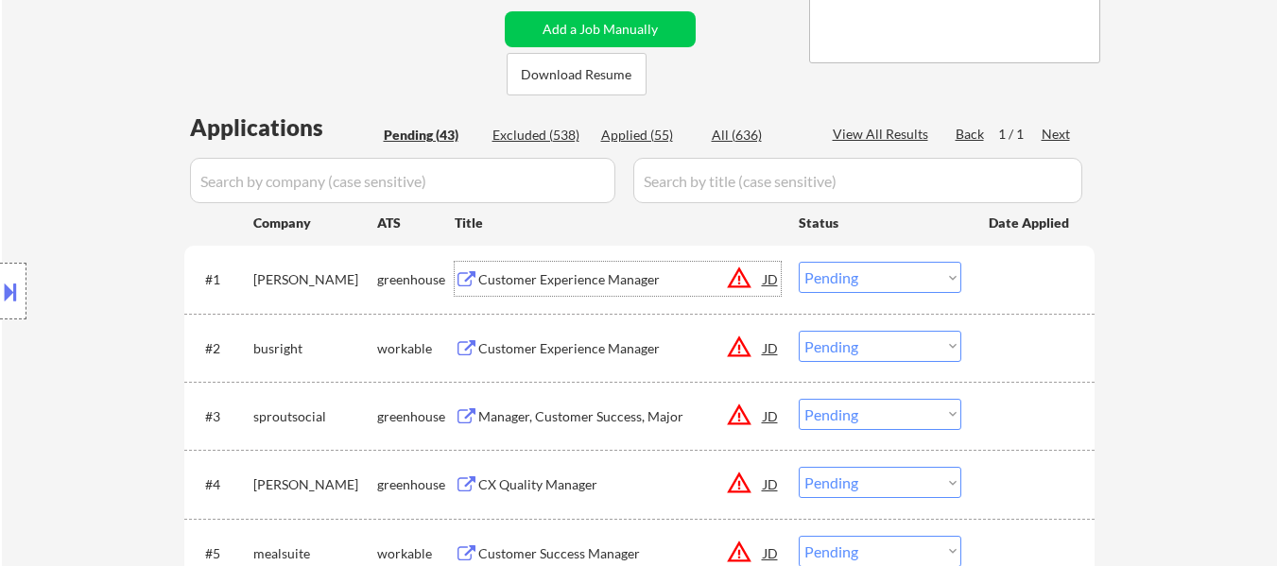
click at [639, 281] on div "Customer Experience Manager" at bounding box center [620, 279] width 285 height 19
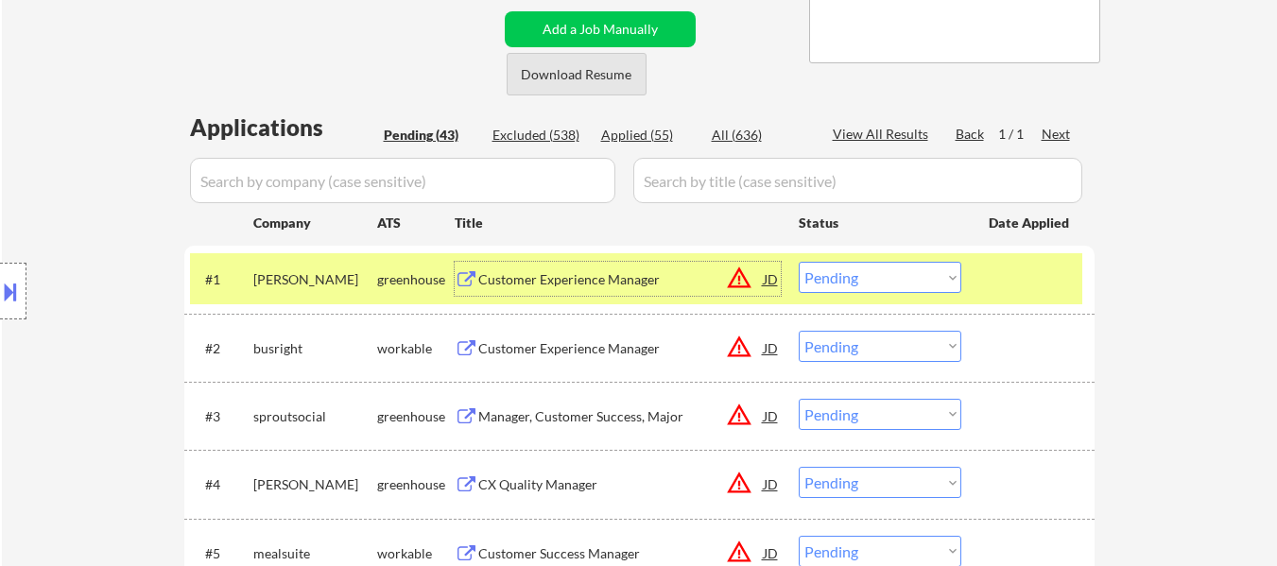
click at [550, 77] on button "Download Resume" at bounding box center [577, 74] width 140 height 43
click at [840, 275] on select "Choose an option... Pending Applied Excluded (Questions) Excluded (Expired) Exc…" at bounding box center [880, 277] width 163 height 31
click at [799, 262] on select "Choose an option... Pending Applied Excluded (Questions) Excluded (Expired) Exc…" at bounding box center [880, 277] width 163 height 31
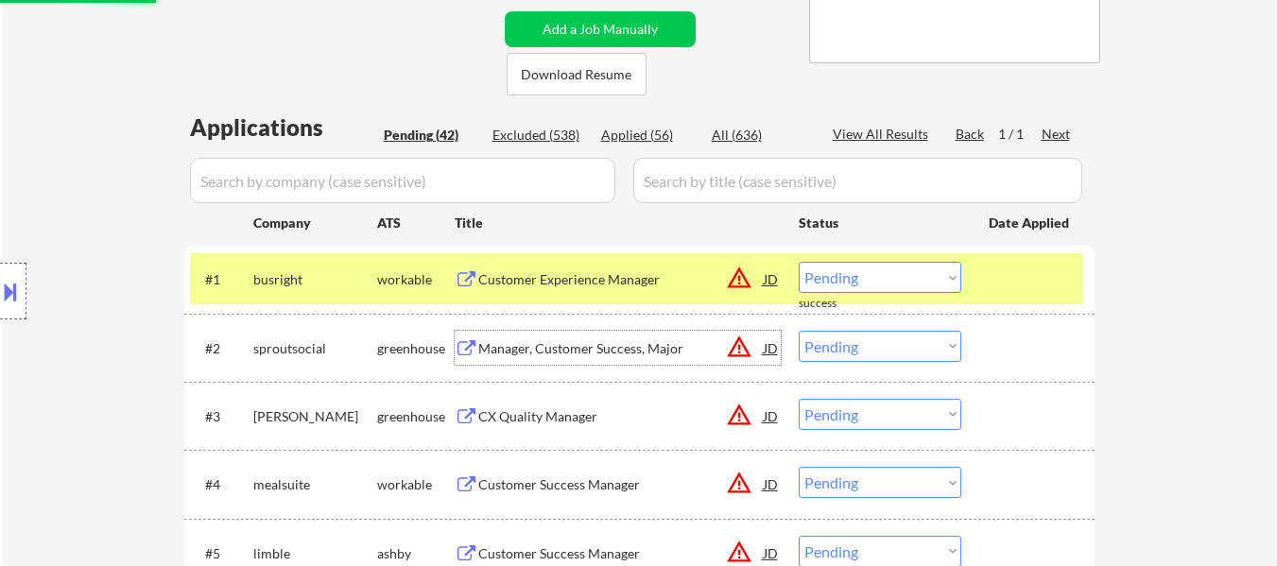
click at [617, 345] on div "Manager, Customer Success, Major" at bounding box center [620, 348] width 285 height 19
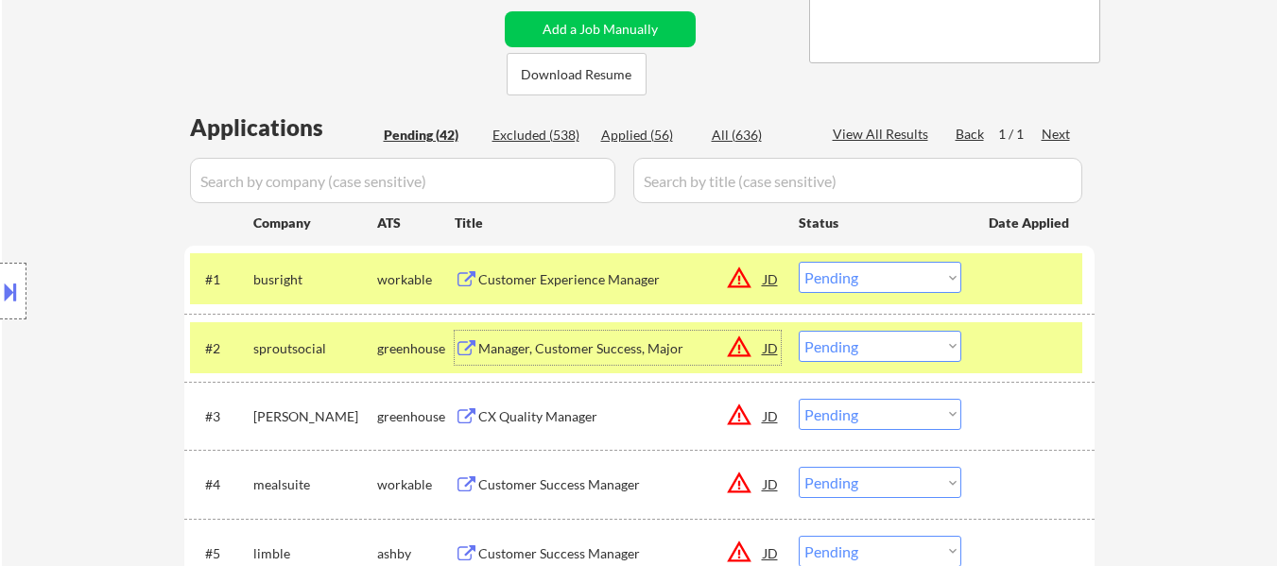
click at [894, 273] on select "Choose an option... Pending Applied Excluded (Questions) Excluded (Expired) Exc…" at bounding box center [880, 277] width 163 height 31
click at [799, 262] on select "Choose an option... Pending Applied Excluded (Questions) Excluded (Expired) Exc…" at bounding box center [880, 277] width 163 height 31
click at [1055, 283] on div at bounding box center [1030, 279] width 83 height 34
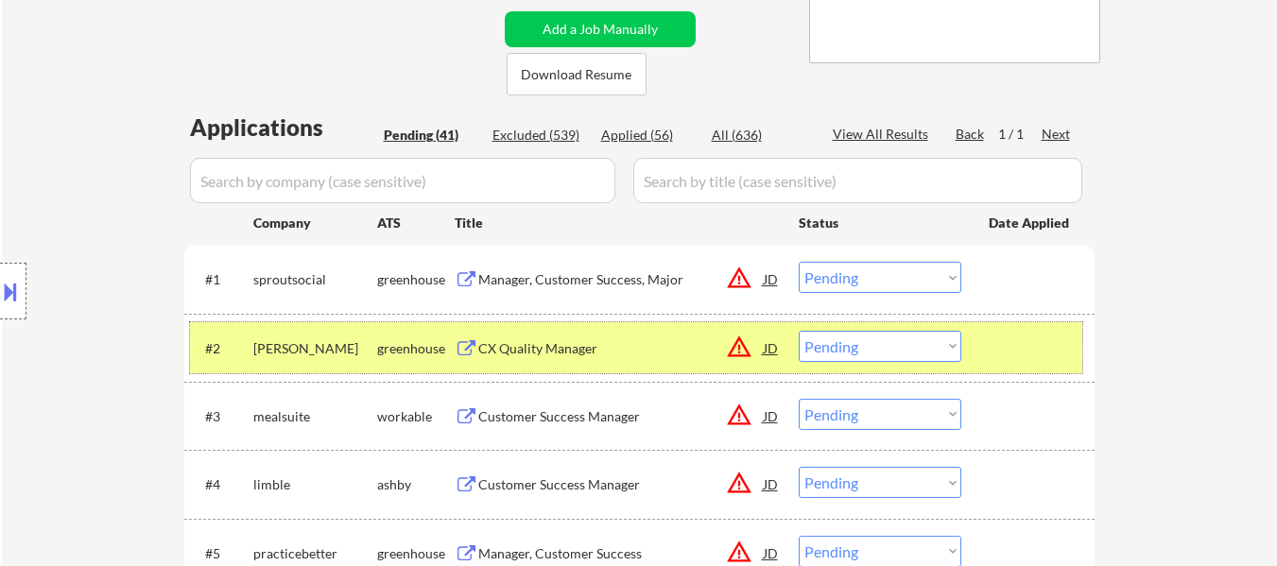
click at [1054, 338] on div at bounding box center [1030, 348] width 83 height 34
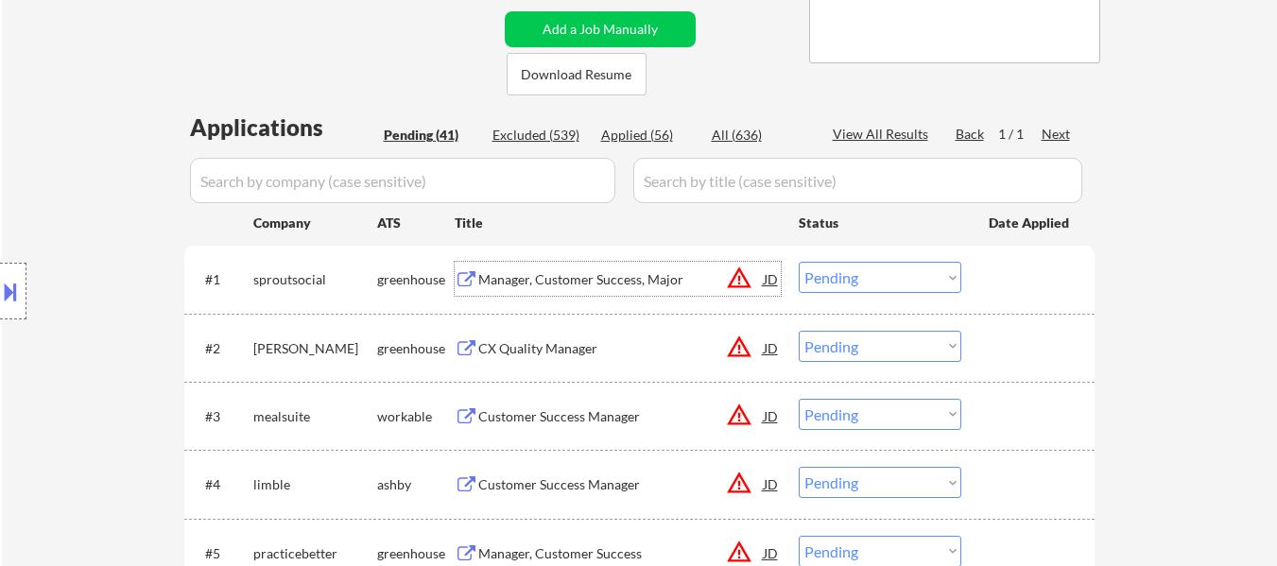
click at [614, 273] on div "Manager, Customer Success, Major" at bounding box center [620, 279] width 285 height 19
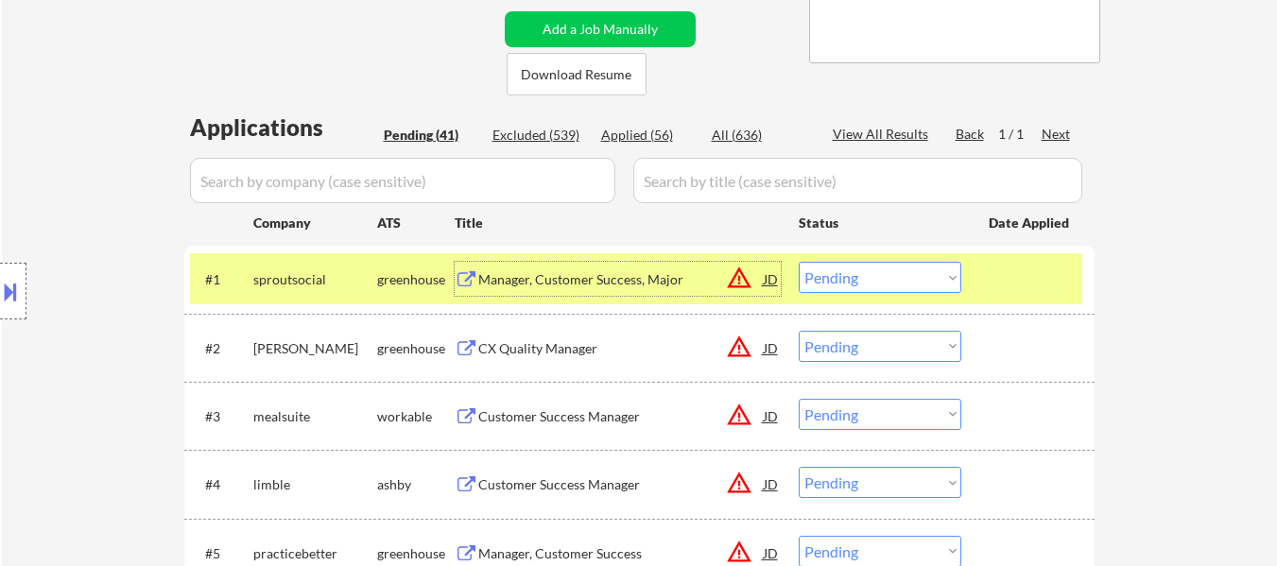
click at [901, 280] on select "Choose an option... Pending Applied Excluded (Questions) Excluded (Expired) Exc…" at bounding box center [880, 277] width 163 height 31
click at [799, 262] on select "Choose an option... Pending Applied Excluded (Questions) Excluded (Expired) Exc…" at bounding box center [880, 277] width 163 height 31
select select ""pending""
click at [488, 356] on div "Customer Success Manager" at bounding box center [620, 348] width 285 height 19
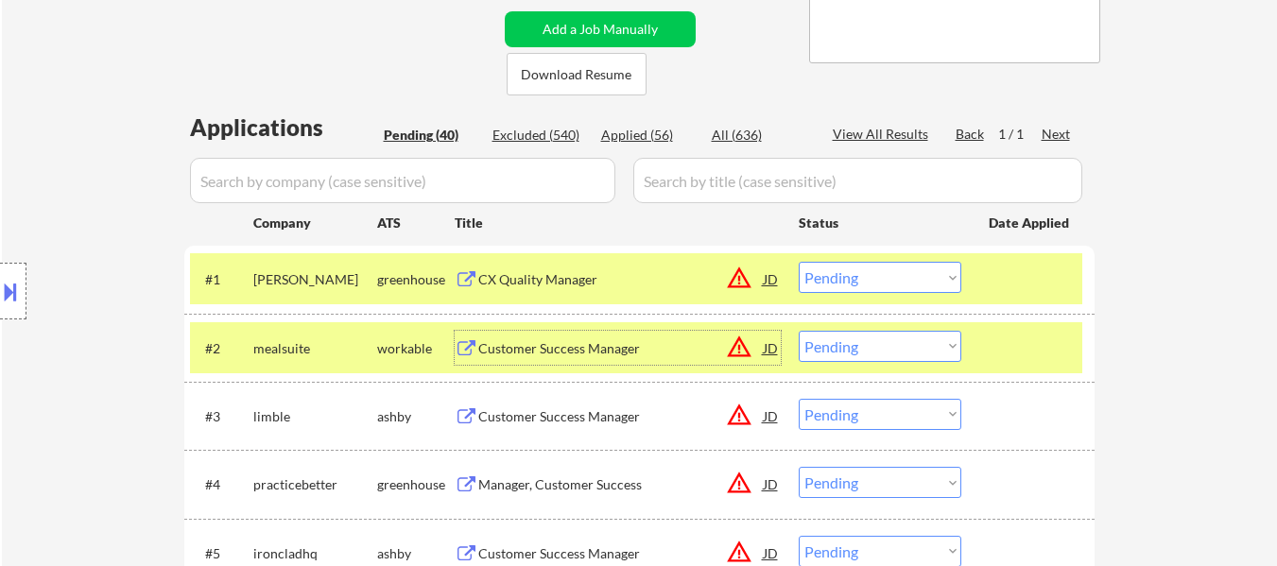
click at [860, 343] on select "Choose an option... Pending Applied Excluded (Questions) Excluded (Expired) Exc…" at bounding box center [880, 346] width 163 height 31
click at [799, 331] on select "Choose an option... Pending Applied Excluded (Questions) Excluded (Expired) Exc…" at bounding box center [880, 346] width 163 height 31
click at [1043, 355] on div at bounding box center [1030, 348] width 83 height 34
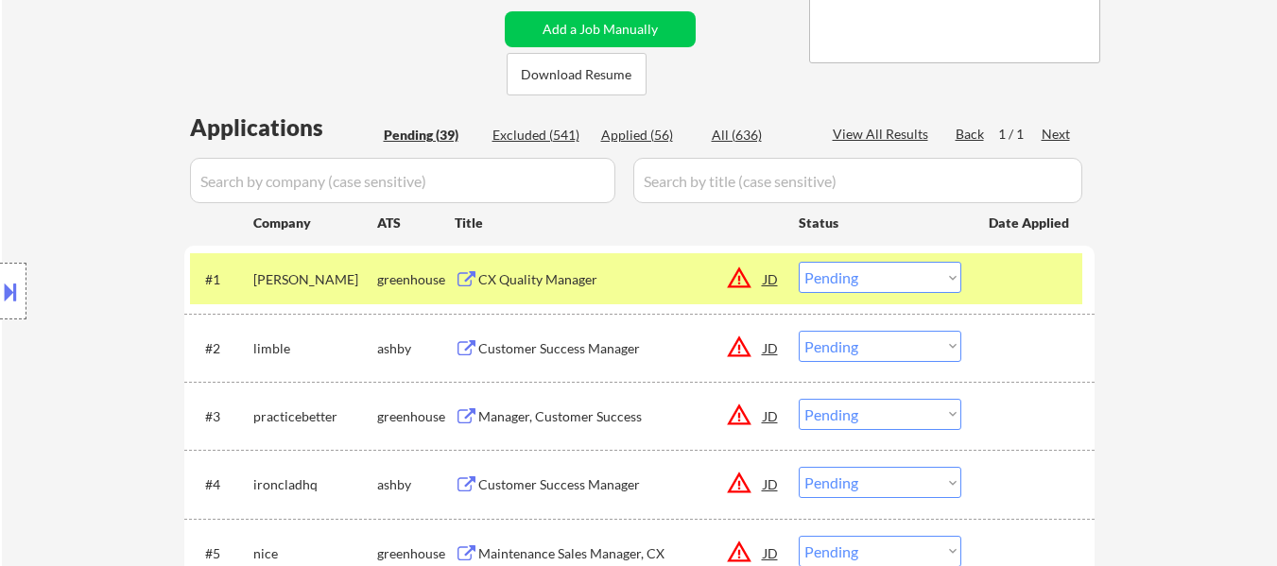
click at [569, 334] on div "Customer Success Manager" at bounding box center [620, 348] width 285 height 34
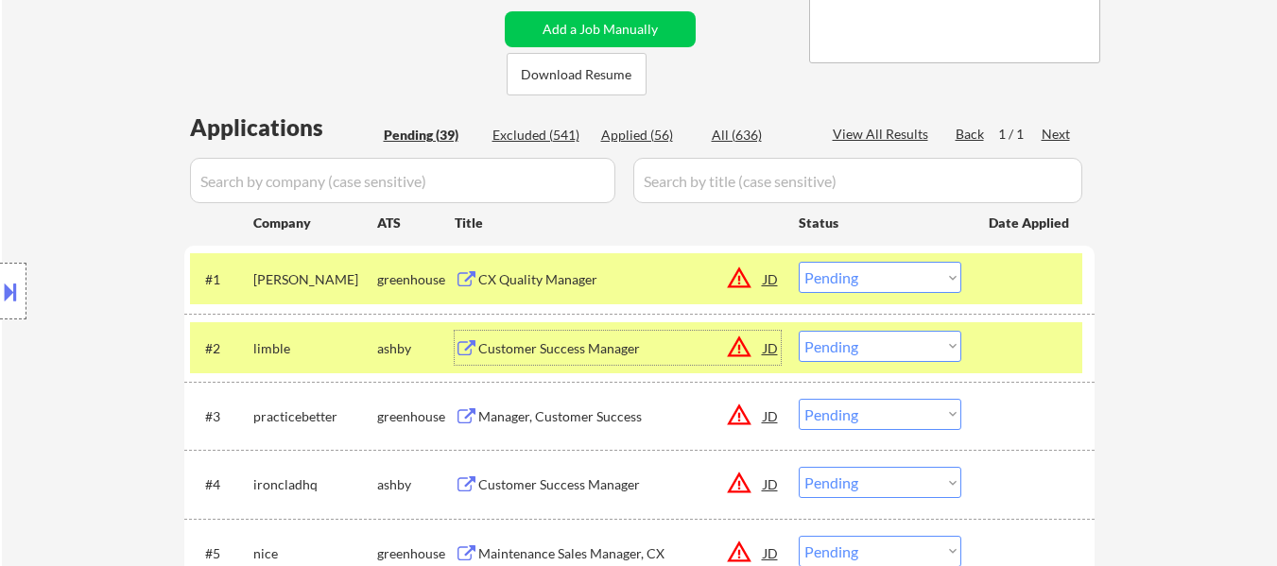
click at [866, 350] on select "Choose an option... Pending Applied Excluded (Questions) Excluded (Expired) Exc…" at bounding box center [880, 346] width 163 height 31
click at [799, 331] on select "Choose an option... Pending Applied Excluded (Questions) Excluded (Expired) Exc…" at bounding box center [880, 346] width 163 height 31
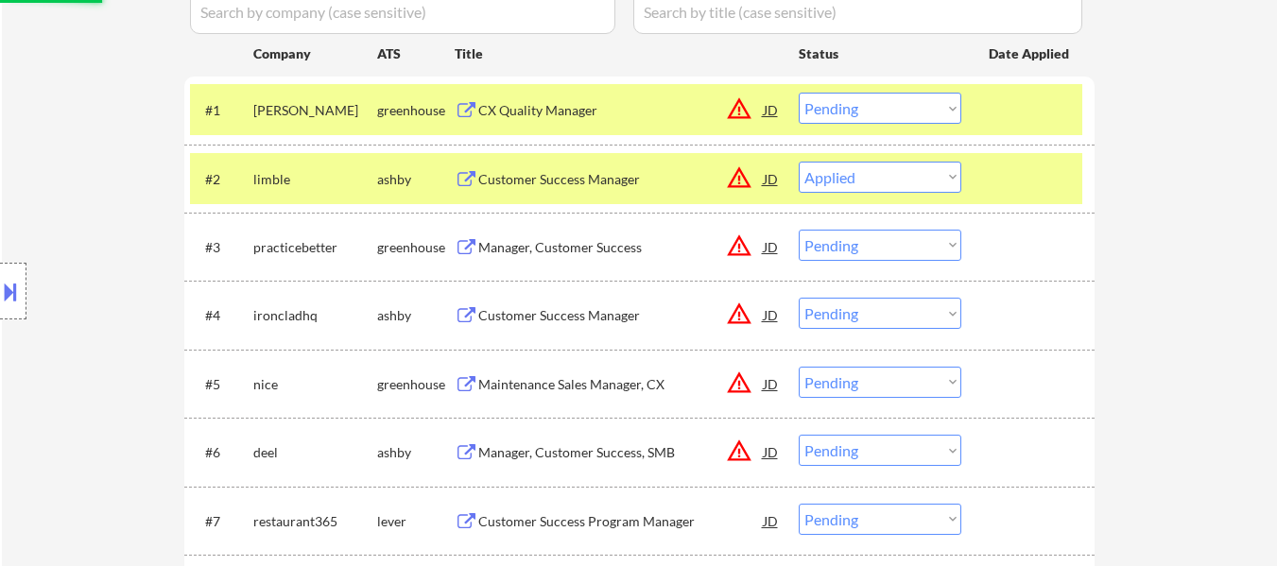
scroll to position [567, 0]
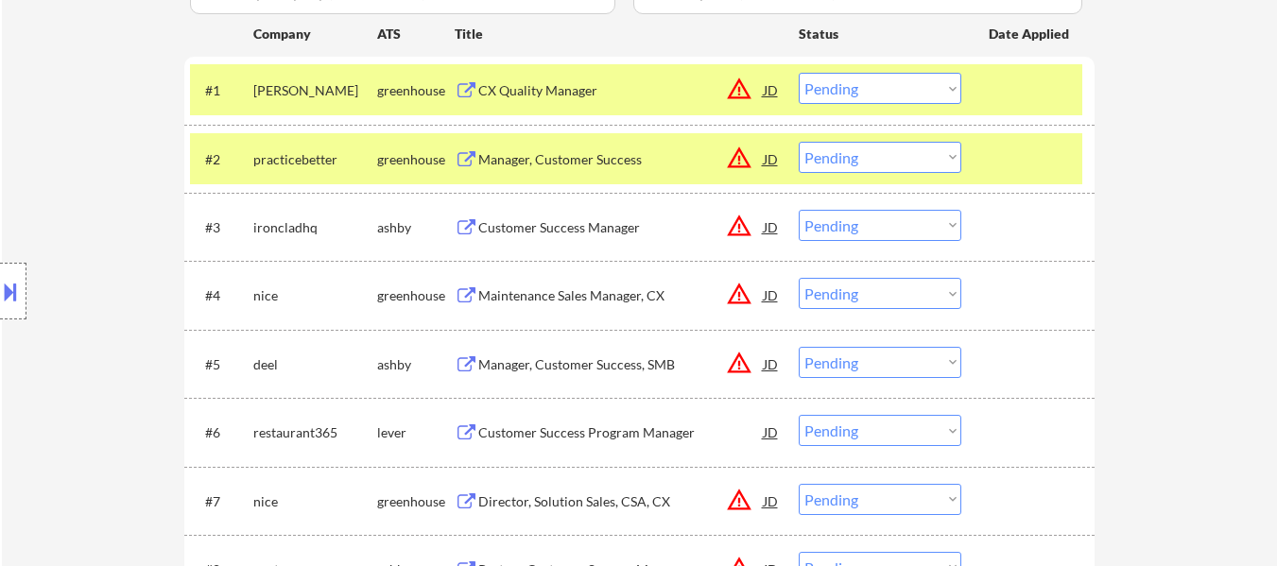
click at [1005, 166] on div at bounding box center [1030, 159] width 83 height 34
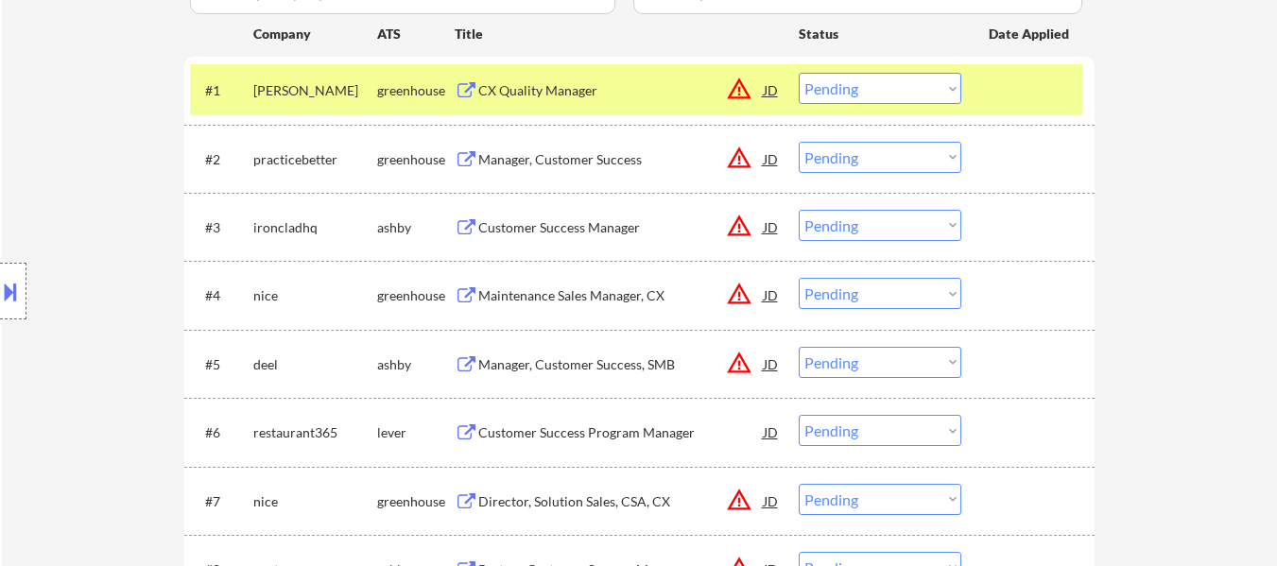
click at [543, 162] on div "Manager, Customer Success" at bounding box center [620, 159] width 285 height 19
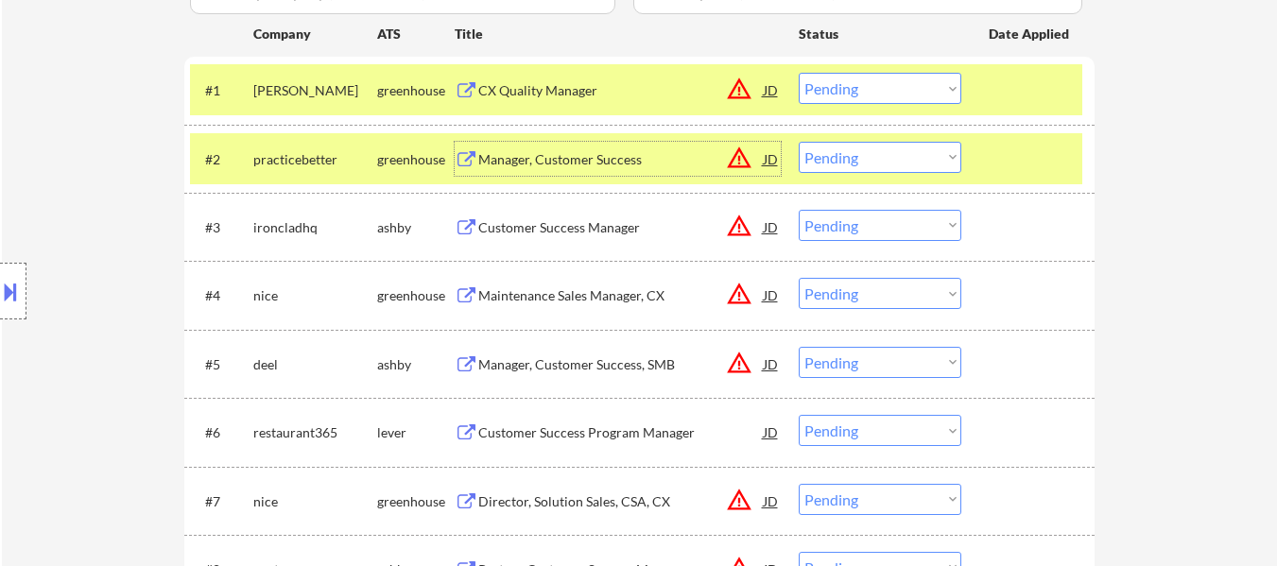
click at [852, 164] on select "Choose an option... Pending Applied Excluded (Questions) Excluded (Expired) Exc…" at bounding box center [880, 157] width 163 height 31
click at [799, 142] on select "Choose an option... Pending Applied Excluded (Questions) Excluded (Expired) Exc…" at bounding box center [880, 157] width 163 height 31
click at [594, 219] on div "Customer Success Manager" at bounding box center [620, 227] width 285 height 19
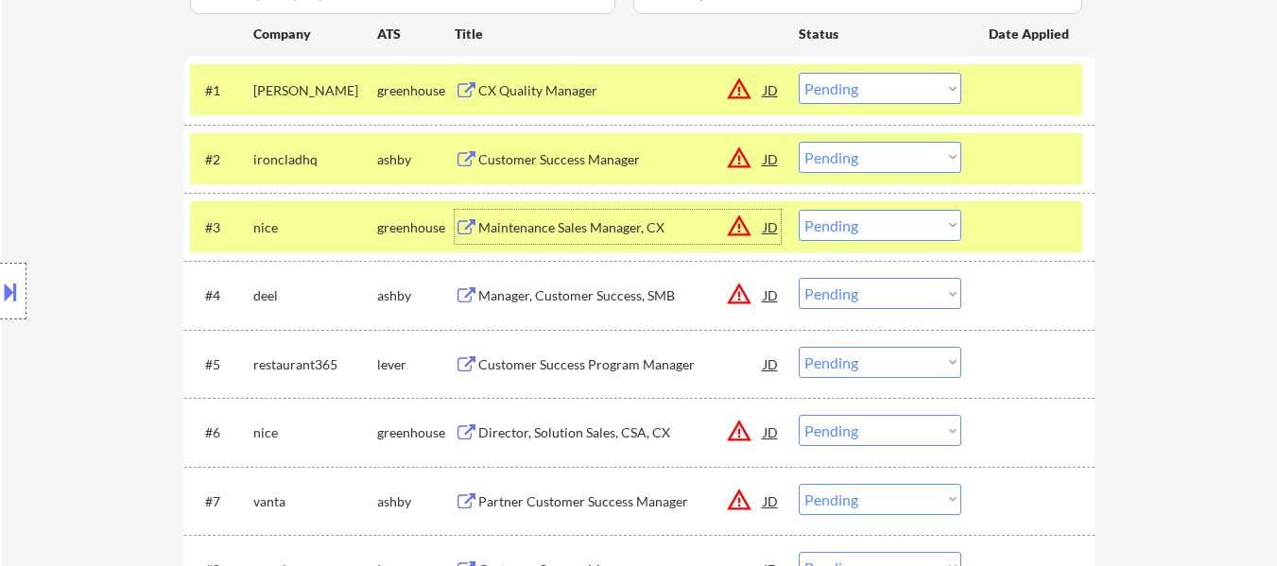
click at [1011, 93] on div at bounding box center [1030, 90] width 83 height 34
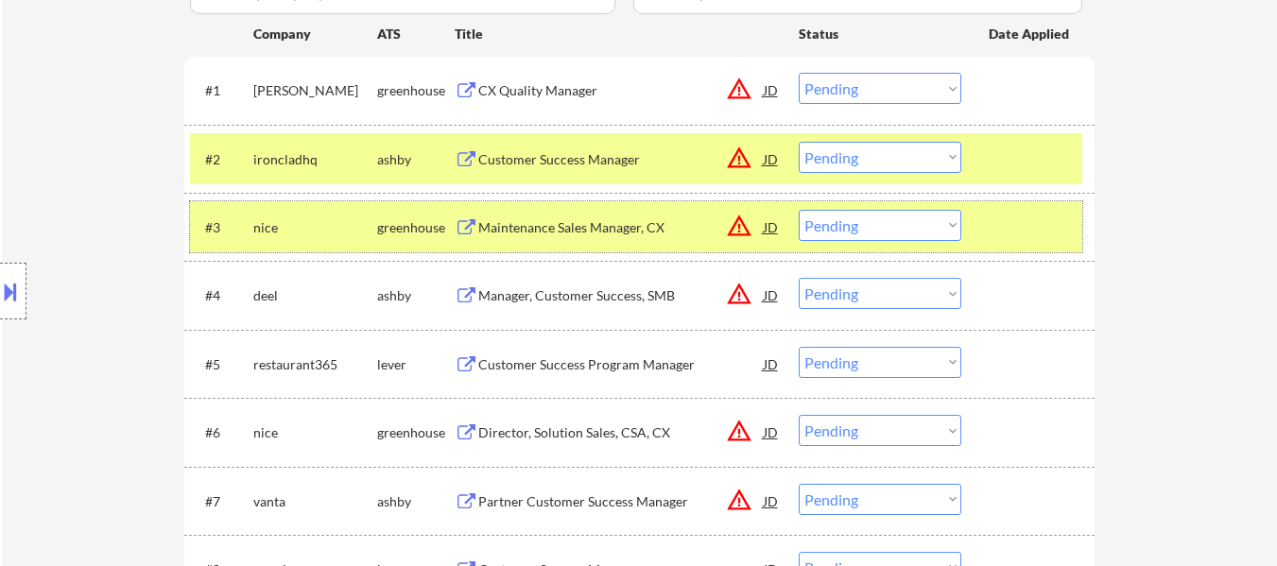
click at [1020, 242] on div at bounding box center [1030, 227] width 83 height 34
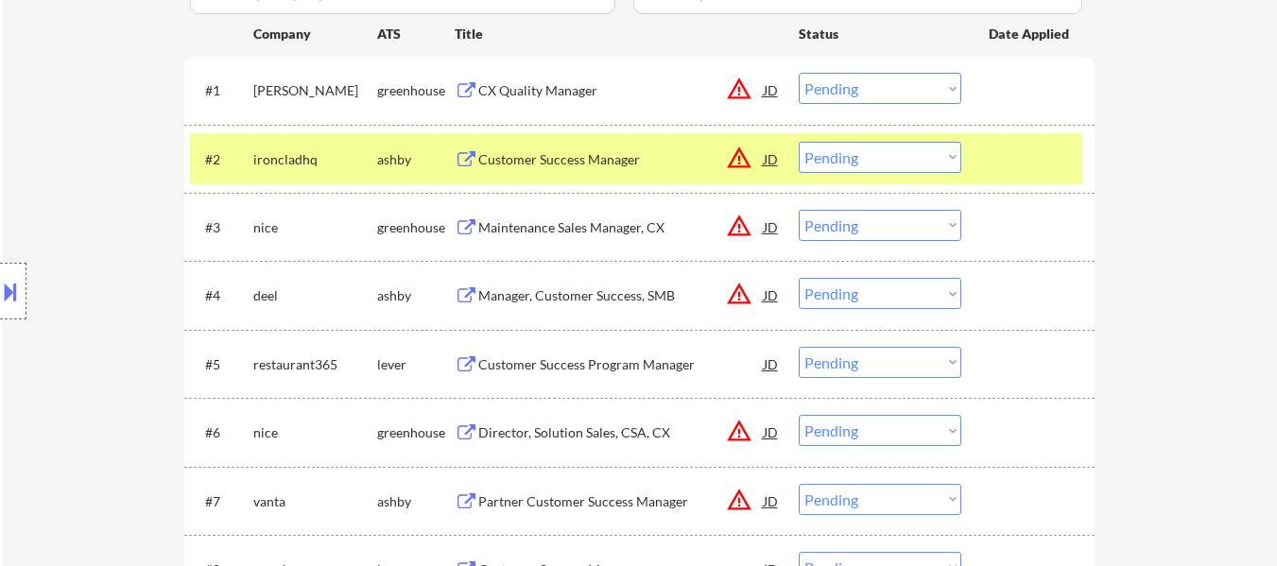
click at [567, 235] on div "Maintenance Sales Manager, CX" at bounding box center [620, 227] width 285 height 19
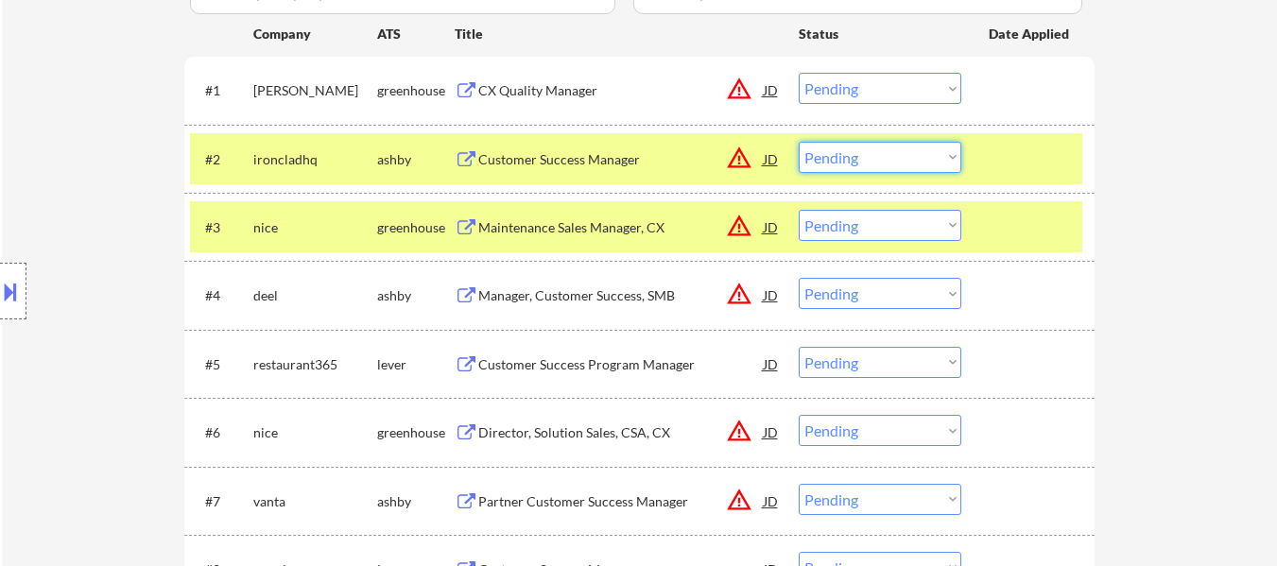
click at [909, 150] on select "Choose an option... Pending Applied Excluded (Questions) Excluded (Expired) Exc…" at bounding box center [880, 157] width 163 height 31
click at [799, 142] on select "Choose an option... Pending Applied Excluded (Questions) Excluded (Expired) Exc…" at bounding box center [880, 157] width 163 height 31
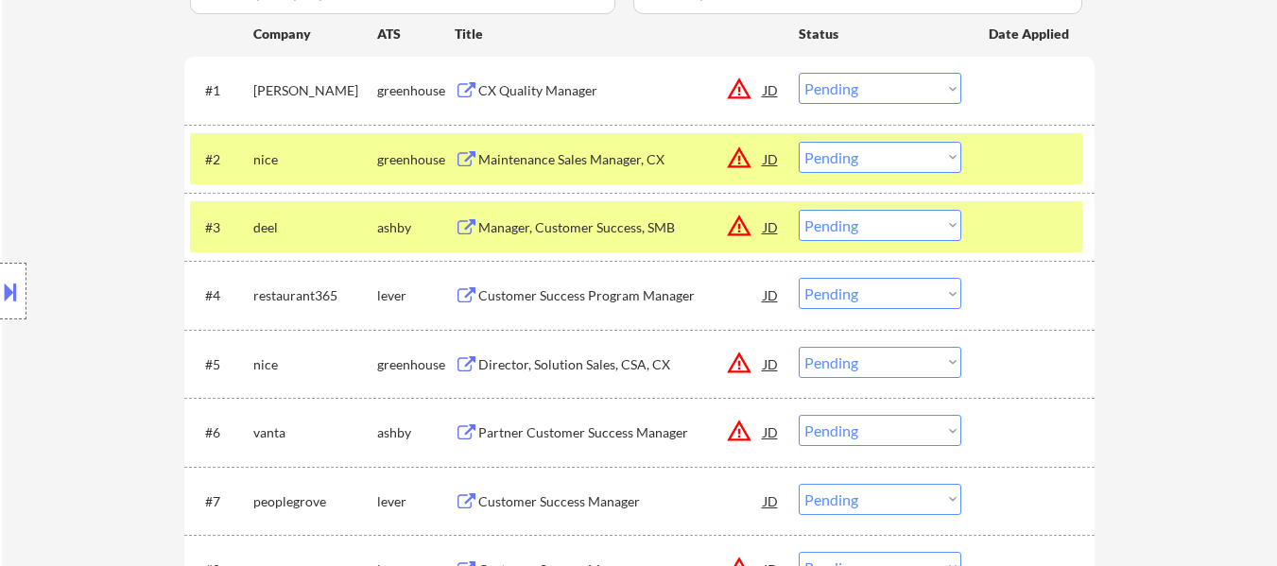
click at [1011, 238] on div at bounding box center [1030, 227] width 83 height 34
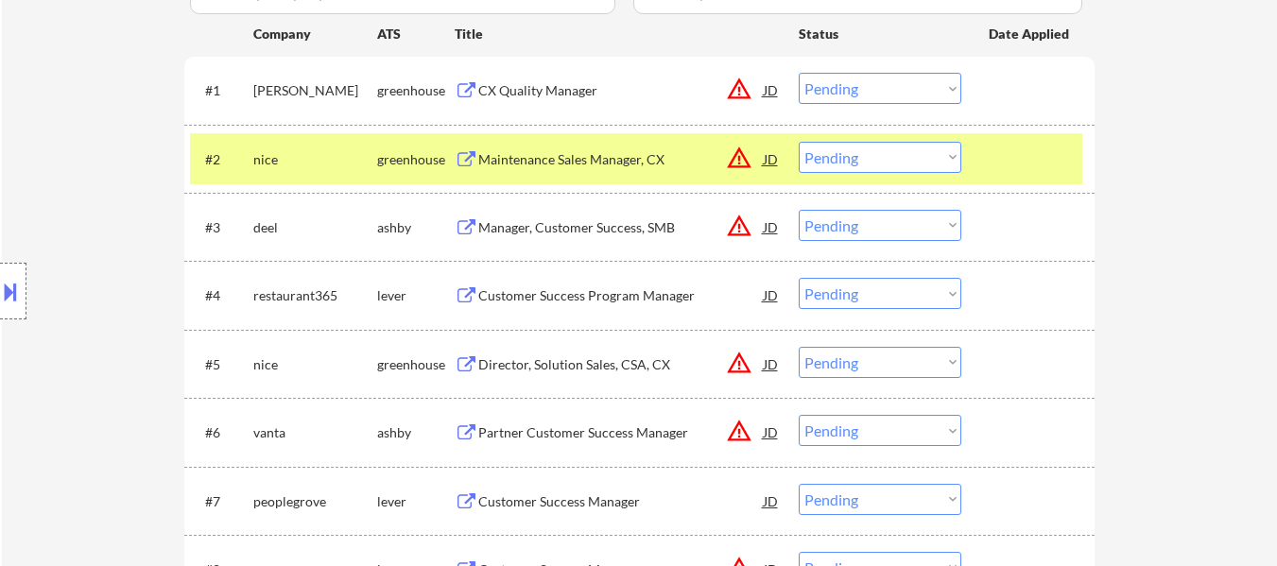
click at [648, 221] on div "Manager, Customer Success, SMB" at bounding box center [620, 227] width 285 height 19
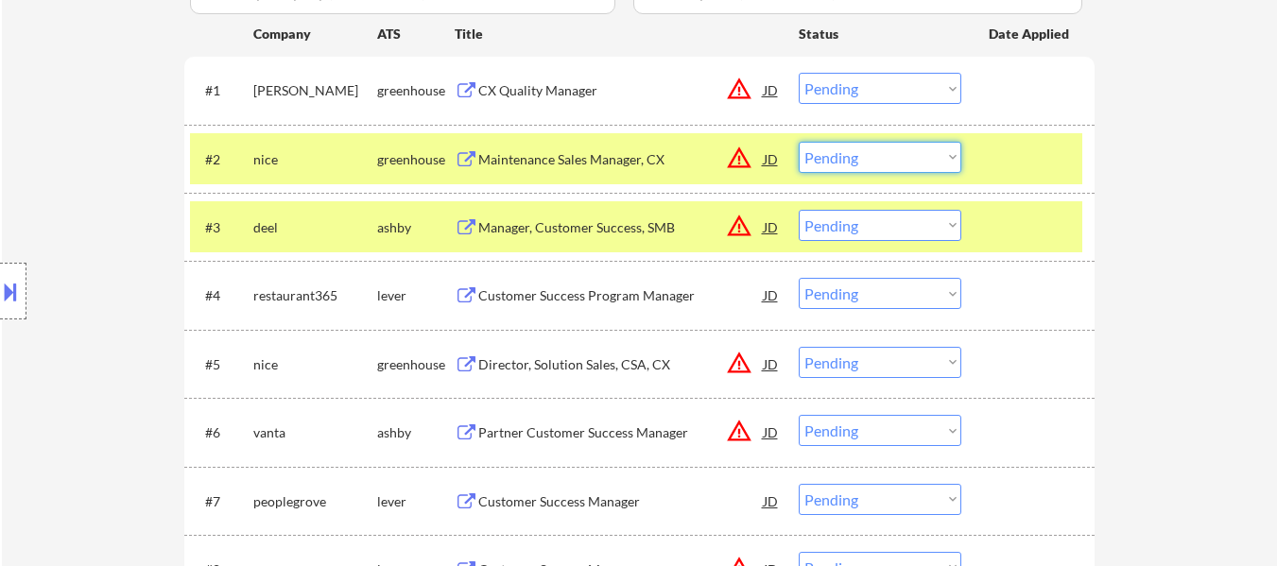
click at [898, 162] on select "Choose an option... Pending Applied Excluded (Questions) Excluded (Expired) Exc…" at bounding box center [880, 157] width 163 height 31
click at [799, 142] on select "Choose an option... Pending Applied Excluded (Questions) Excluded (Expired) Exc…" at bounding box center [880, 157] width 163 height 31
select select ""pending""
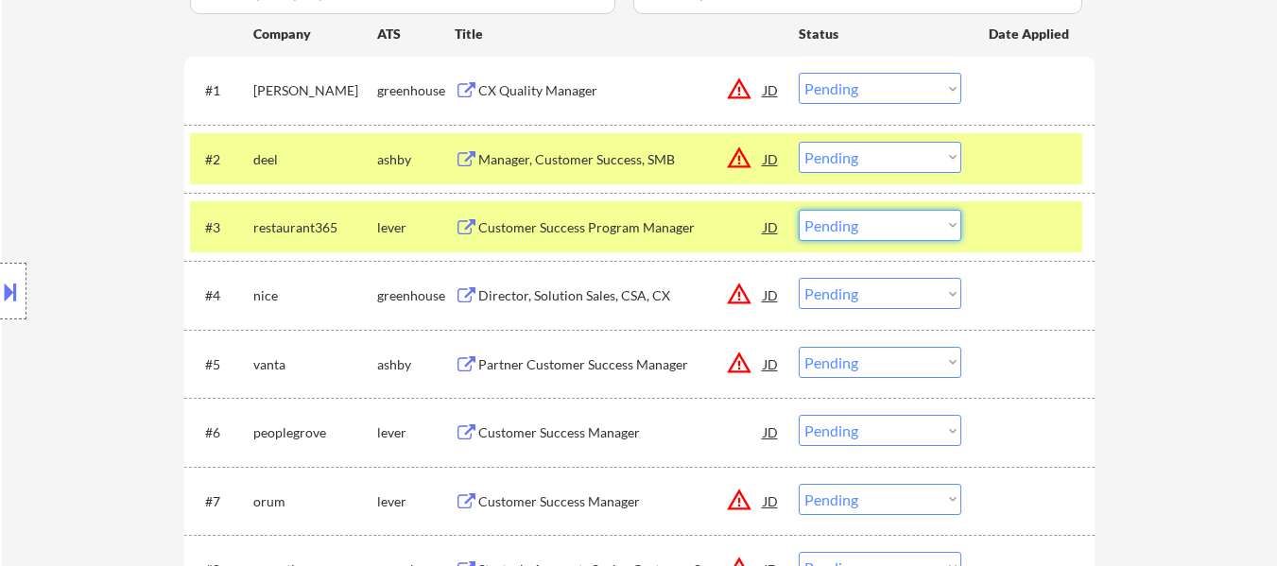
click at [931, 225] on select "Choose an option... Pending Applied Excluded (Questions) Excluded (Expired) Exc…" at bounding box center [880, 225] width 163 height 31
click at [799, 210] on select "Choose an option... Pending Applied Excluded (Questions) Excluded (Expired) Exc…" at bounding box center [880, 225] width 163 height 31
select select ""pending""
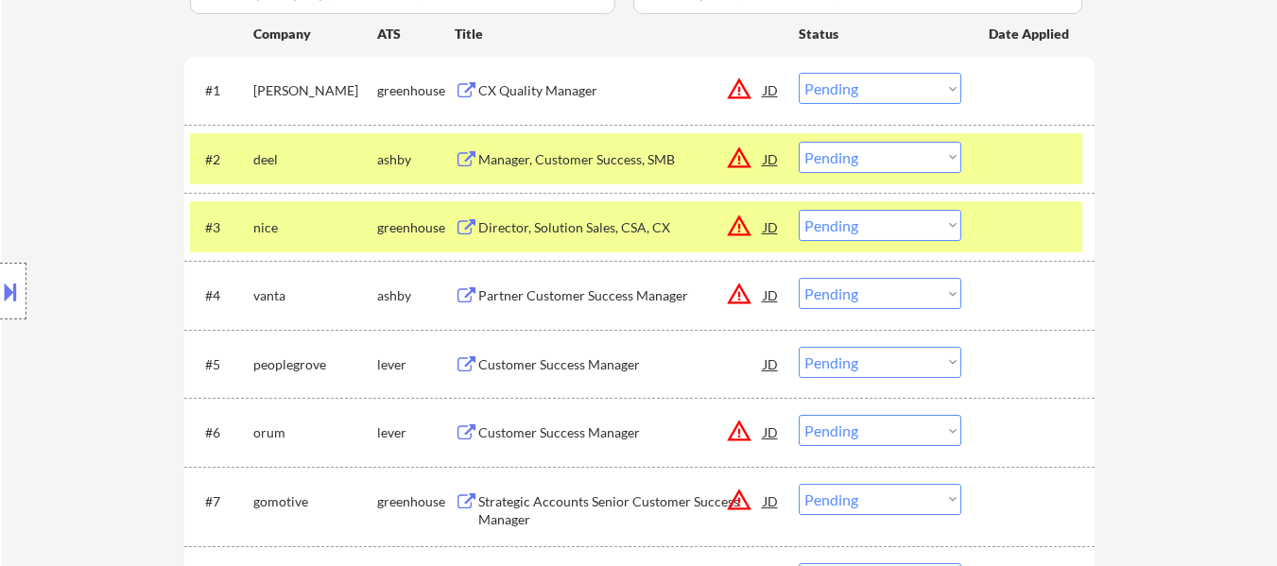
click at [1013, 240] on div at bounding box center [1030, 227] width 83 height 34
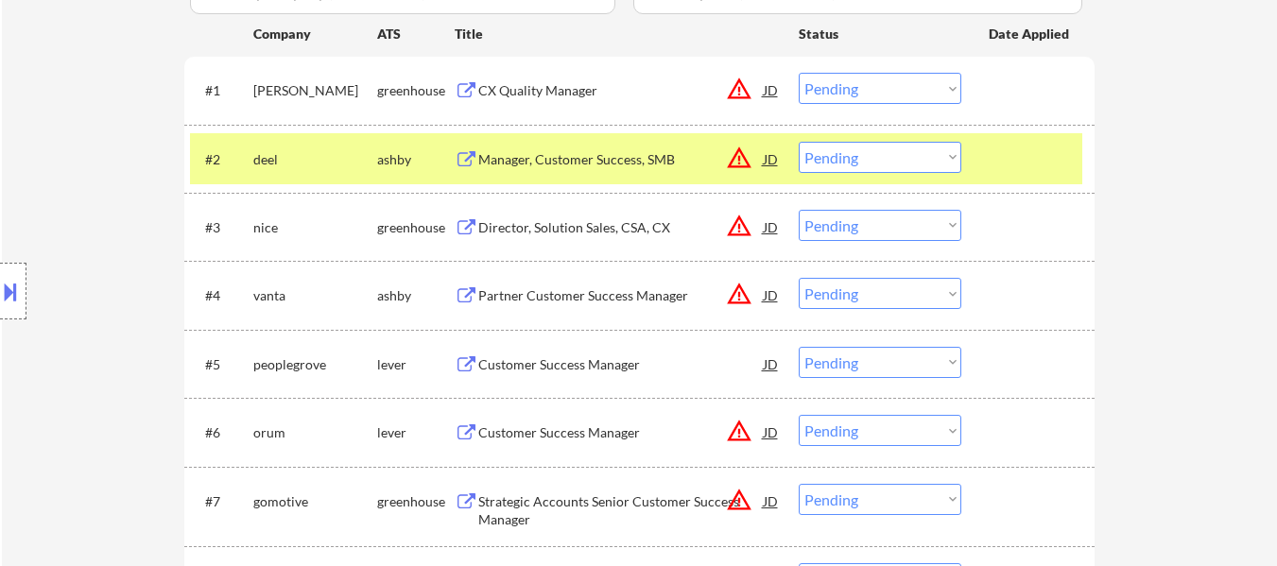
click at [649, 218] on div "Director, Solution Sales, CSA, CX" at bounding box center [620, 227] width 285 height 19
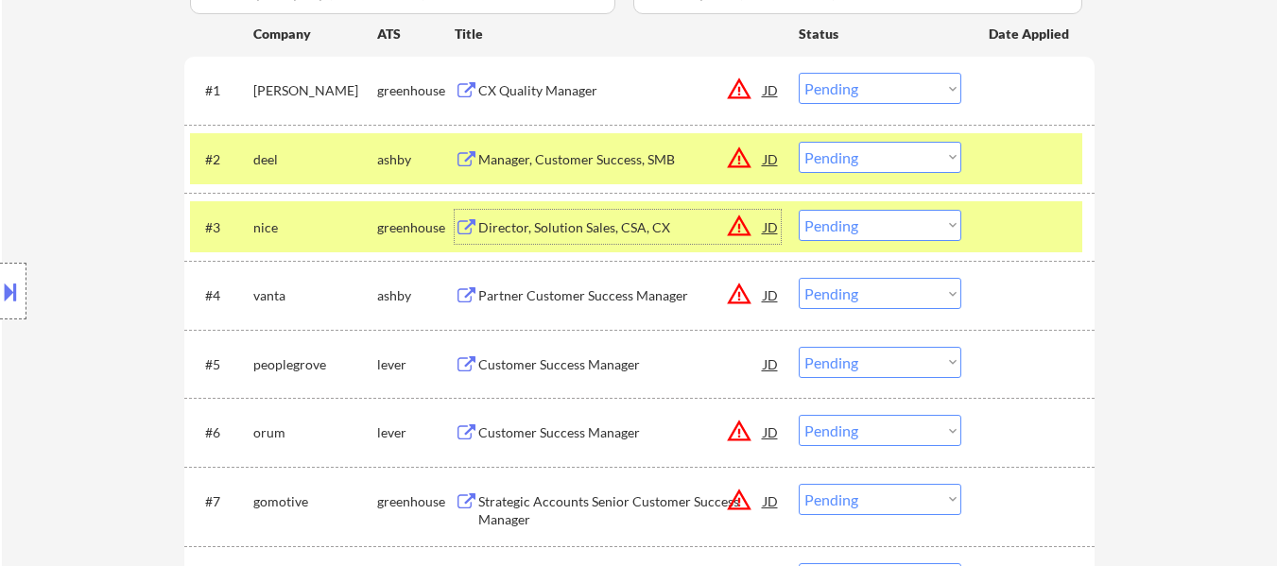
drag, startPoint x: 900, startPoint y: 161, endPoint x: 898, endPoint y: 170, distance: 9.6
click at [900, 161] on select "Choose an option... Pending Applied Excluded (Questions) Excluded (Expired) Exc…" at bounding box center [880, 157] width 163 height 31
click at [799, 142] on select "Choose an option... Pending Applied Excluded (Questions) Excluded (Expired) Exc…" at bounding box center [880, 157] width 163 height 31
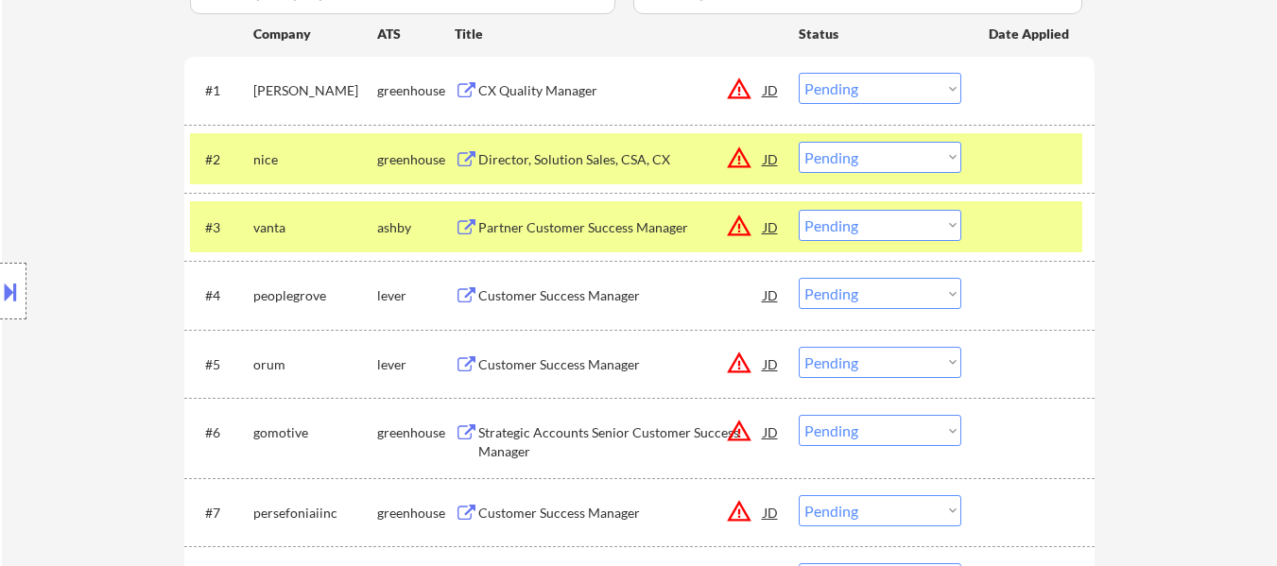
click at [1000, 233] on div at bounding box center [1030, 227] width 83 height 34
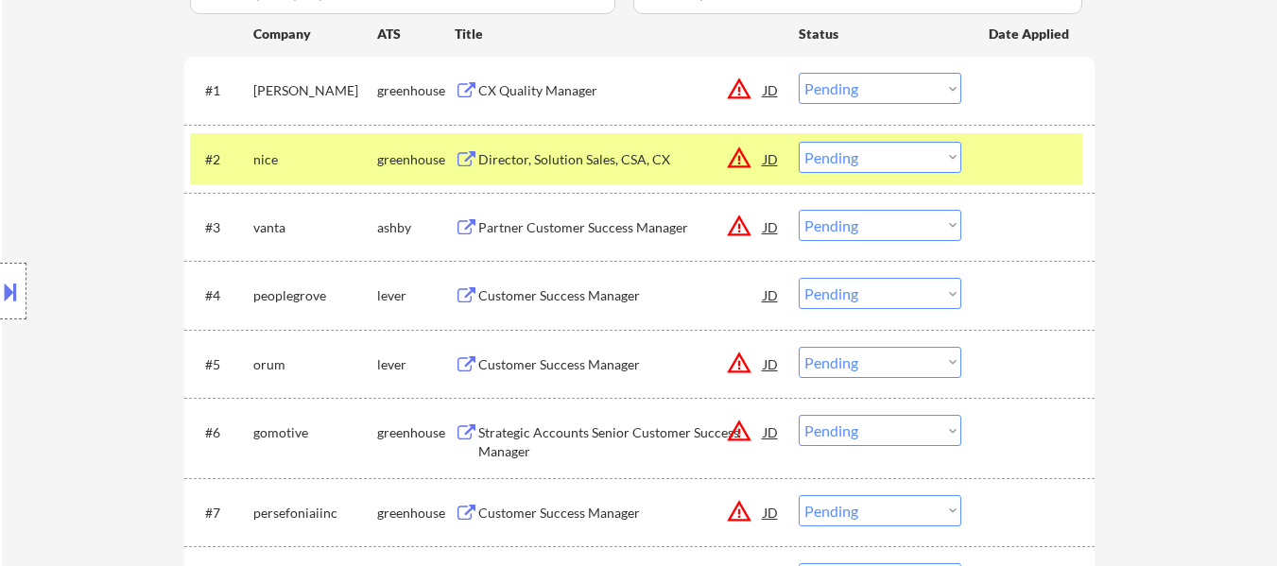
click at [613, 229] on div "Partner Customer Success Manager" at bounding box center [620, 227] width 285 height 19
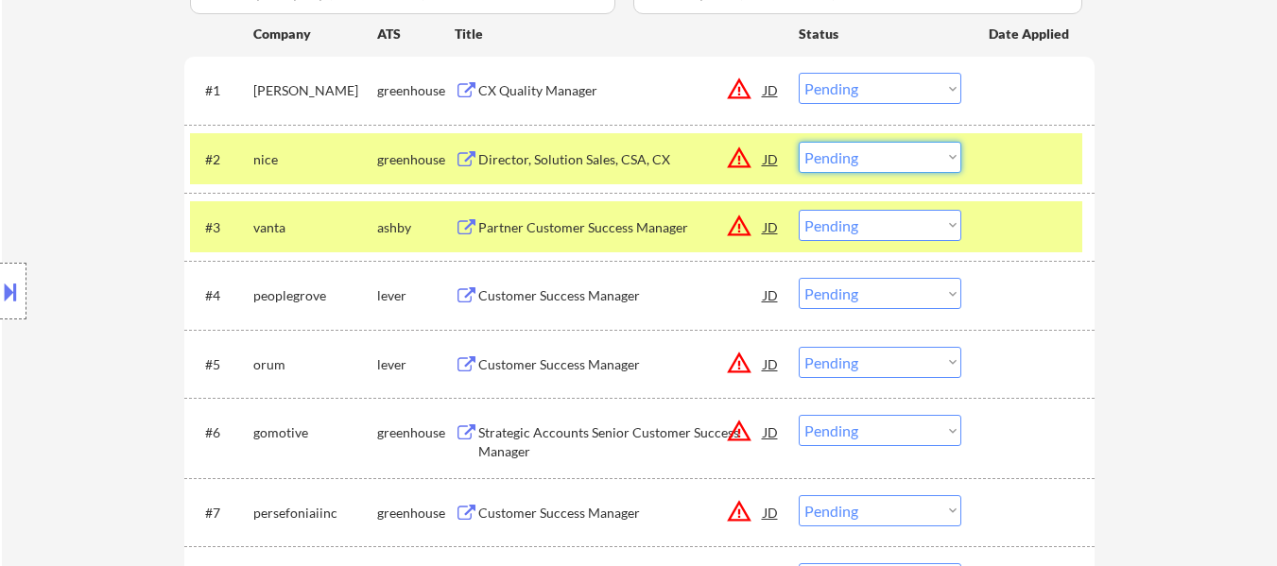
click at [903, 152] on select "Choose an option... Pending Applied Excluded (Questions) Excluded (Expired) Exc…" at bounding box center [880, 157] width 163 height 31
click at [799, 142] on select "Choose an option... Pending Applied Excluded (Questions) Excluded (Expired) Exc…" at bounding box center [880, 157] width 163 height 31
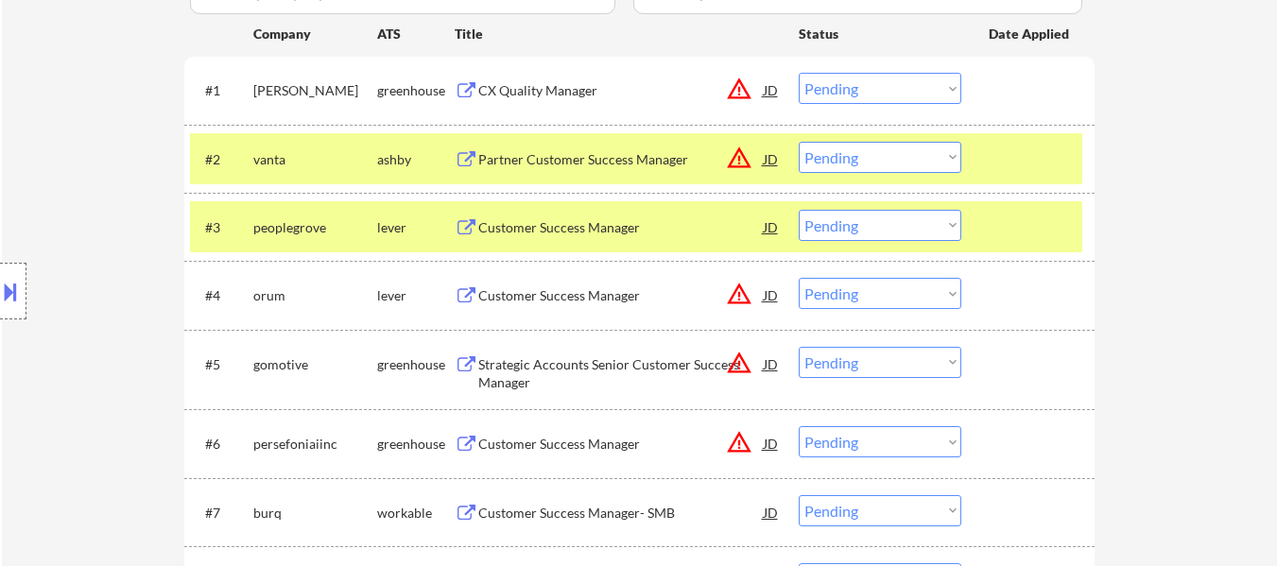
click at [871, 160] on select "Choose an option... Pending Applied Excluded (Questions) Excluded (Expired) Exc…" at bounding box center [880, 157] width 163 height 31
click at [799, 142] on select "Choose an option... Pending Applied Excluded (Questions) Excluded (Expired) Exc…" at bounding box center [880, 157] width 163 height 31
click at [604, 226] on div "Customer Success Manager" at bounding box center [620, 227] width 285 height 19
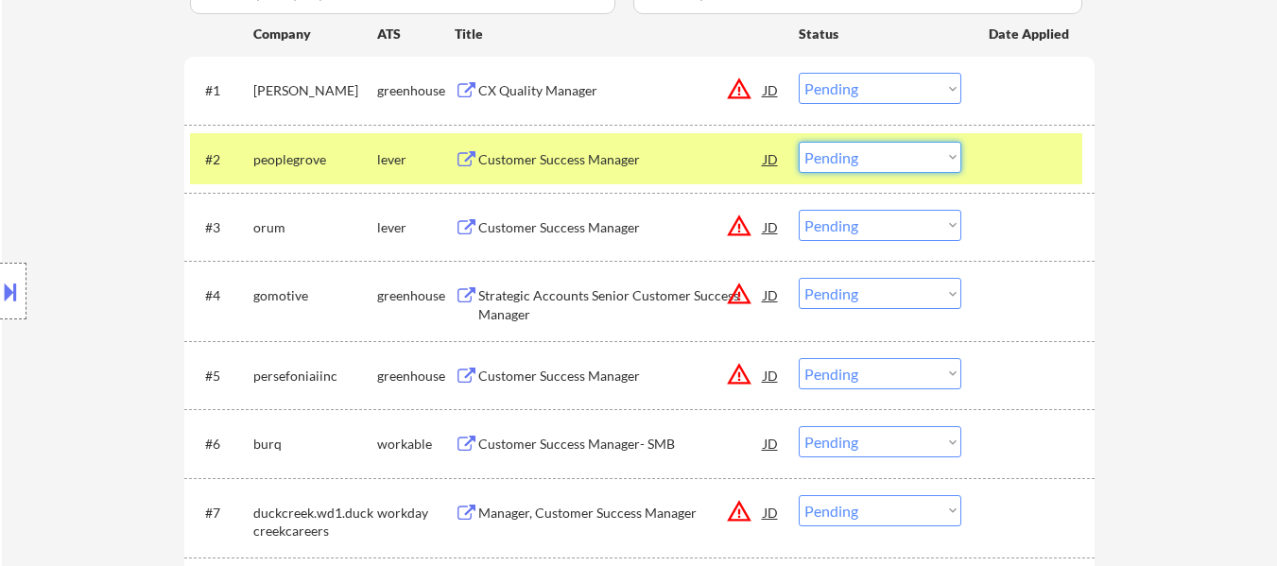
click at [835, 149] on select "Choose an option... Pending Applied Excluded (Questions) Excluded (Expired) Exc…" at bounding box center [880, 157] width 163 height 31
click at [799, 142] on select "Choose an option... Pending Applied Excluded (Questions) Excluded (Expired) Exc…" at bounding box center [880, 157] width 163 height 31
click at [591, 220] on div "Customer Success Manager" at bounding box center [620, 227] width 285 height 19
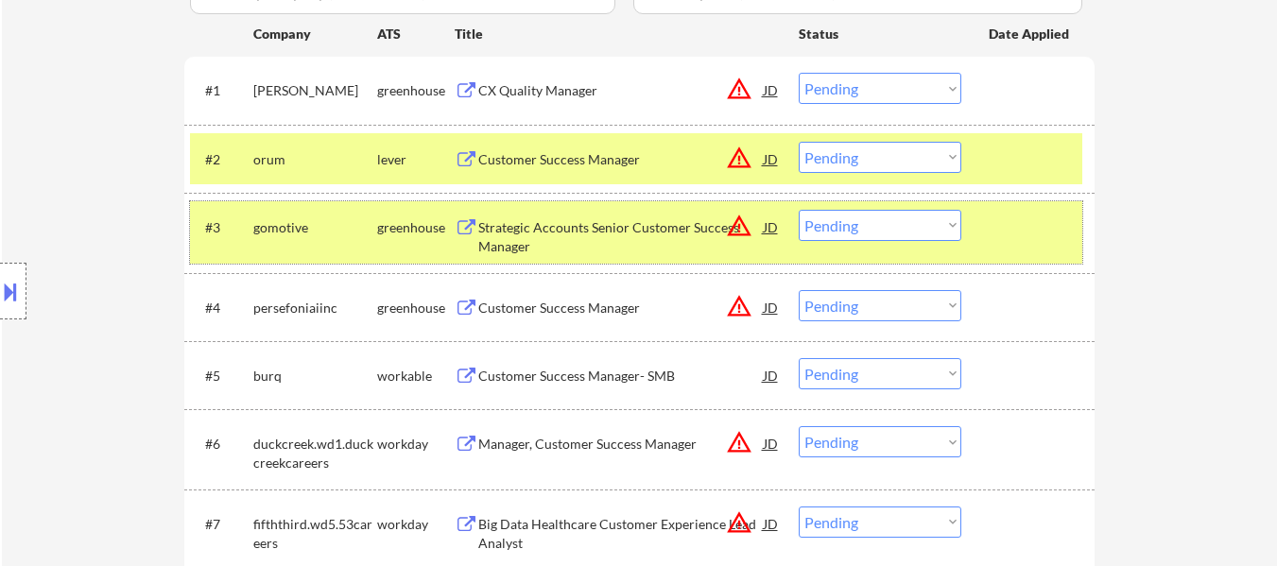
click at [989, 245] on div "#3 gomotive greenhouse Strategic Accounts Senior Customer Success Manager JD wa…" at bounding box center [636, 232] width 892 height 62
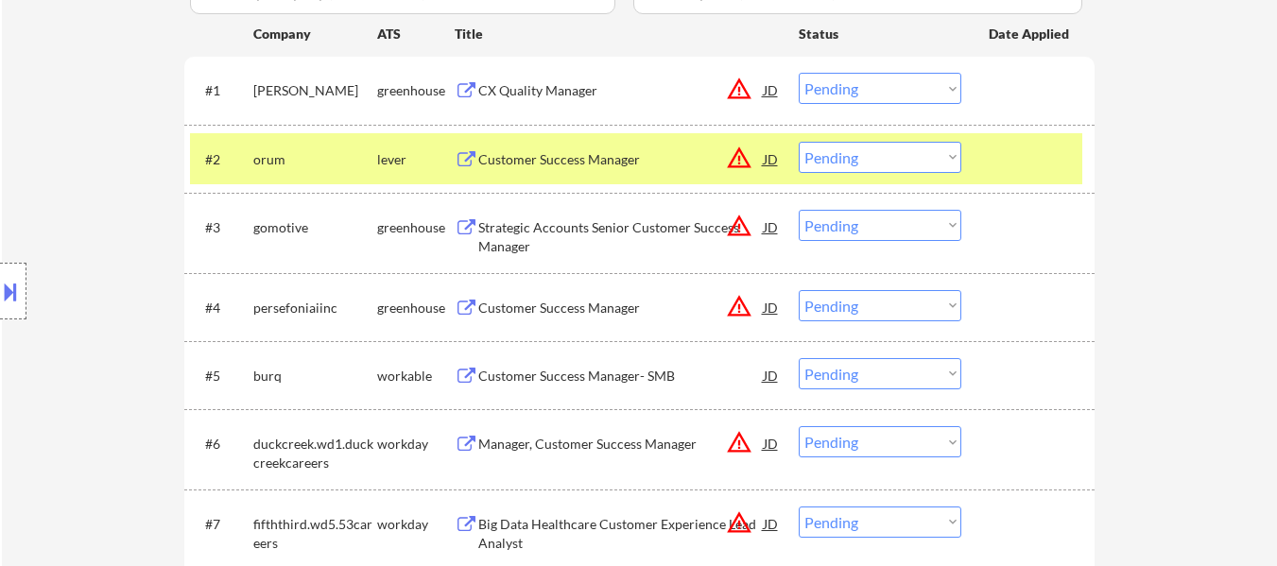
click at [562, 245] on div "Strategic Accounts Senior Customer Success Manager" at bounding box center [620, 236] width 285 height 37
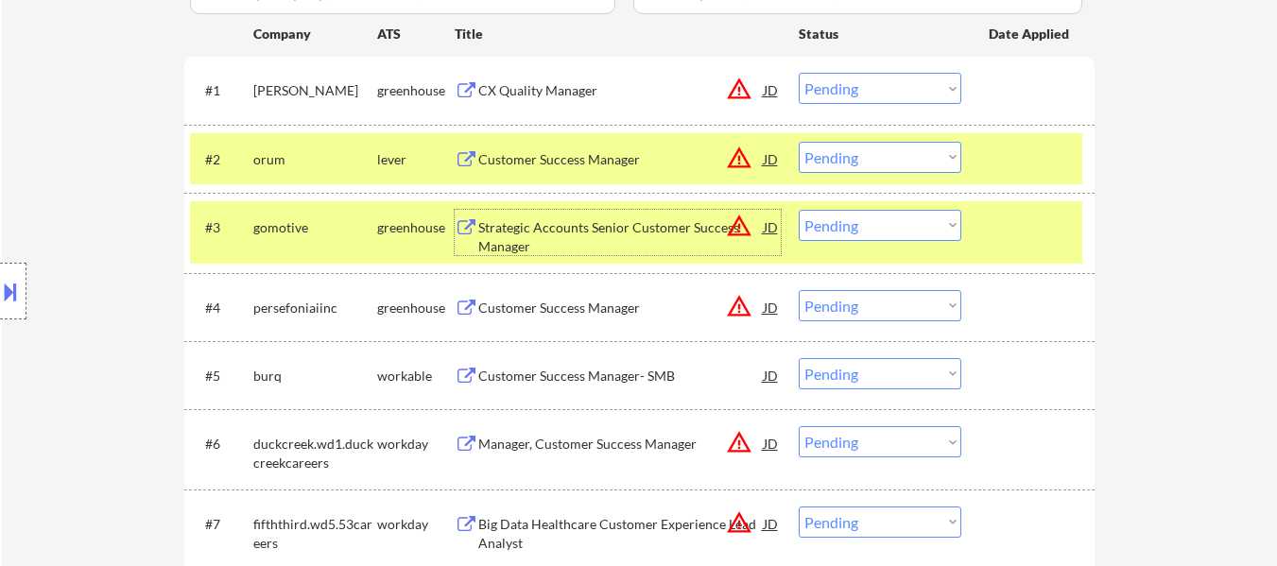
click at [836, 156] on select "Choose an option... Pending Applied Excluded (Questions) Excluded (Expired) Exc…" at bounding box center [880, 157] width 163 height 31
click at [799, 142] on select "Choose an option... Pending Applied Excluded (Questions) Excluded (Expired) Exc…" at bounding box center [880, 157] width 163 height 31
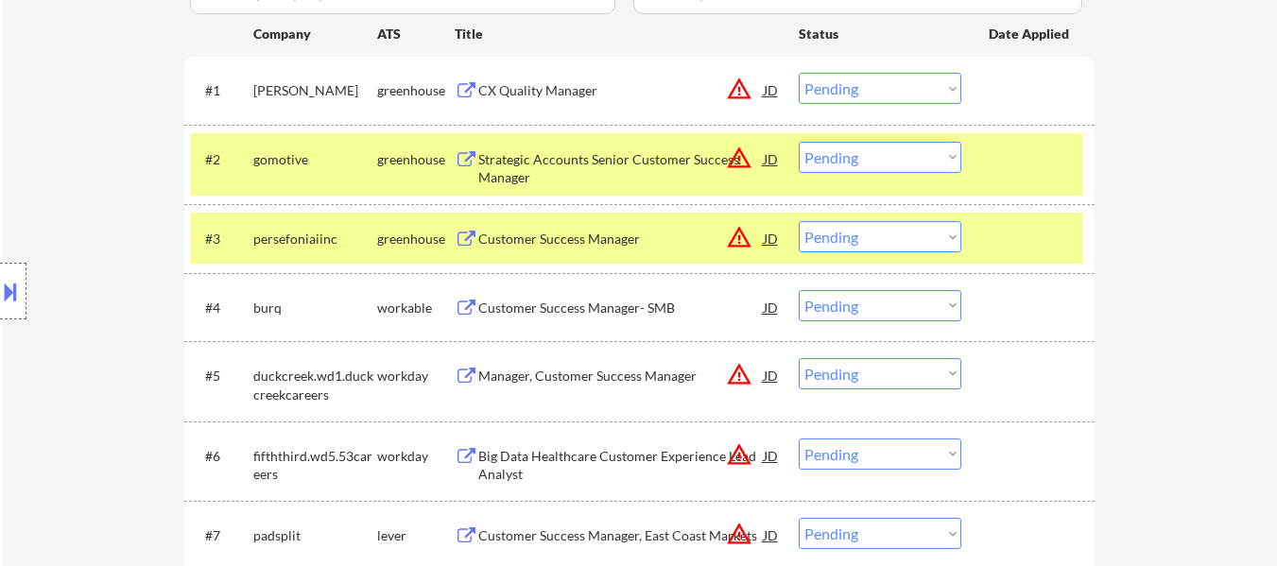
click at [882, 157] on select "Choose an option... Pending Applied Excluded (Questions) Excluded (Expired) Exc…" at bounding box center [880, 157] width 163 height 31
click at [799, 142] on select "Choose an option... Pending Applied Excluded (Questions) Excluded (Expired) Exc…" at bounding box center [880, 157] width 163 height 31
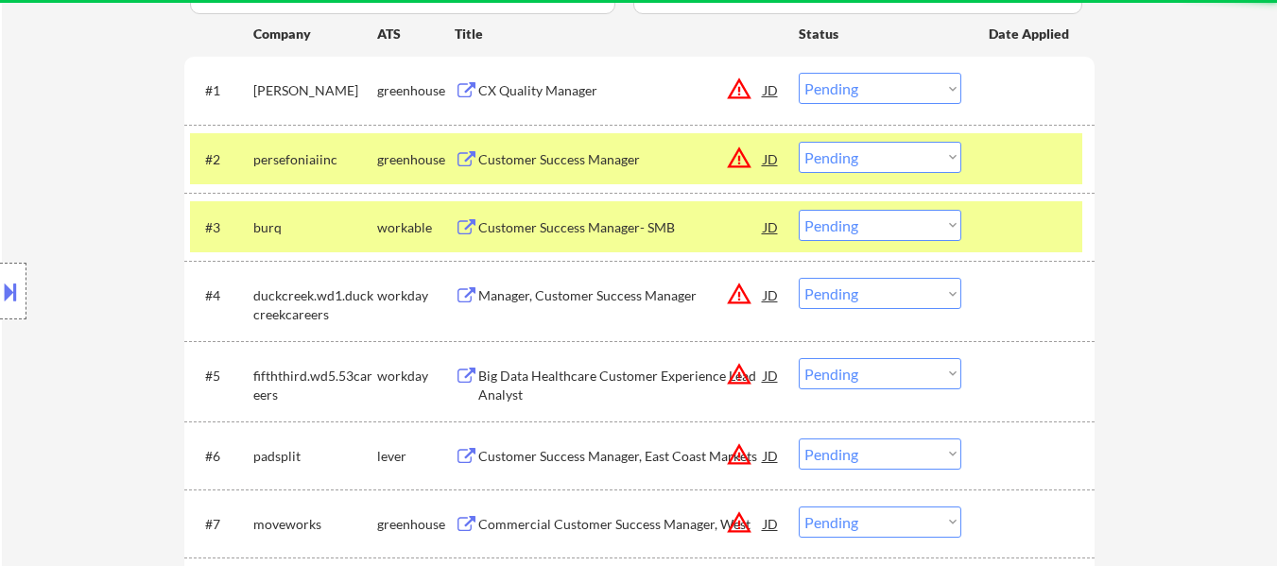
click at [987, 213] on div "#3 burq workable Customer Success Manager- SMB JD warning_amber Choose an optio…" at bounding box center [636, 226] width 892 height 51
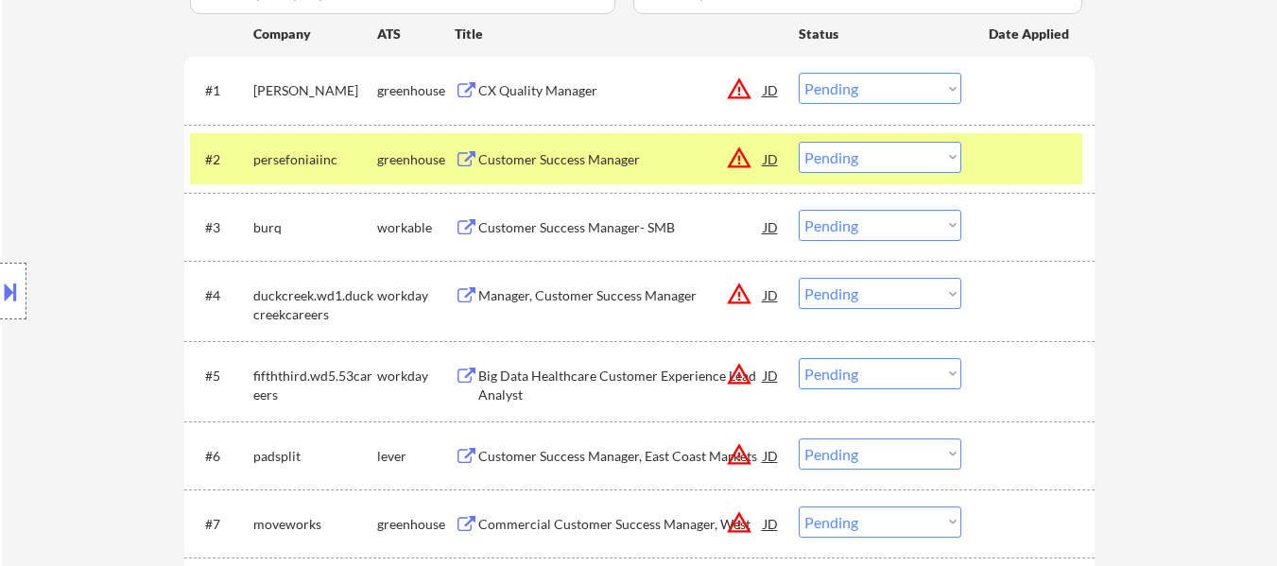
click at [532, 170] on div "Customer Success Manager" at bounding box center [620, 159] width 285 height 34
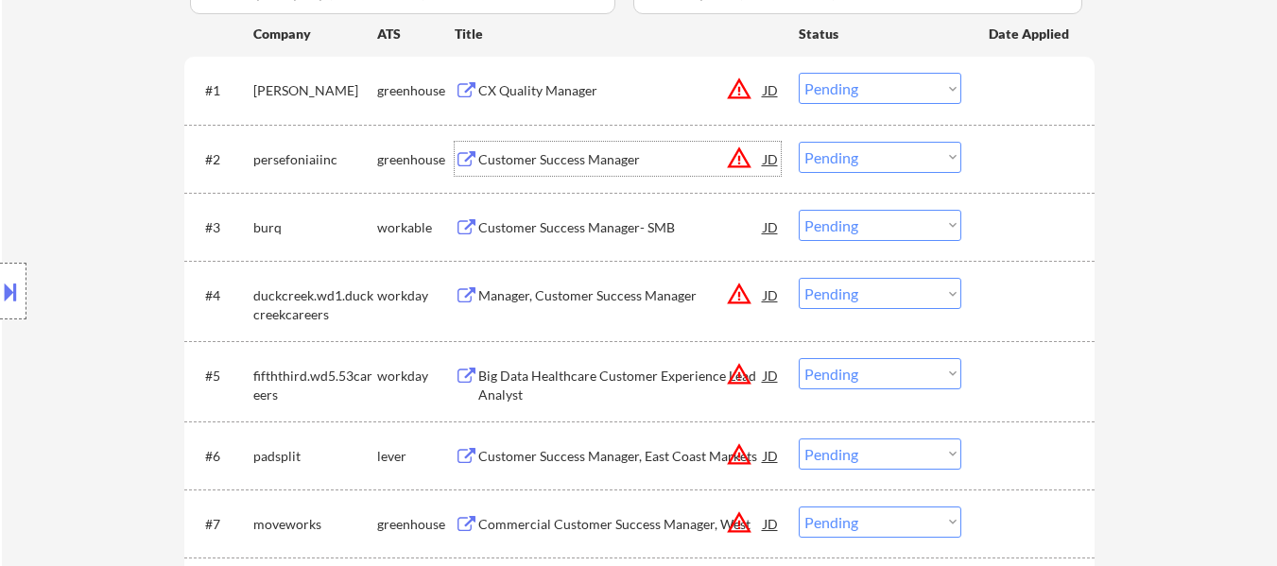
click at [909, 159] on select "Choose an option... Pending Applied Excluded (Questions) Excluded (Expired) Exc…" at bounding box center [880, 157] width 163 height 31
click at [799, 142] on select "Choose an option... Pending Applied Excluded (Questions) Excluded (Expired) Exc…" at bounding box center [880, 157] width 163 height 31
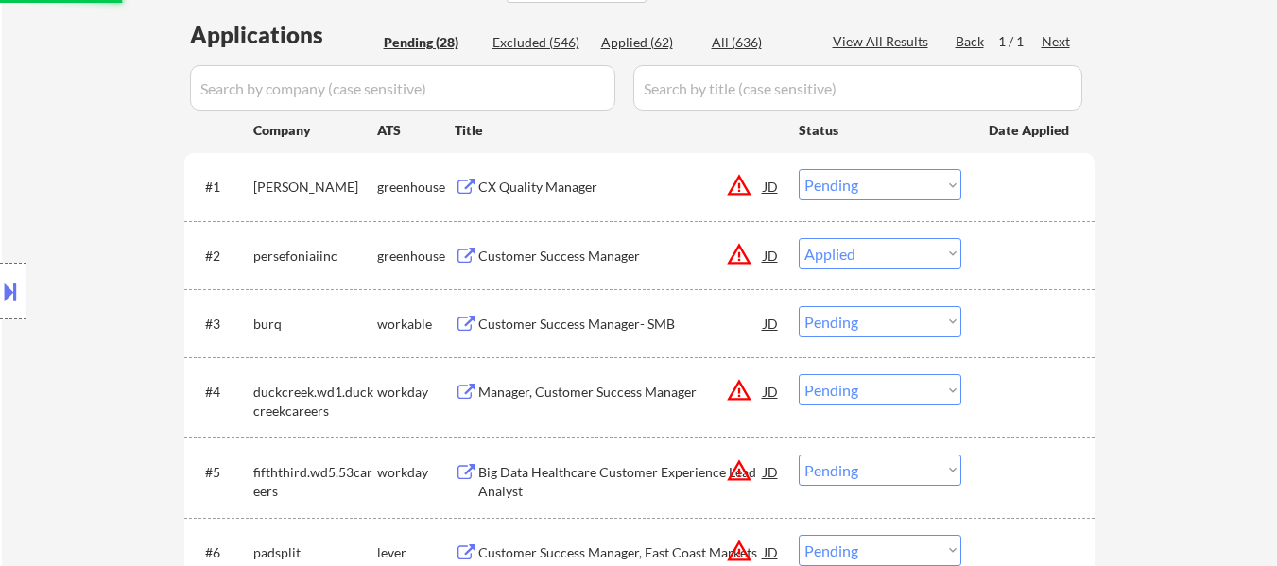
scroll to position [473, 0]
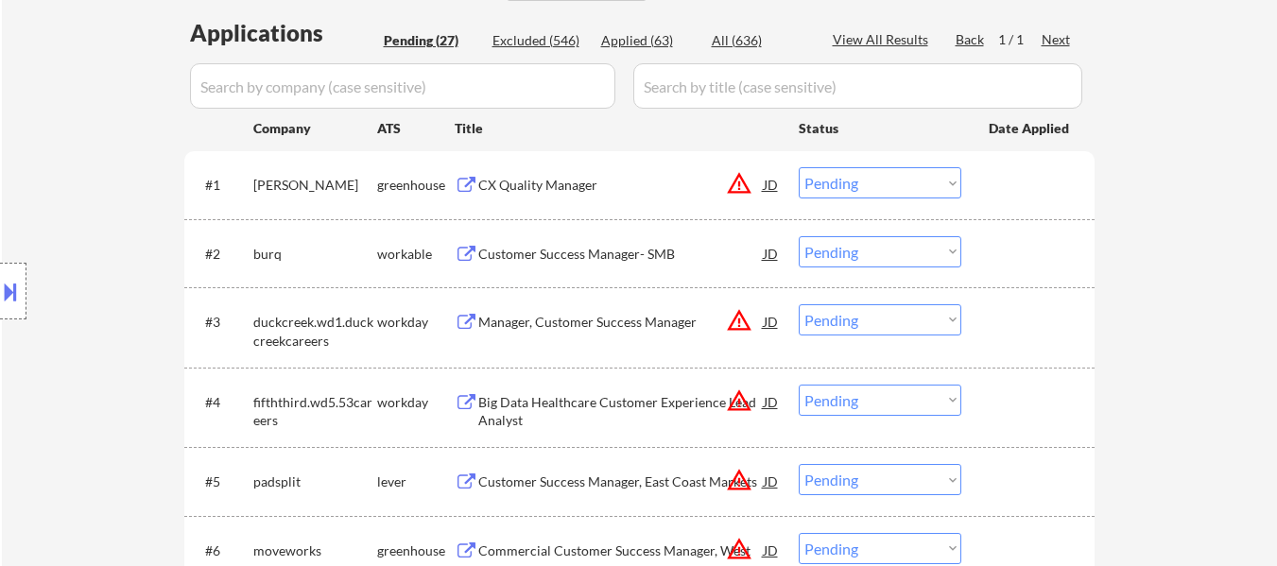
click at [594, 250] on div "Customer Success Manager- SMB" at bounding box center [620, 254] width 285 height 19
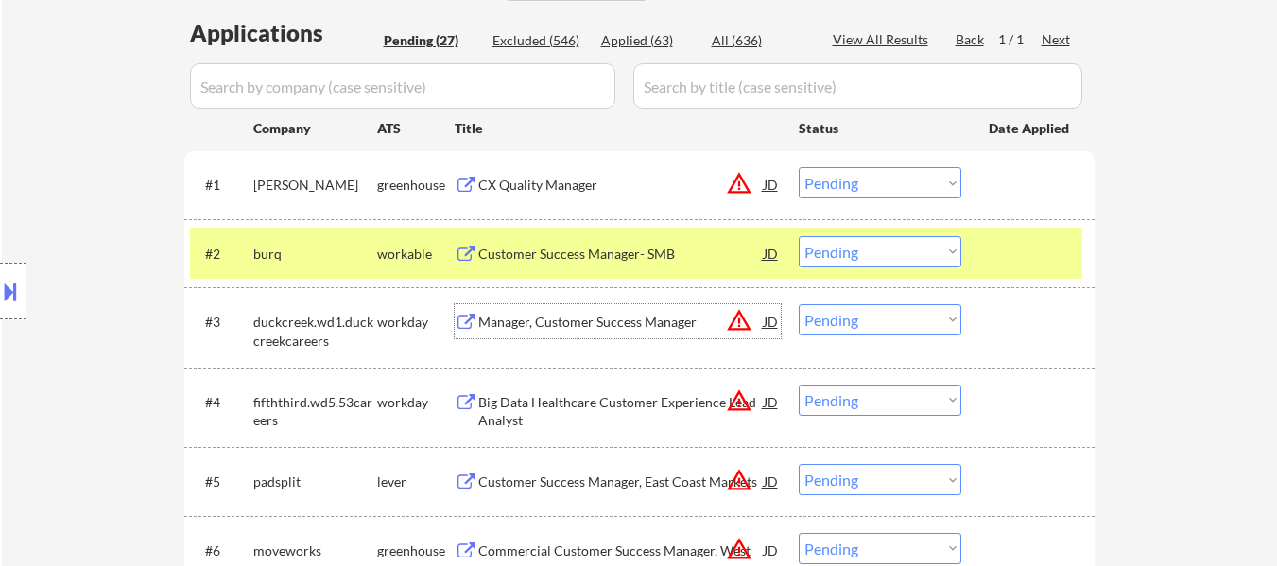
click at [515, 322] on div "Manager, Customer Success Manager" at bounding box center [620, 322] width 285 height 19
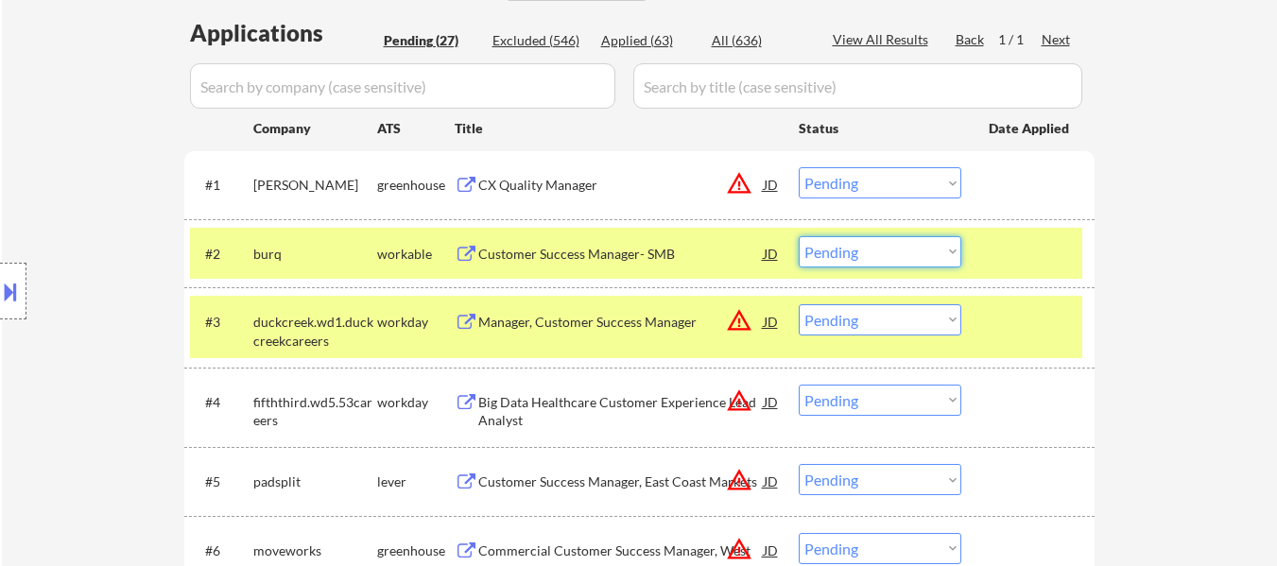
click at [865, 249] on select "Choose an option... Pending Applied Excluded (Questions) Excluded (Expired) Exc…" at bounding box center [880, 251] width 163 height 31
click at [799, 236] on select "Choose an option... Pending Applied Excluded (Questions) Excluded (Expired) Exc…" at bounding box center [880, 251] width 163 height 31
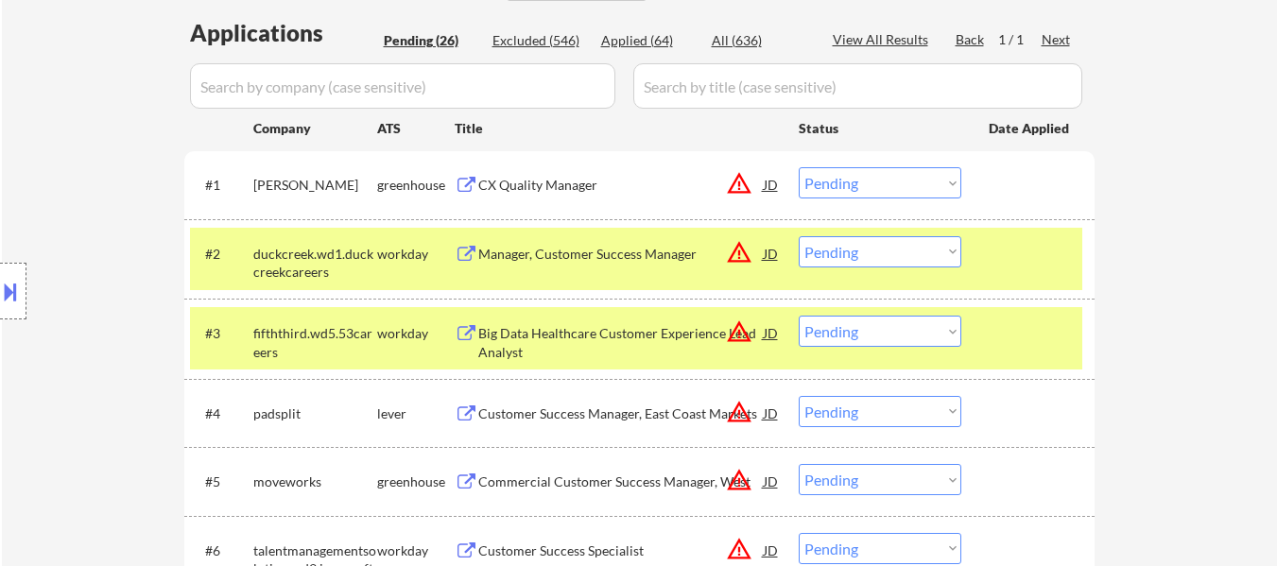
drag, startPoint x: 1026, startPoint y: 328, endPoint x: 976, endPoint y: 330, distance: 50.1
click at [1024, 328] on div at bounding box center [1030, 333] width 83 height 34
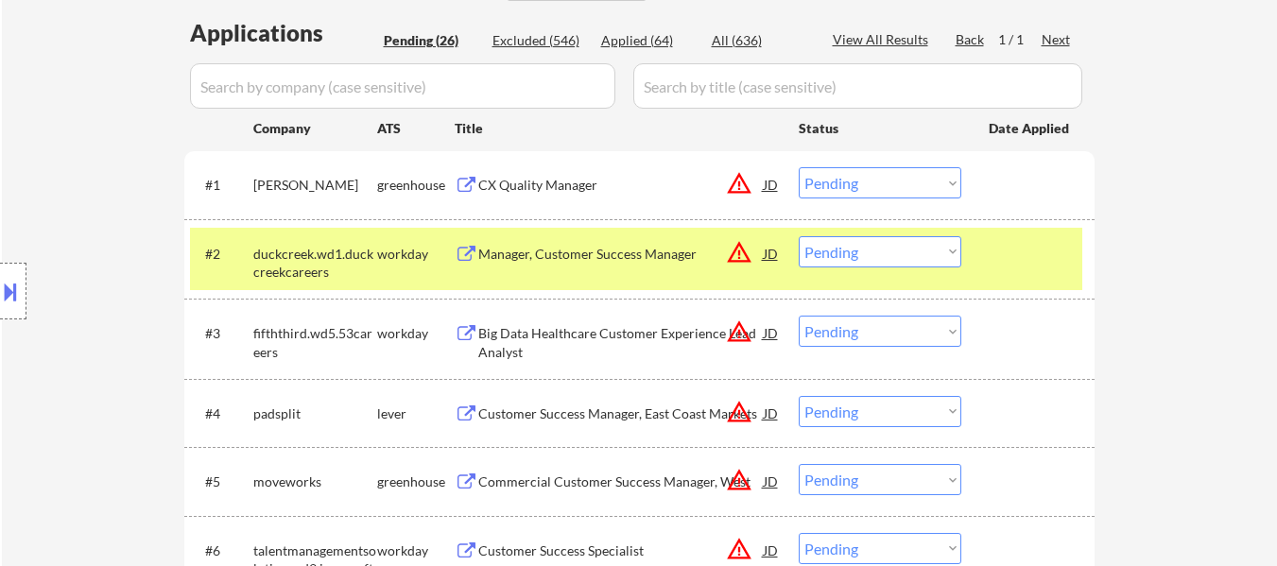
click at [672, 356] on div "Big Data Healthcare Customer Experience Lead Analyst" at bounding box center [620, 342] width 285 height 37
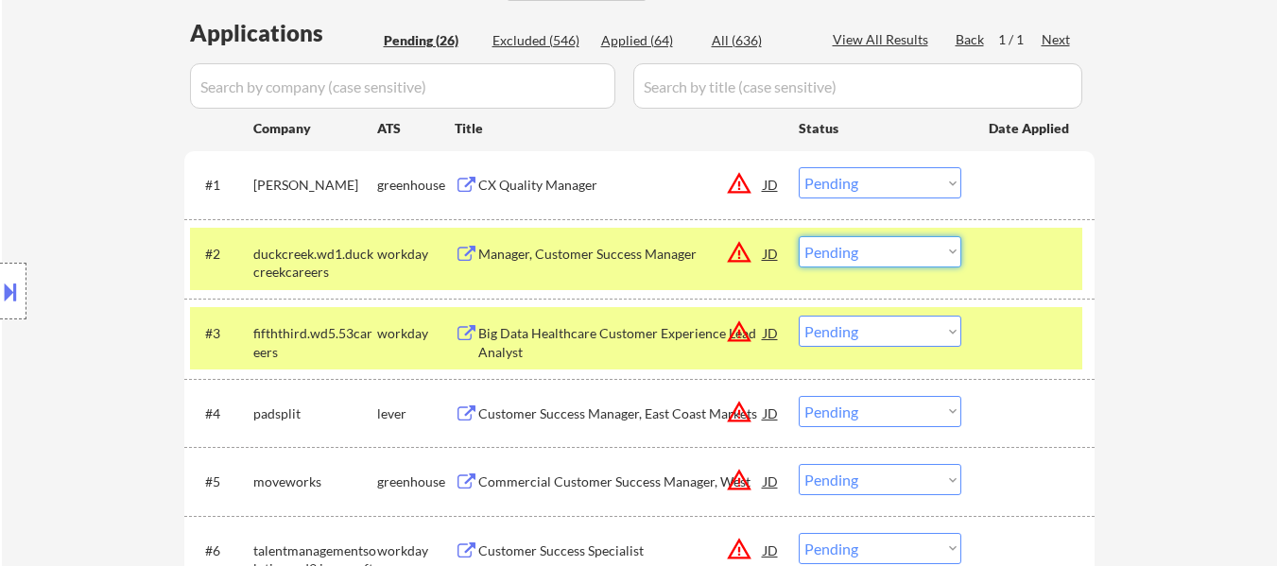
drag, startPoint x: 827, startPoint y: 248, endPoint x: 838, endPoint y: 263, distance: 18.4
click at [828, 248] on select "Choose an option... Pending Applied Excluded (Questions) Excluded (Expired) Exc…" at bounding box center [880, 251] width 163 height 31
click at [799, 236] on select "Choose an option... Pending Applied Excluded (Questions) Excluded (Expired) Exc…" at bounding box center [880, 251] width 163 height 31
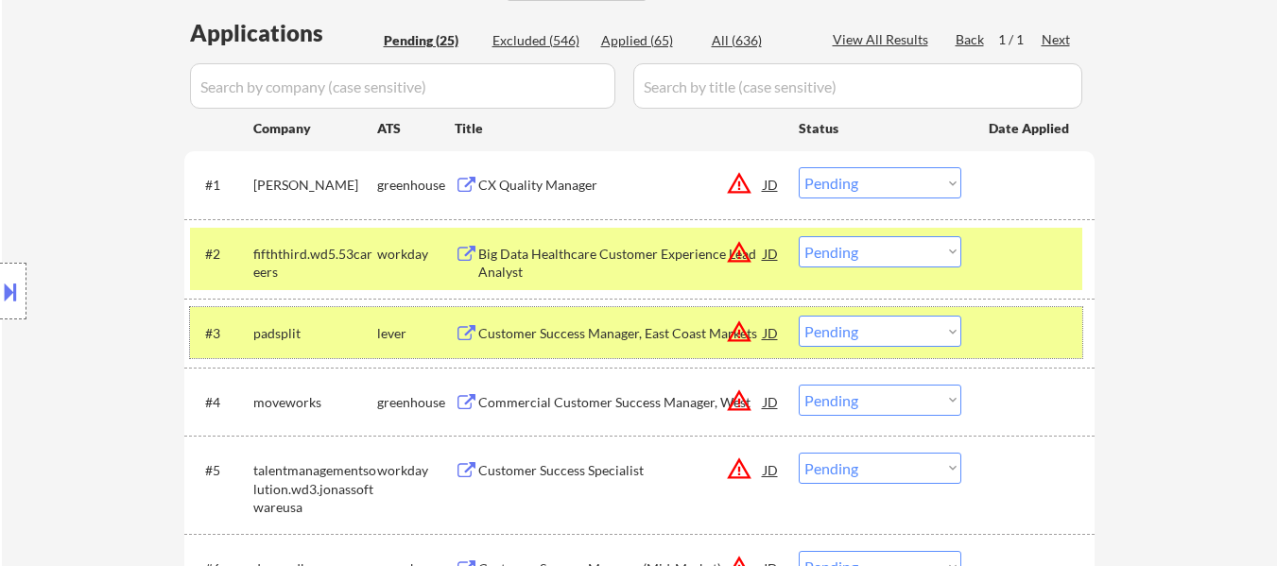
click at [1003, 321] on div at bounding box center [1030, 333] width 83 height 34
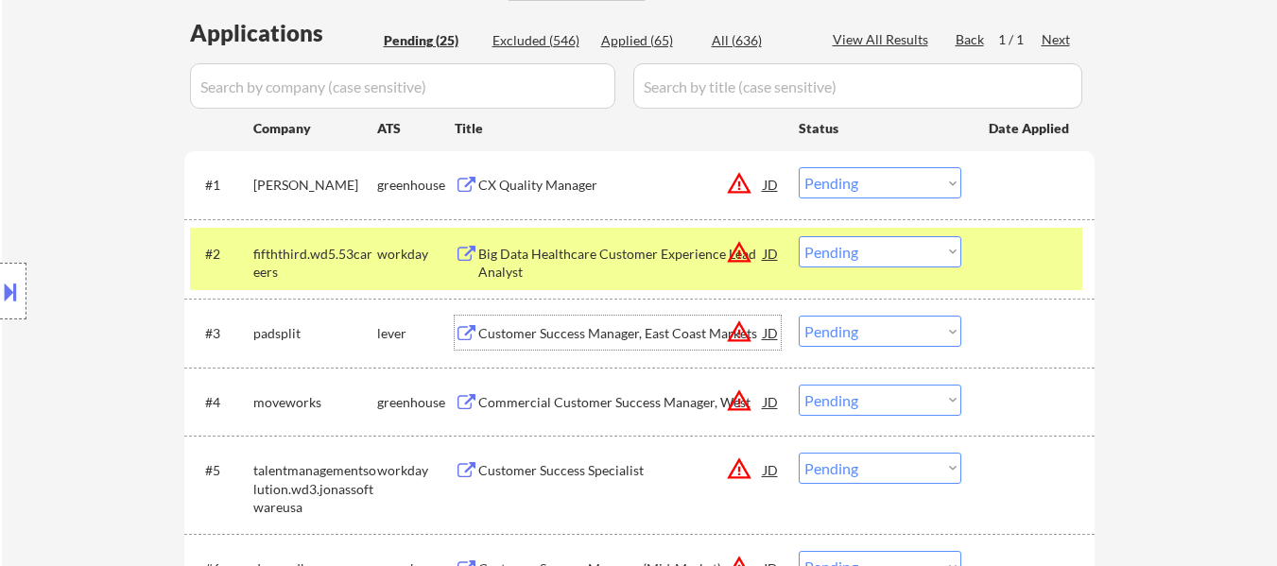
click at [568, 345] on div "Customer Success Manager, East Coast Markets" at bounding box center [620, 333] width 285 height 34
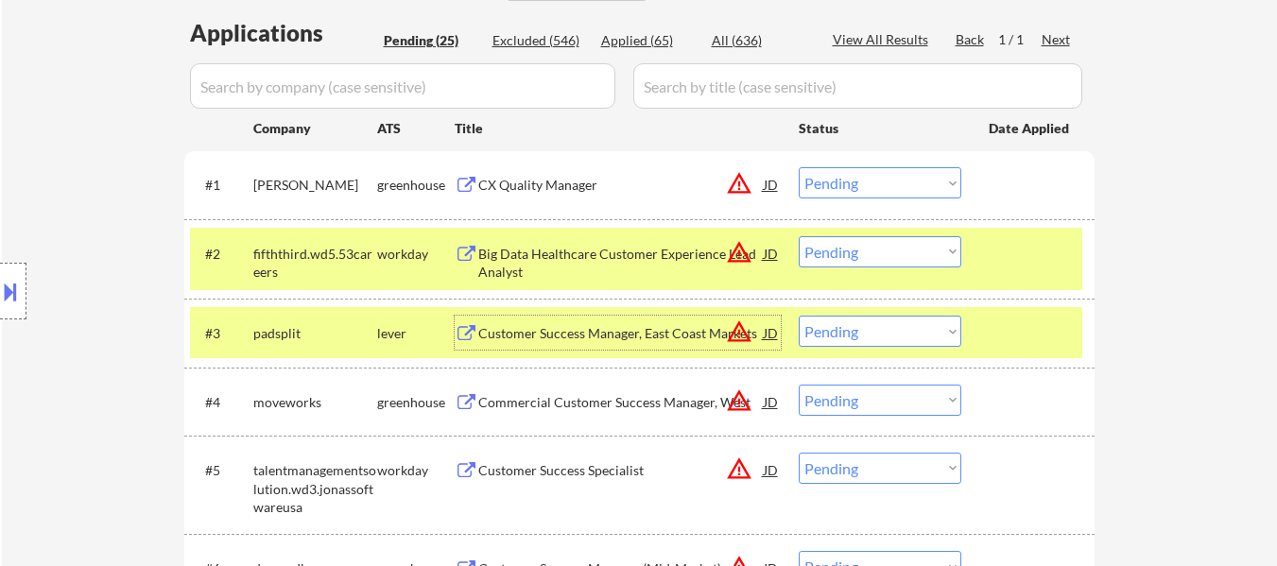
click at [921, 258] on select "Choose an option... Pending Applied Excluded (Questions) Excluded (Expired) Exc…" at bounding box center [880, 251] width 163 height 31
click at [799, 236] on select "Choose an option... Pending Applied Excluded (Questions) Excluded (Expired) Exc…" at bounding box center [880, 251] width 163 height 31
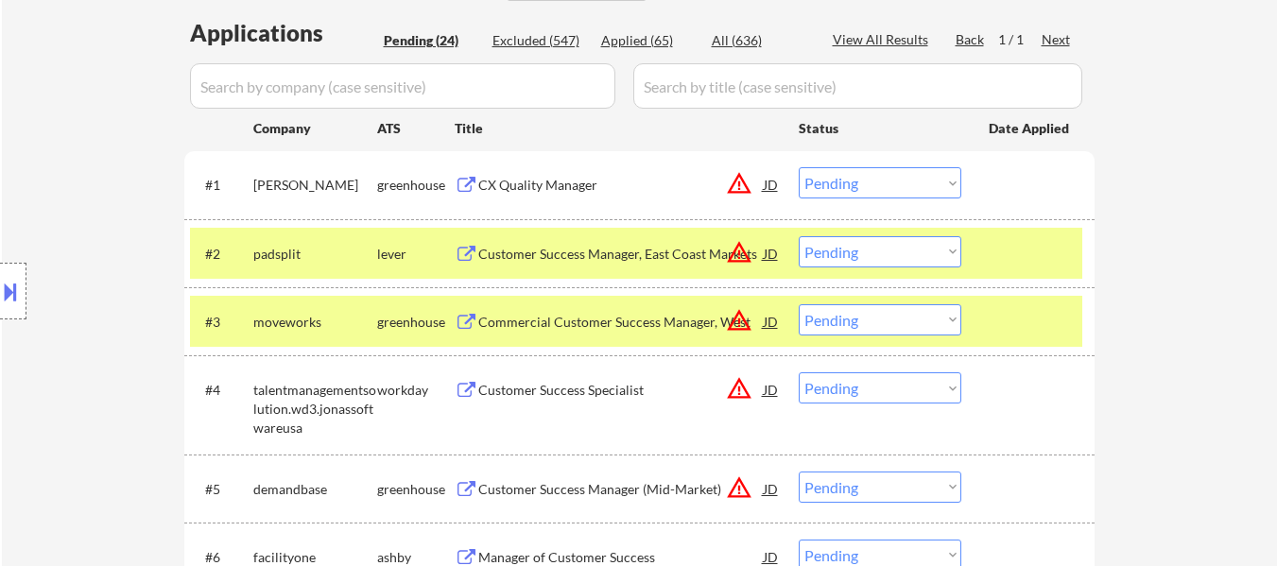
click at [845, 250] on select "Choose an option... Pending Applied Excluded (Questions) Excluded (Expired) Exc…" at bounding box center [880, 251] width 163 height 31
click at [799, 236] on select "Choose an option... Pending Applied Excluded (Questions) Excluded (Expired) Exc…" at bounding box center [880, 251] width 163 height 31
click at [562, 320] on div "Commercial Customer Success Manager, West" at bounding box center [620, 322] width 285 height 19
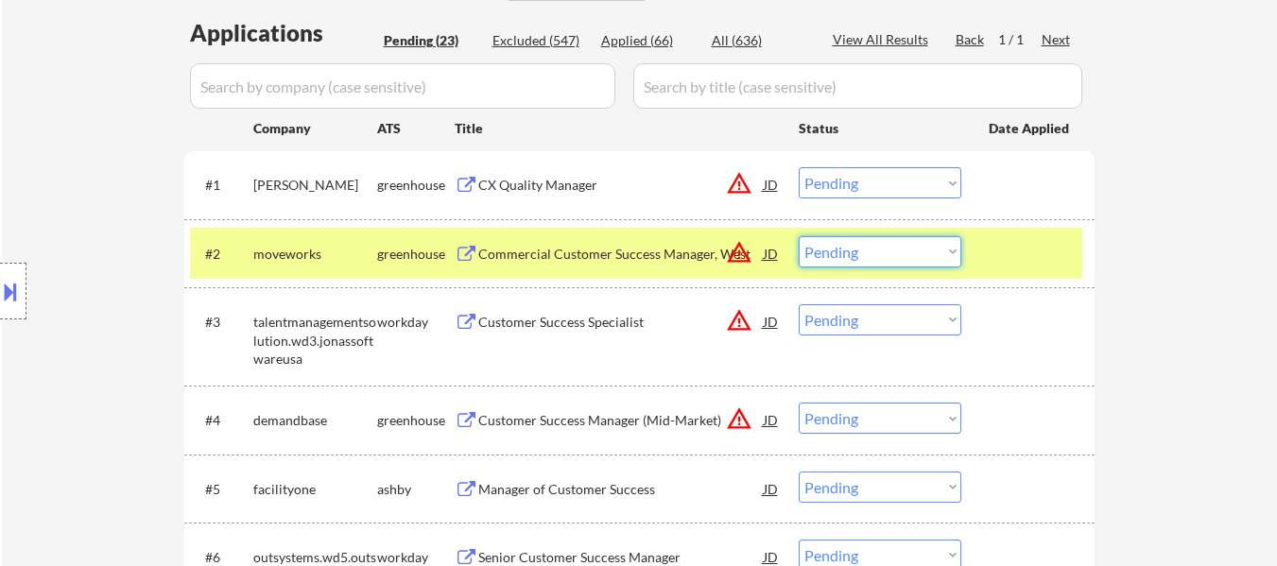
click at [882, 248] on select "Choose an option... Pending Applied Excluded (Questions) Excluded (Expired) Exc…" at bounding box center [880, 251] width 163 height 31
click at [799, 236] on select "Choose an option... Pending Applied Excluded (Questions) Excluded (Expired) Exc…" at bounding box center [880, 251] width 163 height 31
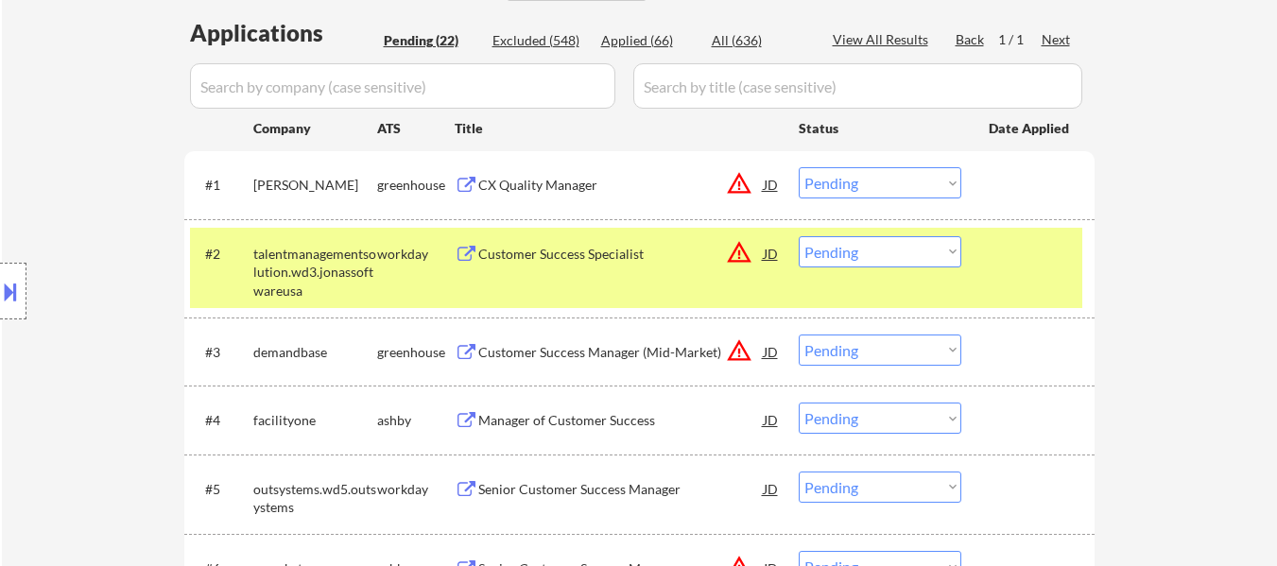
click at [888, 248] on select "Choose an option... Pending Applied Excluded (Questions) Excluded (Expired) Exc…" at bounding box center [880, 251] width 163 height 31
click at [799, 236] on select "Choose an option... Pending Applied Excluded (Questions) Excluded (Expired) Exc…" at bounding box center [880, 251] width 163 height 31
select select ""pending""
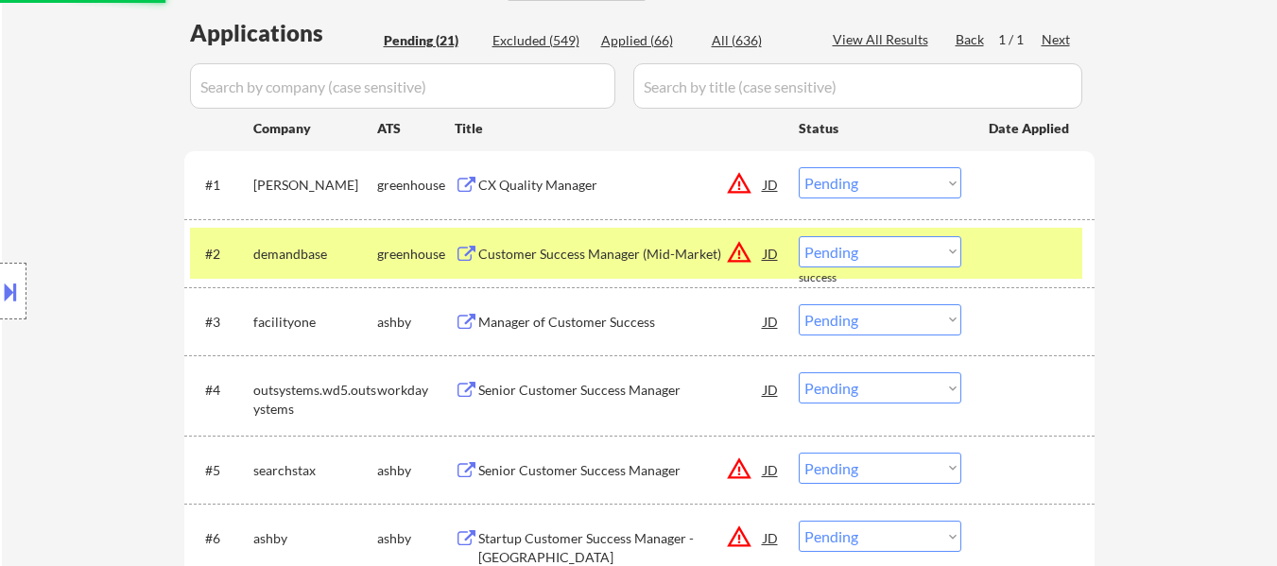
click at [1008, 261] on div at bounding box center [1030, 253] width 83 height 34
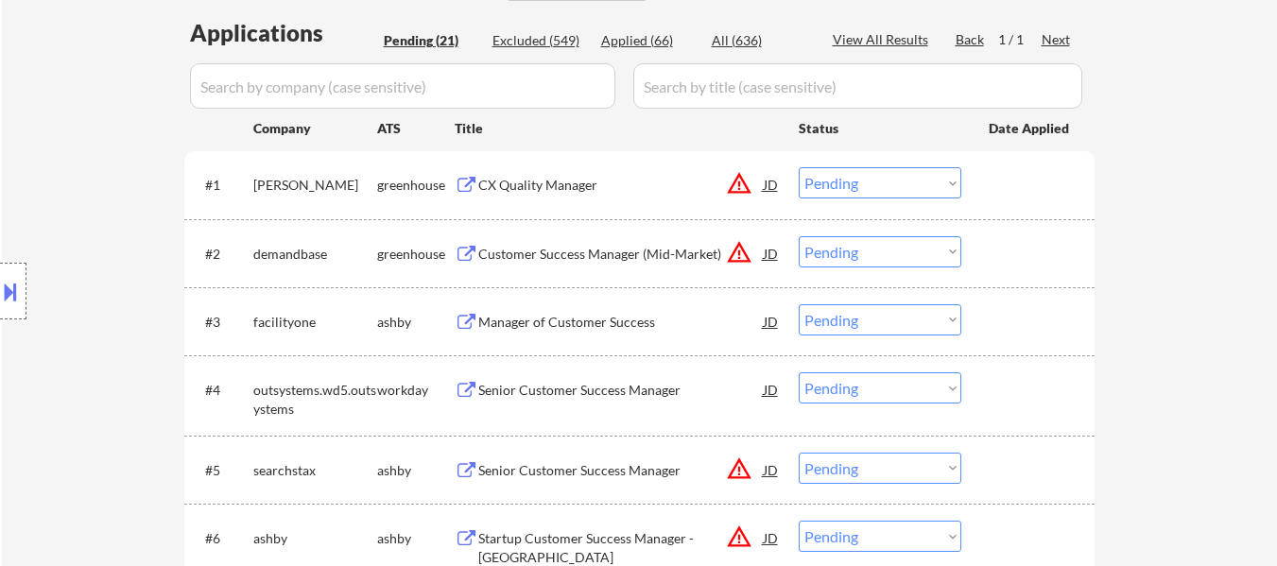
click at [629, 248] on div "Customer Success Manager (Mid-Market)" at bounding box center [620, 254] width 285 height 19
